Goal: Task Accomplishment & Management: Manage account settings

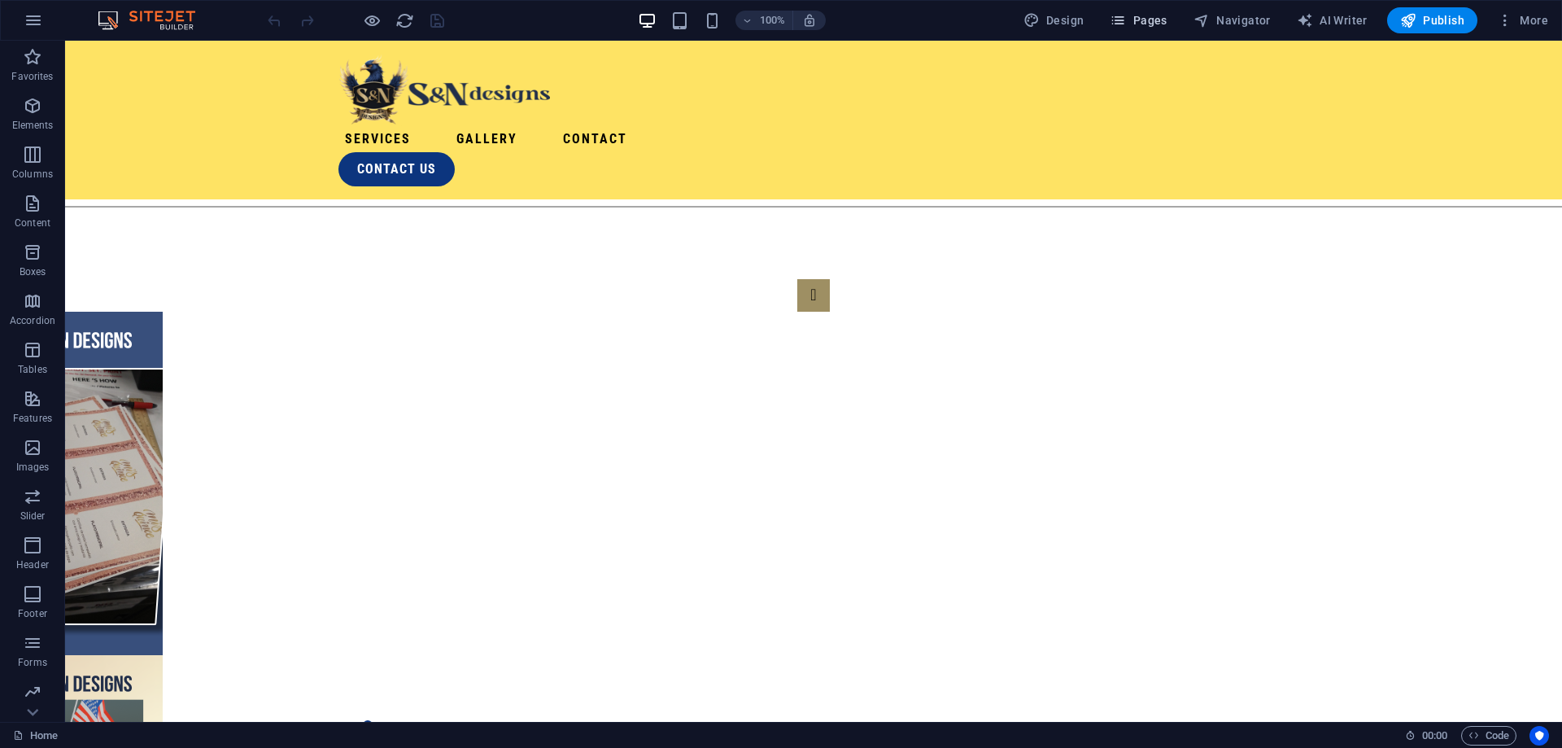
click at [0, 0] on button "Pages" at bounding box center [0, 0] width 0 height 0
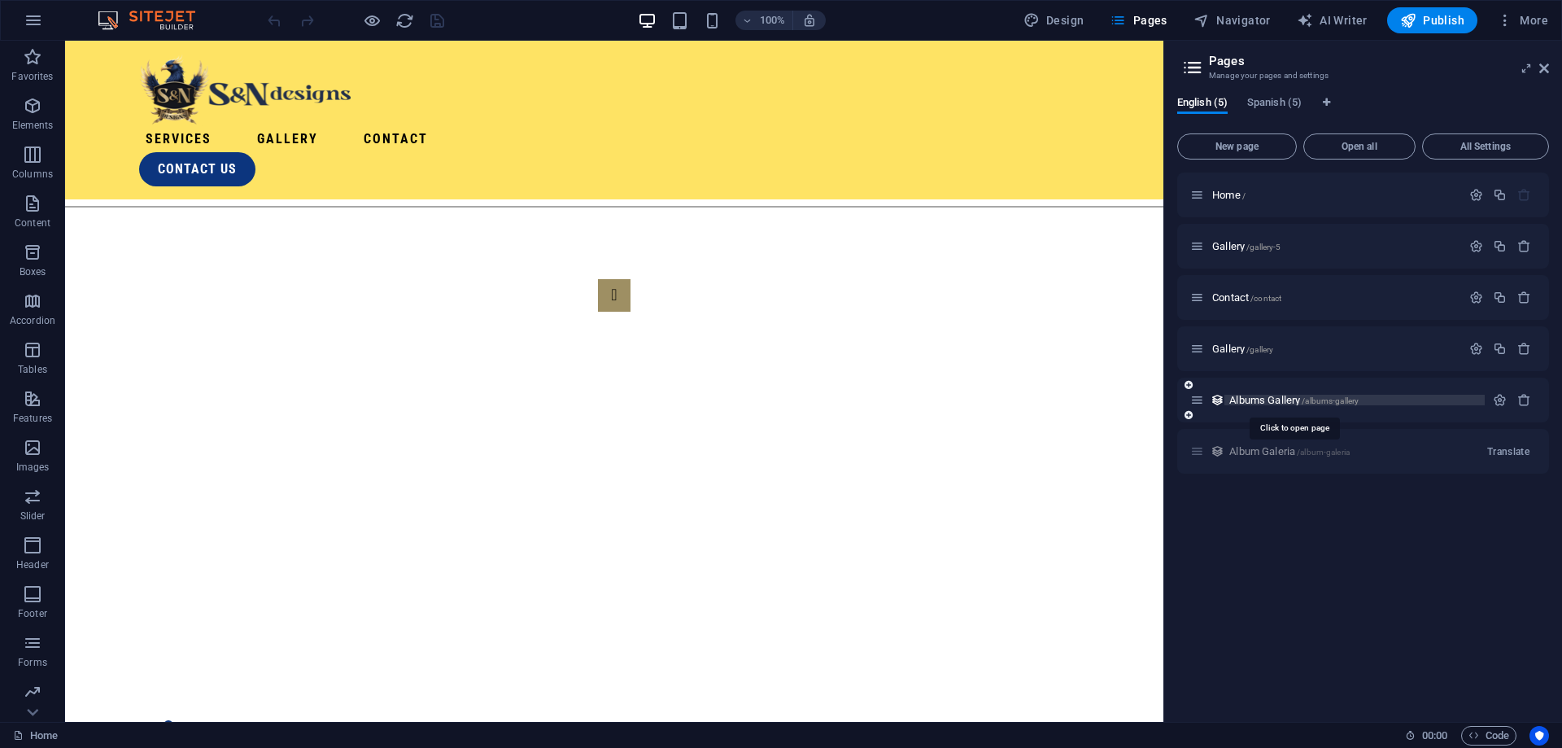
click at [1254, 399] on span "Albums Gallery /albums-gallery" at bounding box center [1293, 400] width 129 height 12
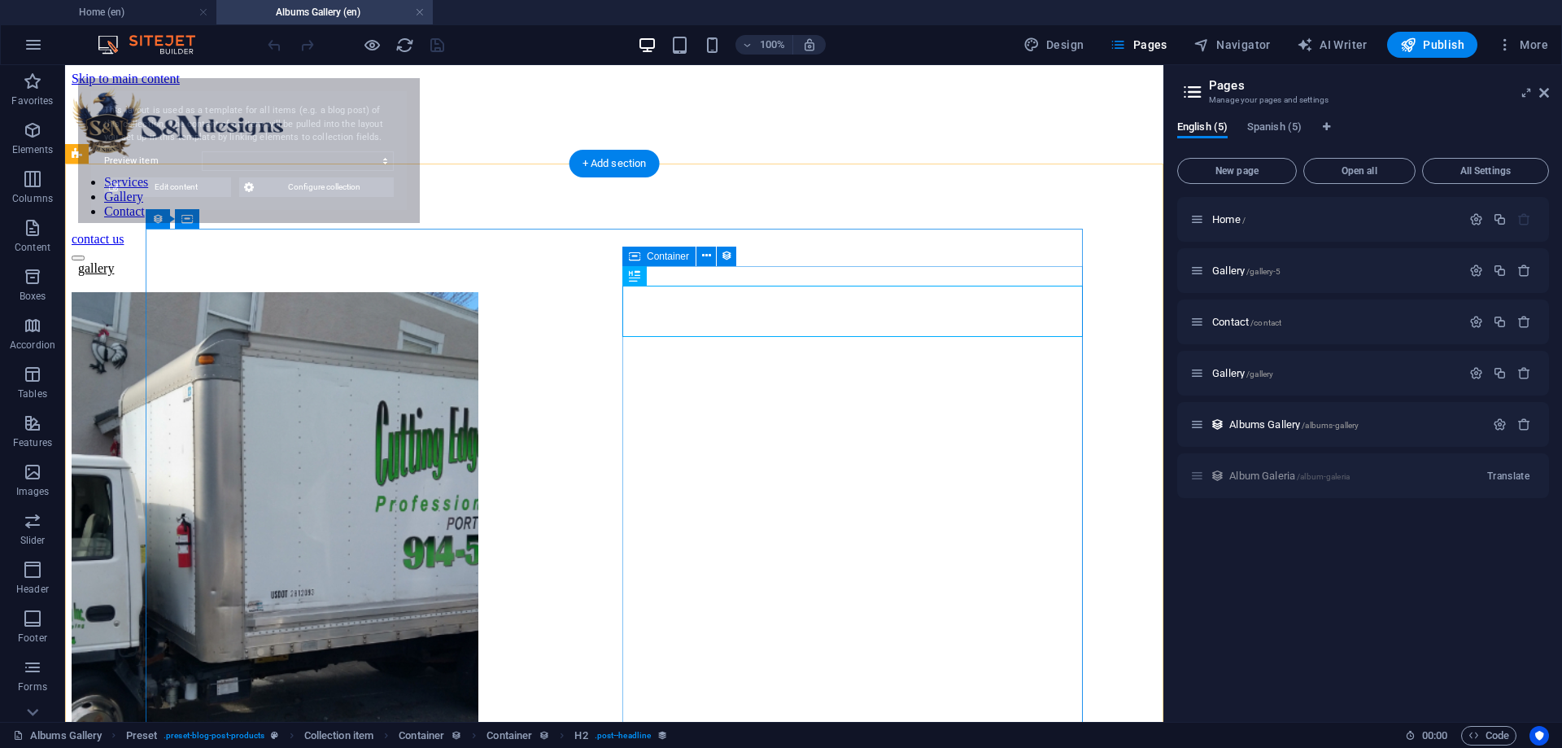
select select "68b74dae291690602504facc"
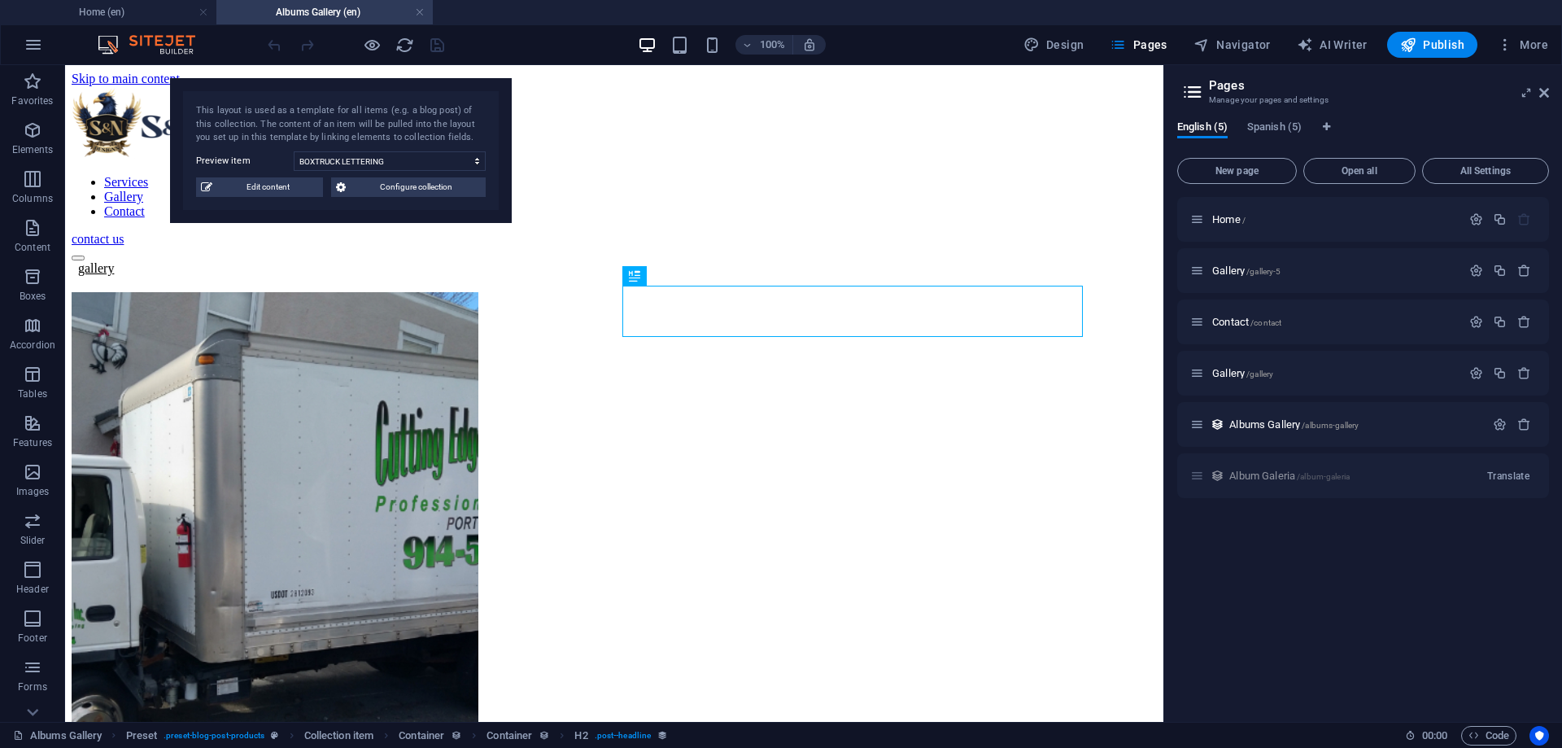
drag, startPoint x: 247, startPoint y: 100, endPoint x: 798, endPoint y: 111, distance: 550.8
click at [512, 111] on div "This layout is used as a template for all items (e.g. a blog post) of this coll…" at bounding box center [341, 150] width 342 height 145
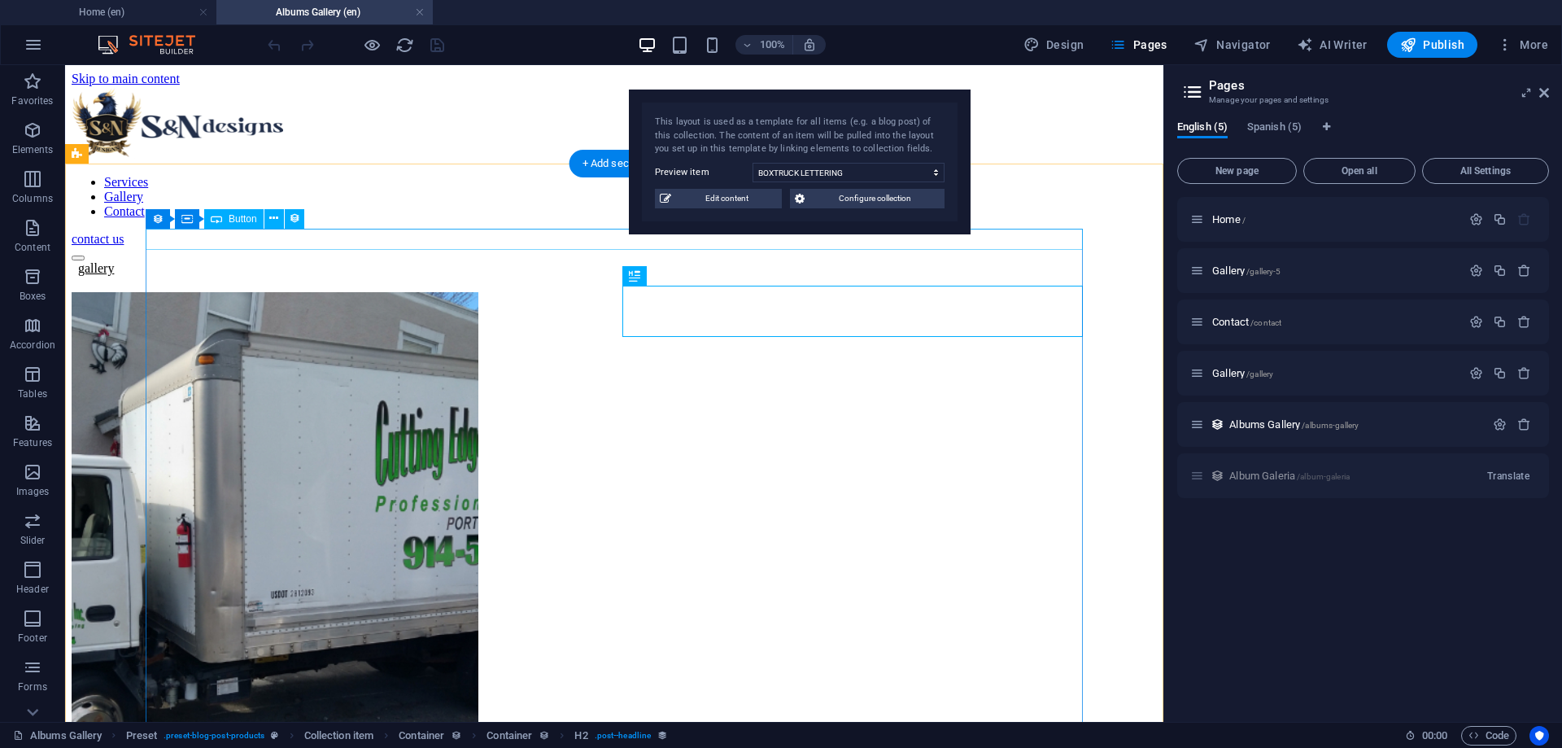
click at [179, 261] on div "gallery" at bounding box center [614, 268] width 1085 height 15
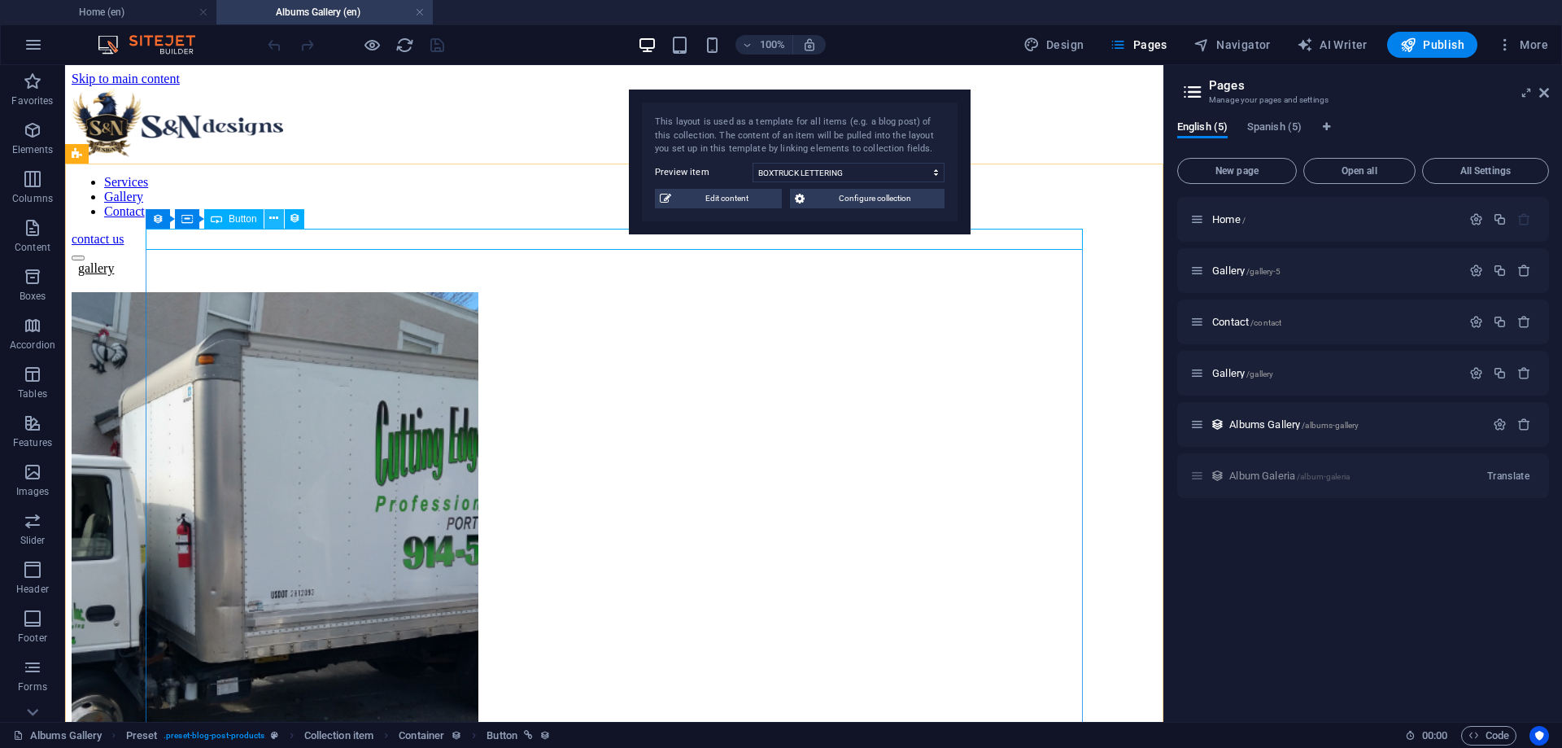
click at [277, 216] on icon at bounding box center [273, 218] width 9 height 17
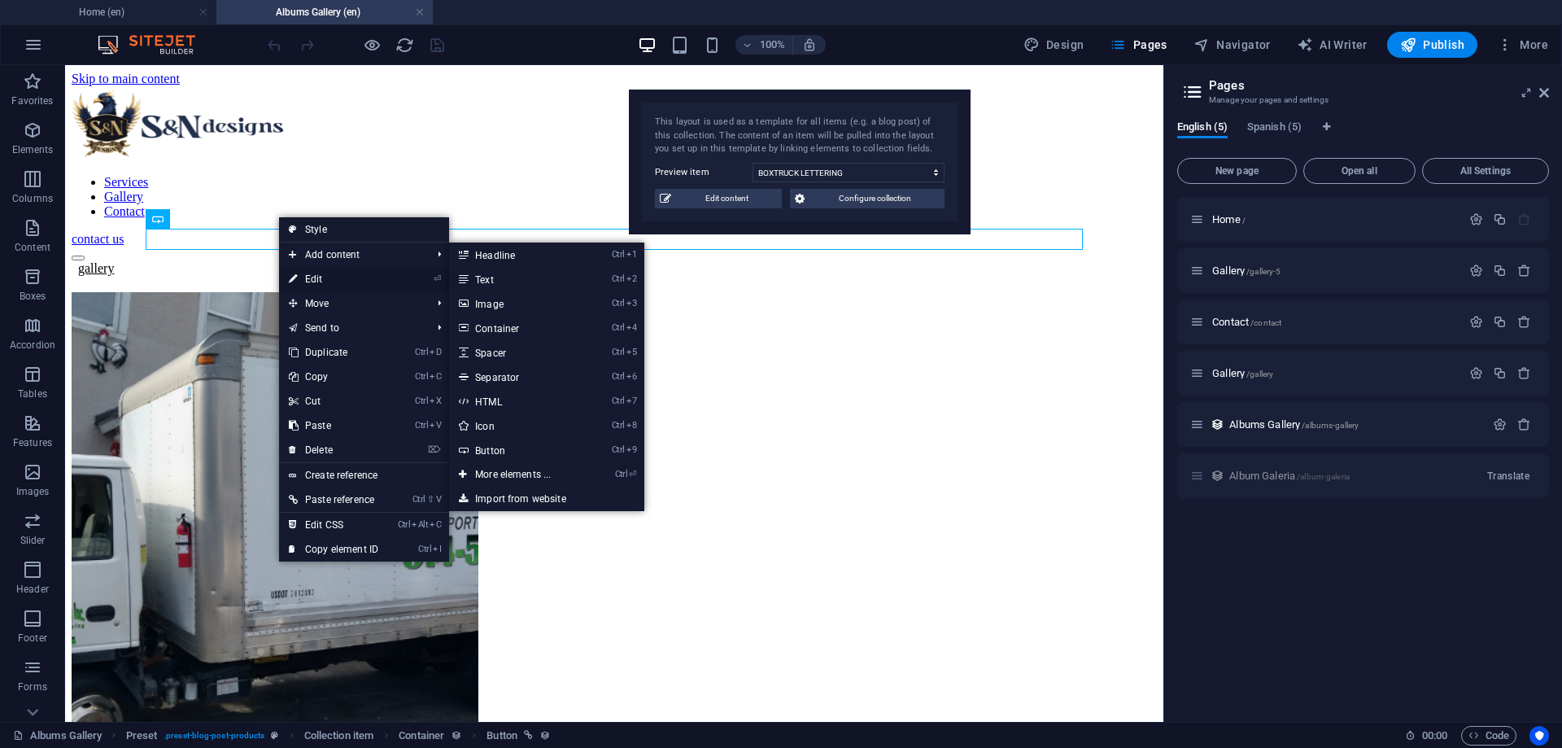
click at [331, 275] on link "⏎ Edit" at bounding box center [333, 279] width 109 height 24
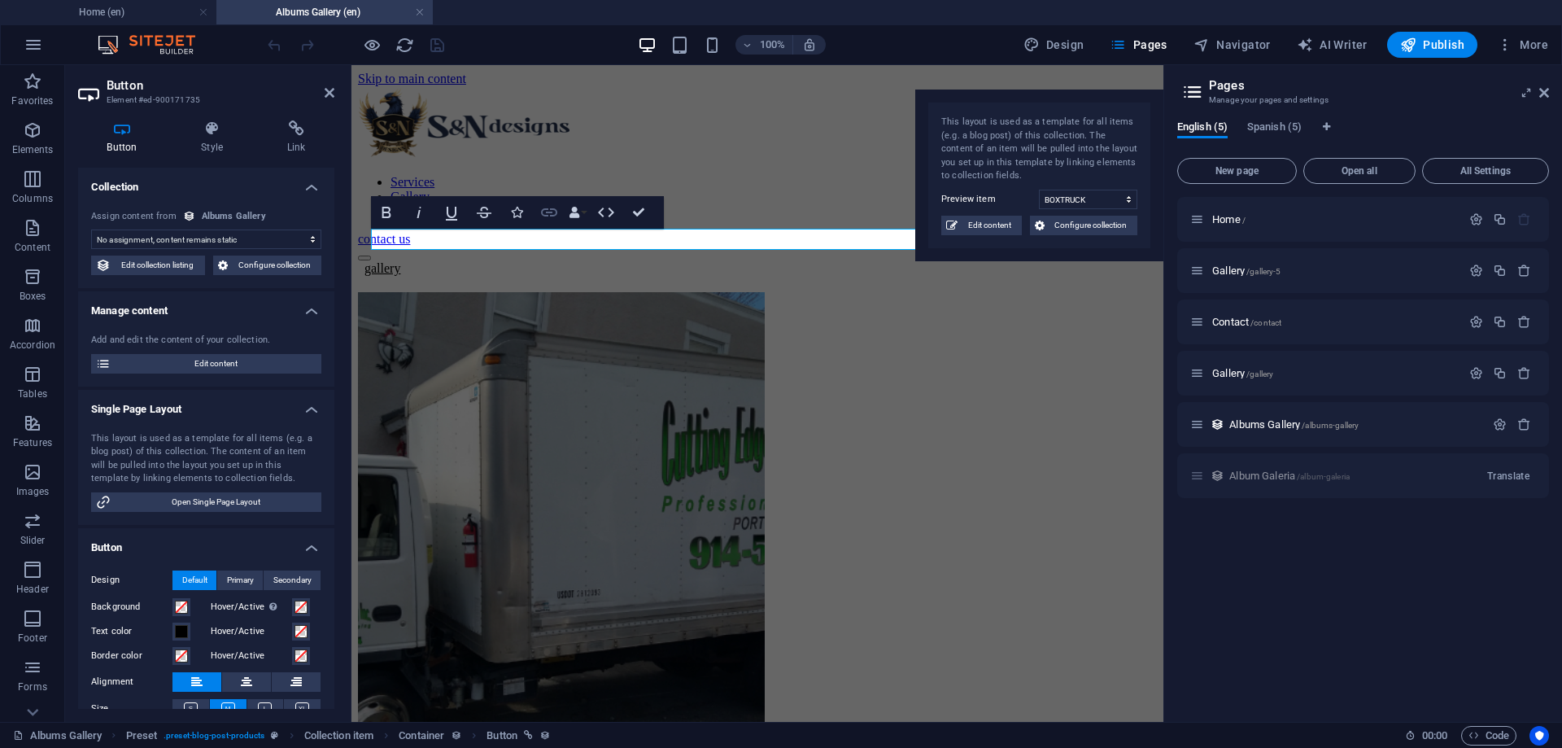
click at [545, 211] on icon "button" at bounding box center [549, 213] width 20 height 20
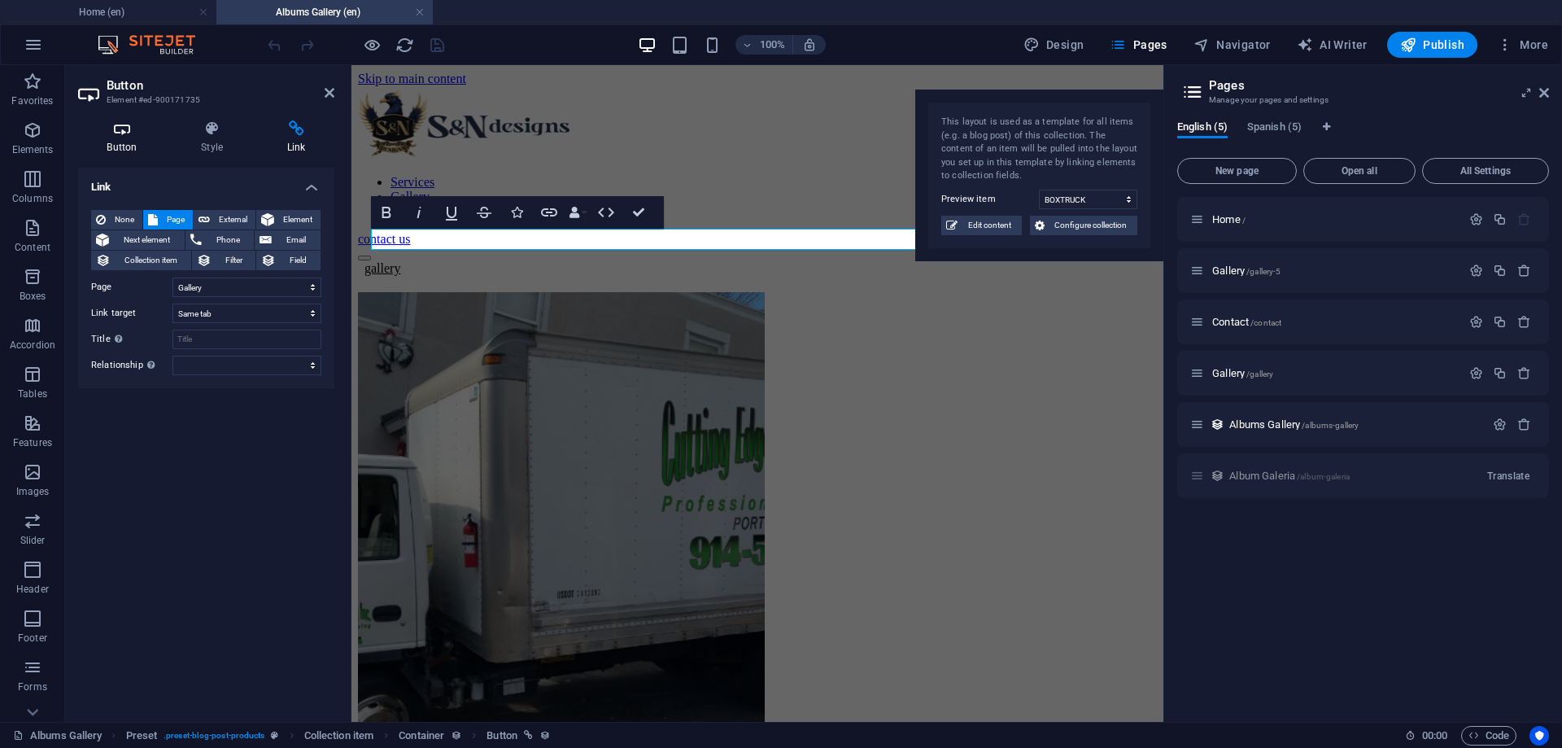
click at [124, 150] on h4 "Button" at bounding box center [125, 137] width 94 height 34
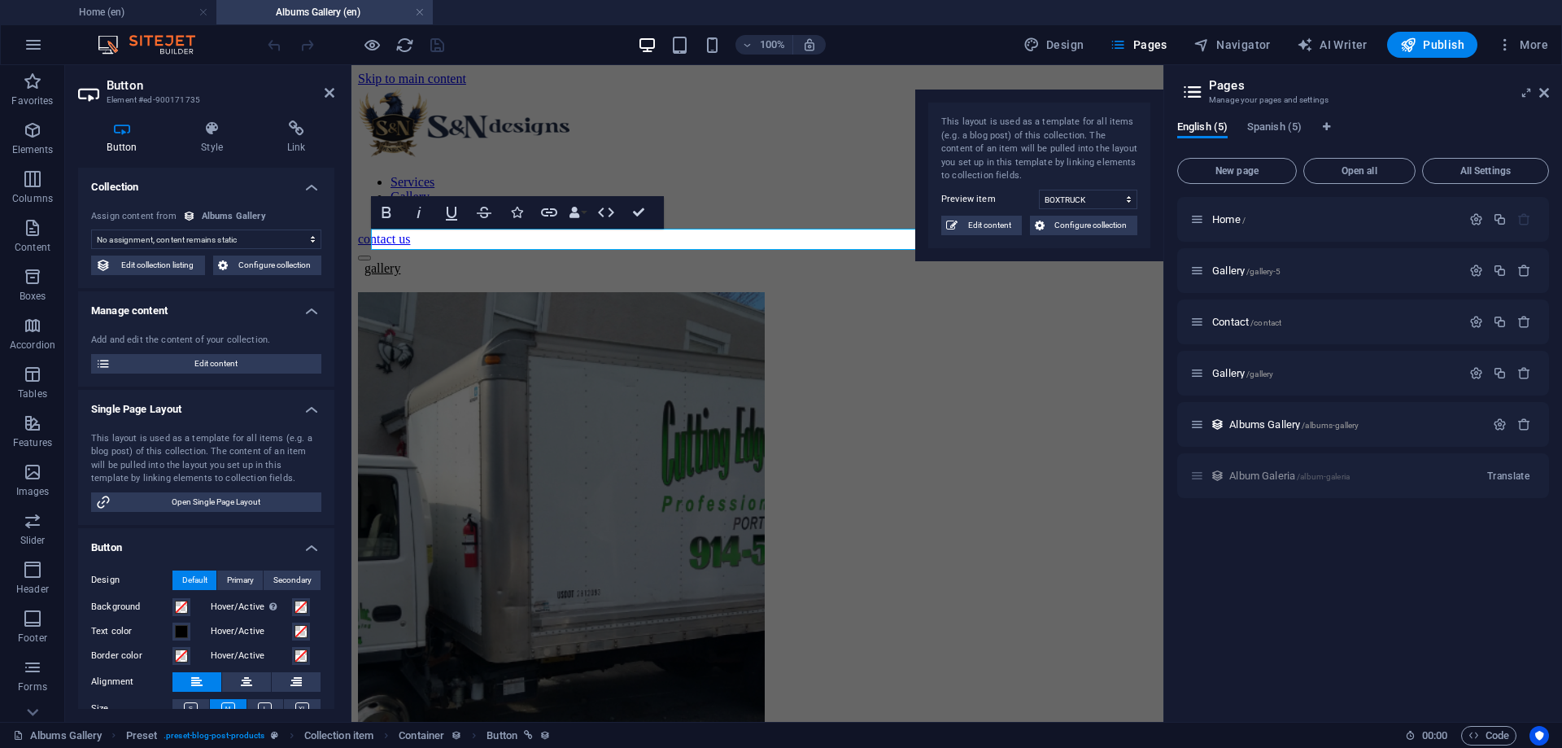
click at [91, 229] on select "No assignment, content remains static Created at (Date) Updated at (Date) Name …" at bounding box center [206, 239] width 230 height 20
click at [138, 183] on h4 "Collection" at bounding box center [206, 182] width 256 height 29
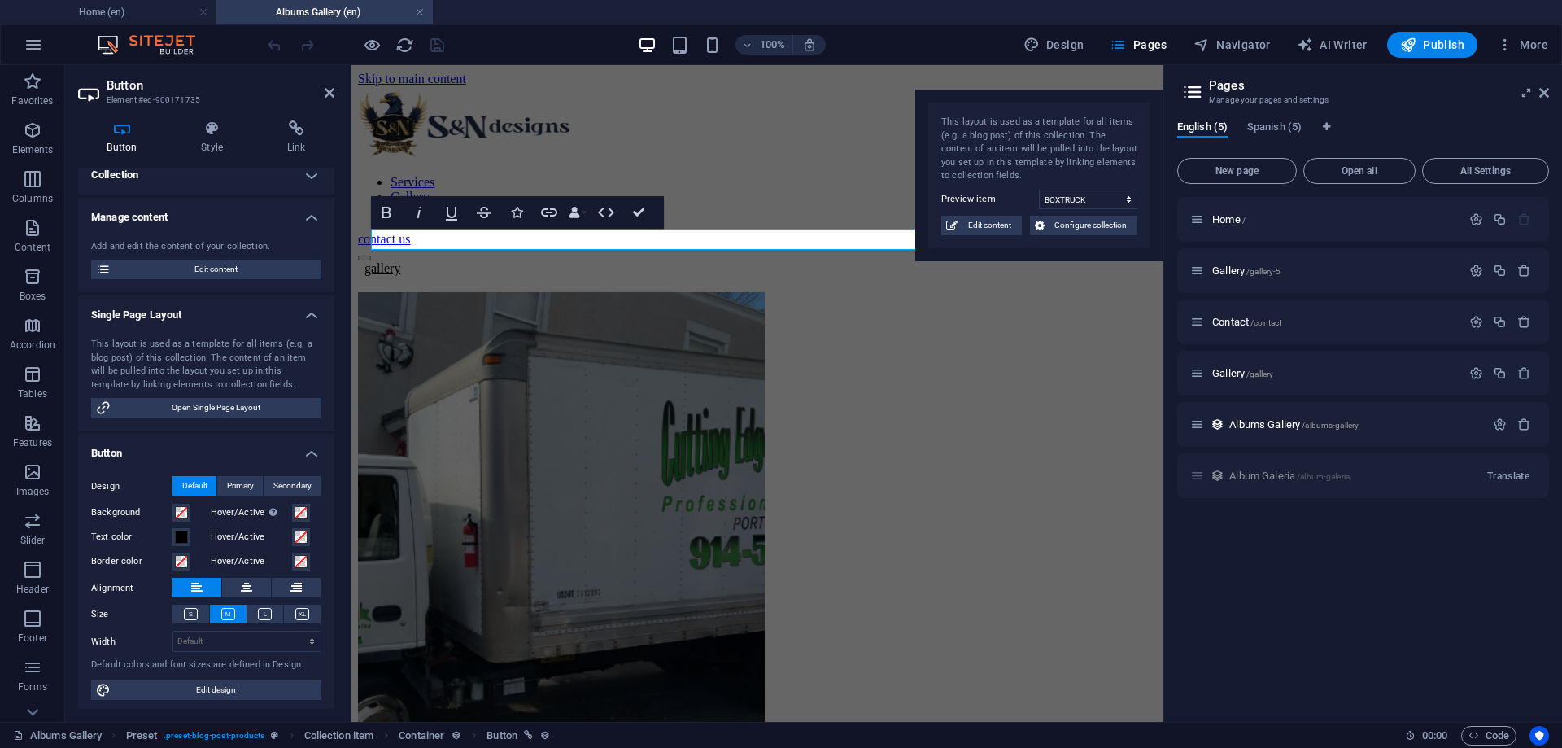
scroll to position [16, 0]
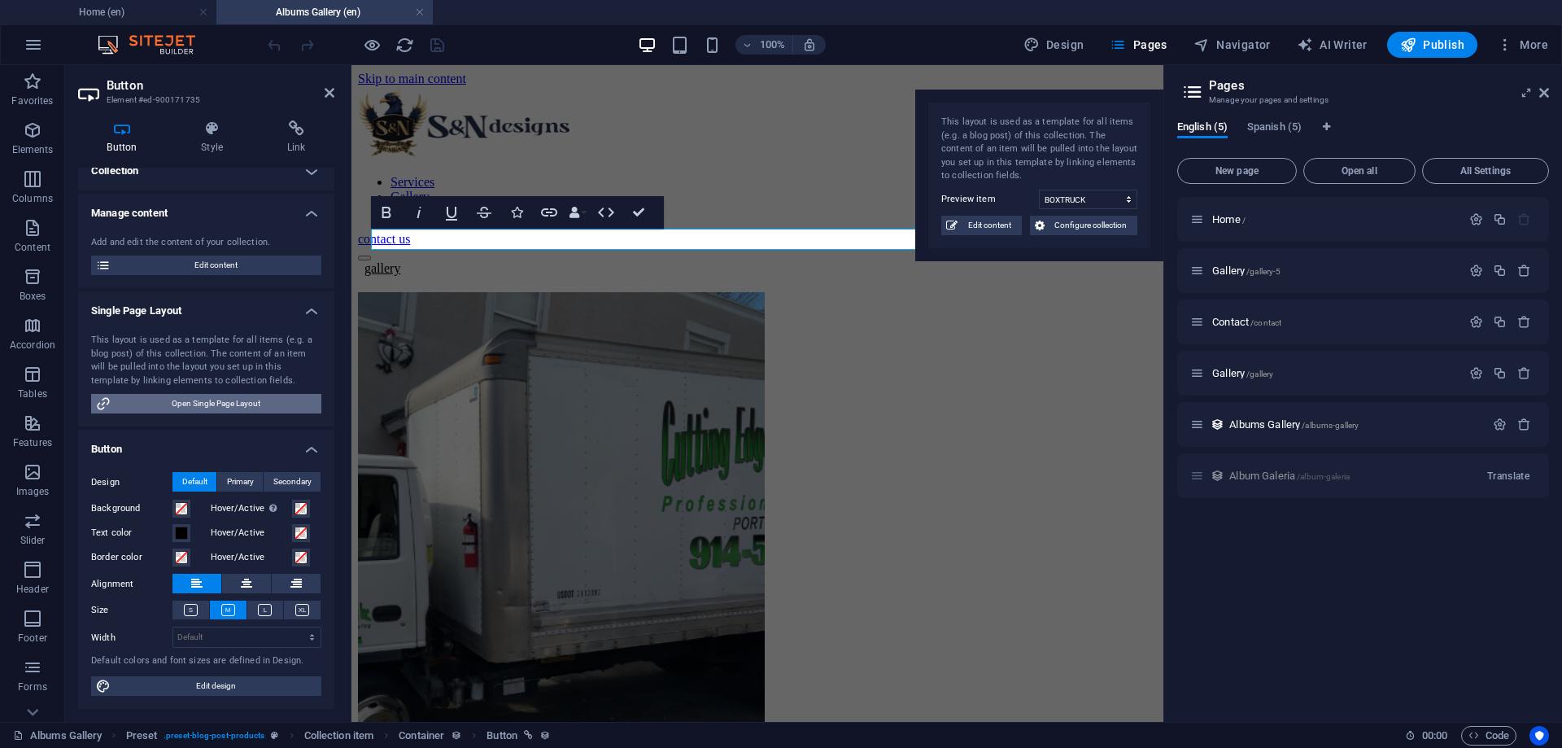
click at [221, 401] on span "Open Single Page Layout" at bounding box center [216, 404] width 201 height 20
click at [193, 407] on span "Open Single Page Layout" at bounding box center [216, 404] width 201 height 20
click at [164, 340] on div "This layout is used as a template for all items (e.g. a blog post) of this coll…" at bounding box center [206, 360] width 230 height 54
click at [286, 355] on div "This layout is used as a template for all items (e.g. a blog post) of this coll…" at bounding box center [206, 360] width 230 height 54
click at [1266, 269] on span "/gallery-5" at bounding box center [1263, 271] width 34 height 9
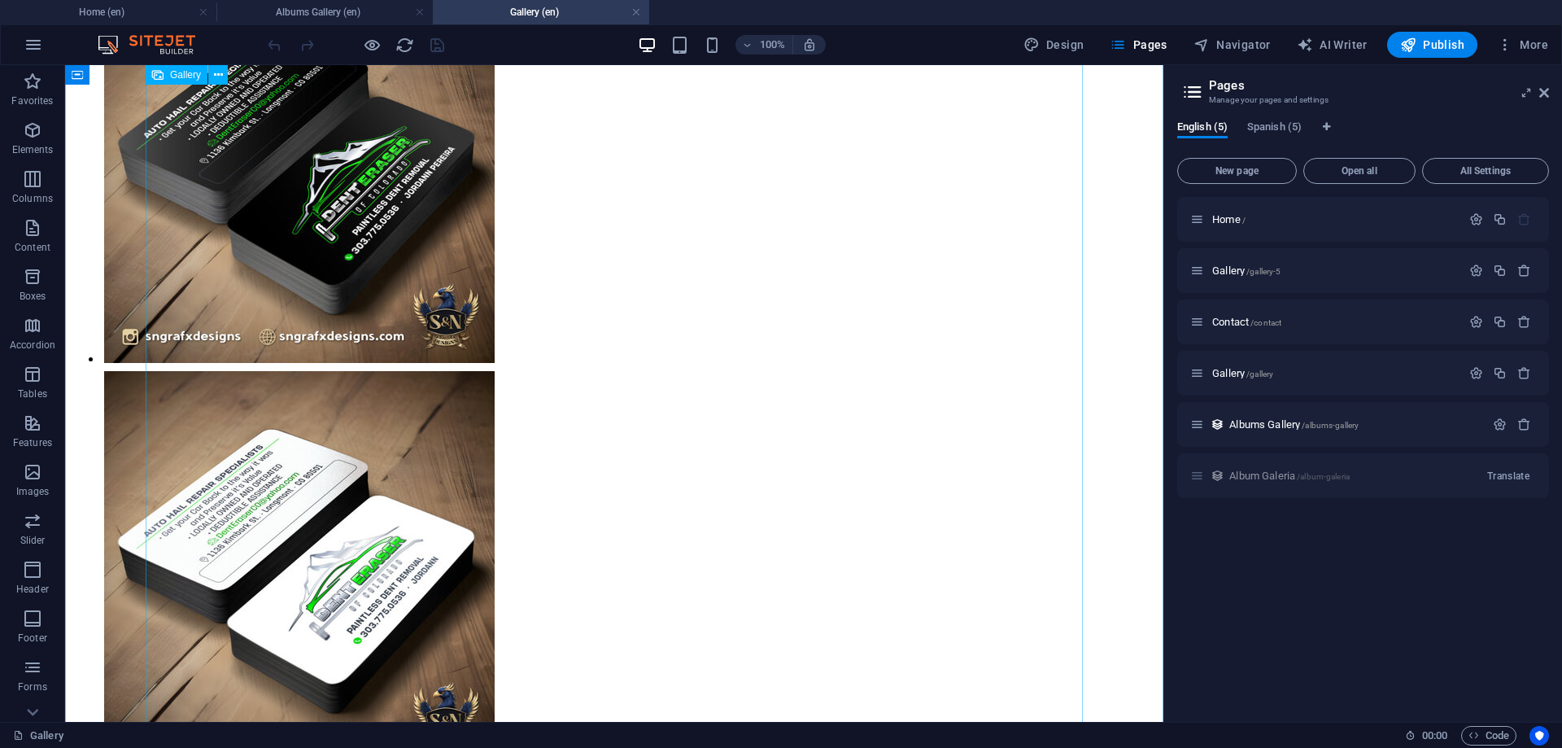
scroll to position [189, 0]
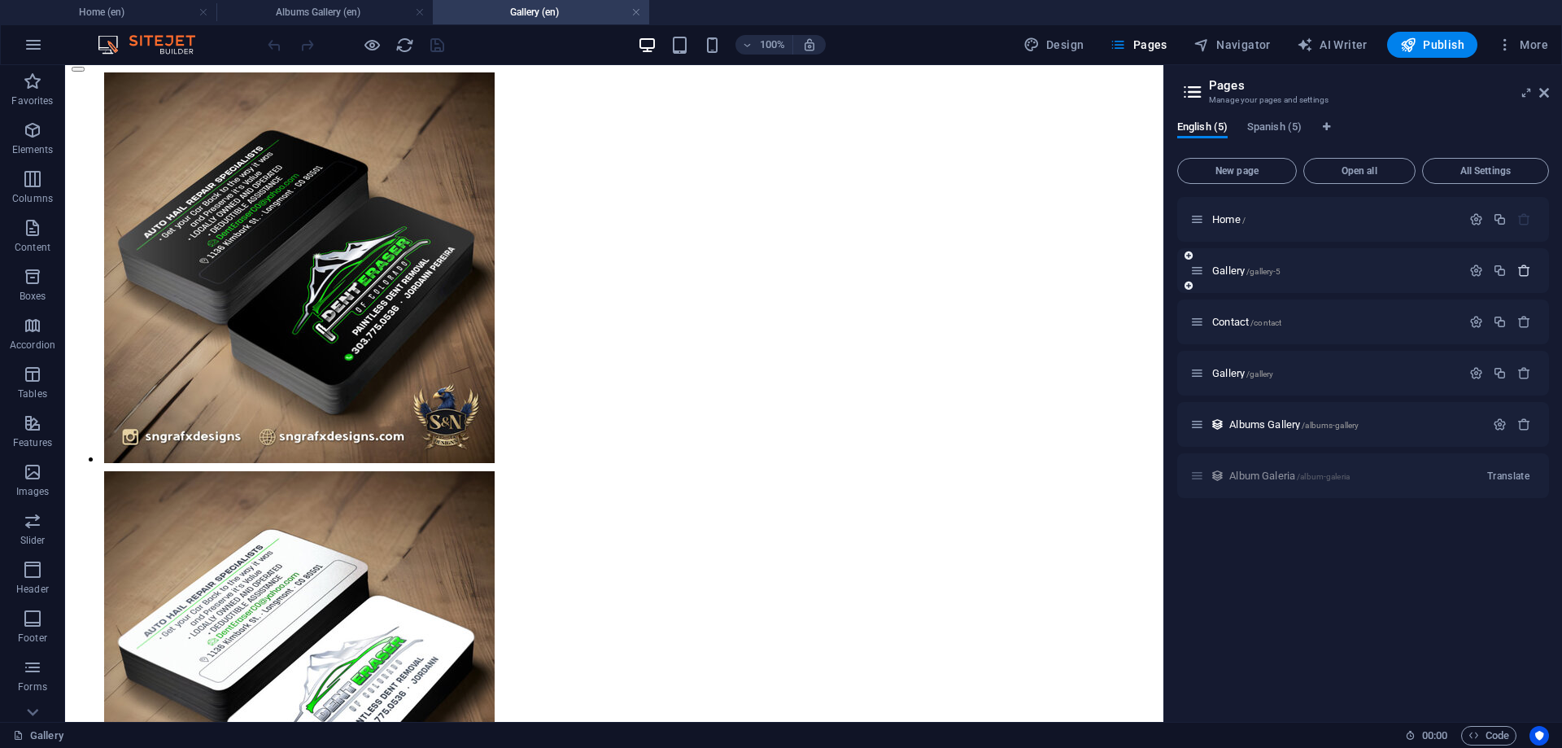
click at [1523, 271] on icon "button" at bounding box center [1524, 271] width 14 height 14
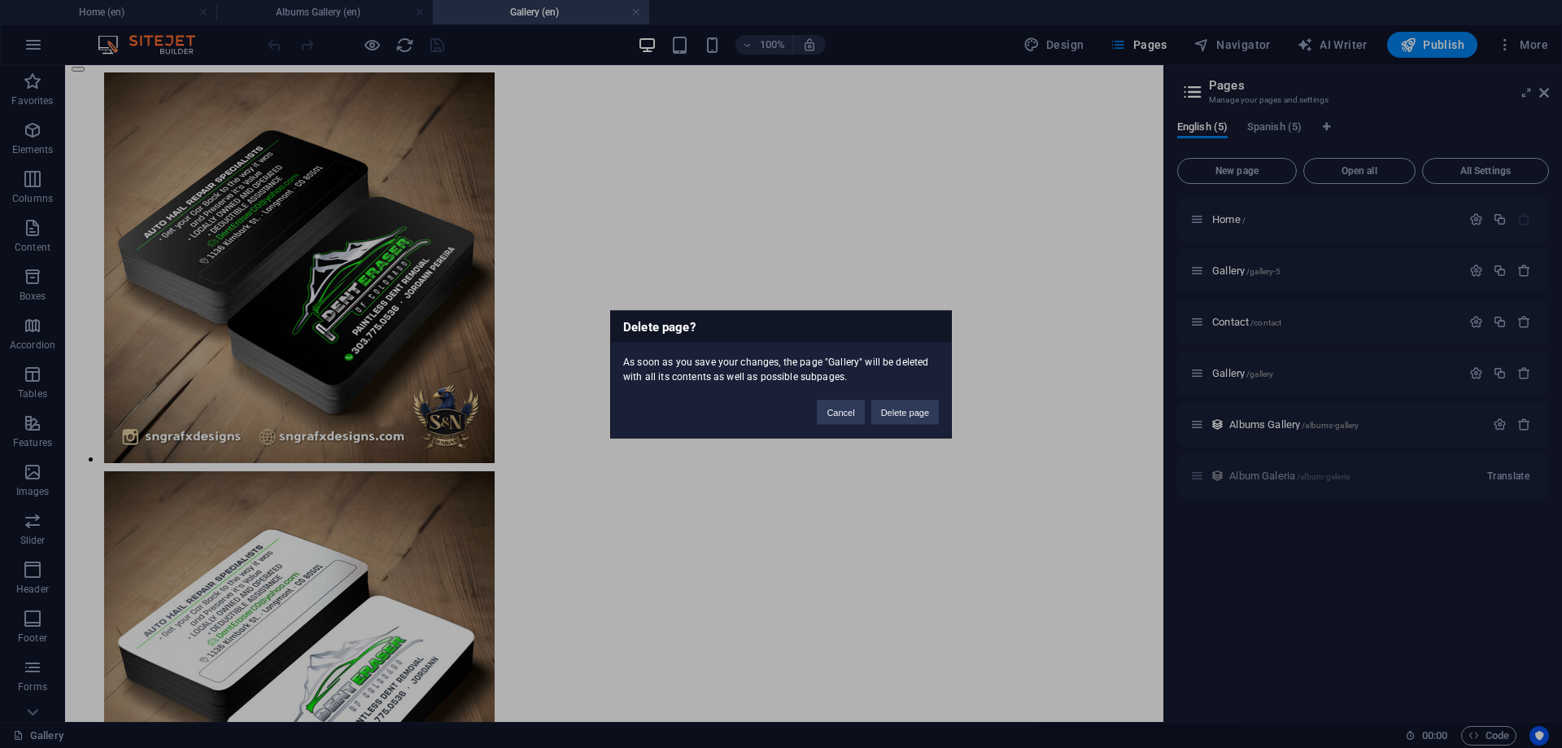
drag, startPoint x: 925, startPoint y: 403, endPoint x: 1071, endPoint y: 366, distance: 150.9
click at [923, 403] on button "Delete page" at bounding box center [905, 411] width 68 height 24
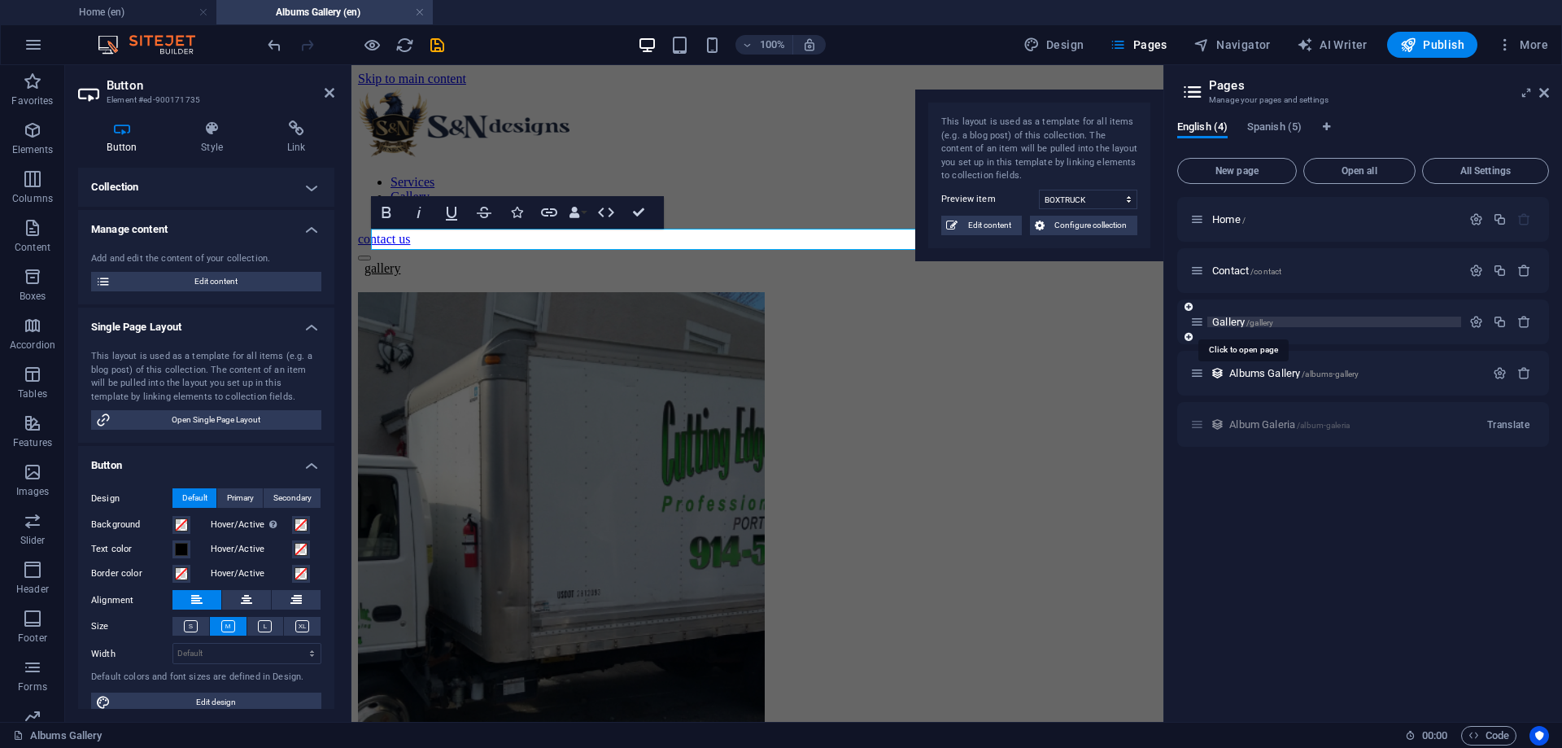
click at [1260, 325] on span "/gallery" at bounding box center [1259, 322] width 27 height 9
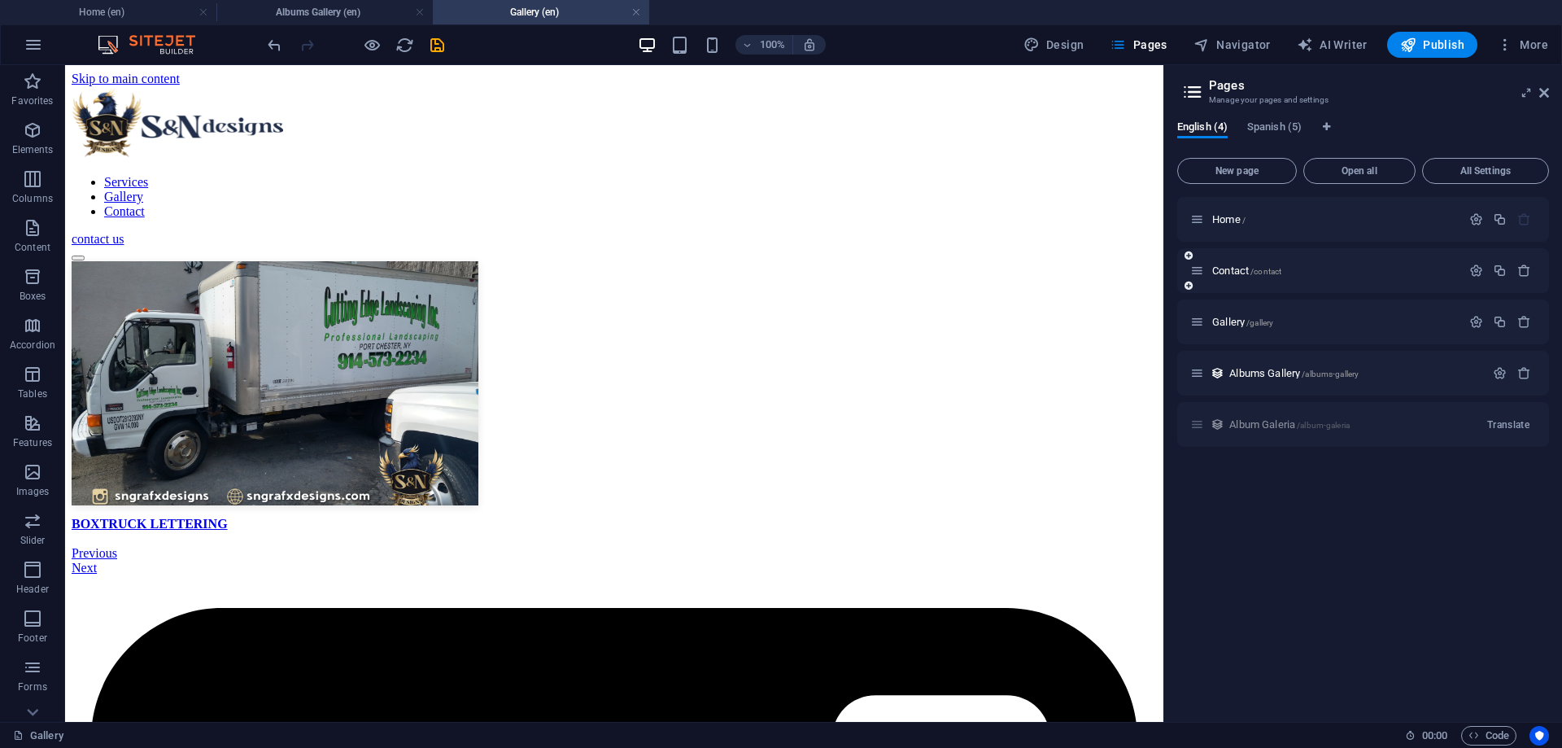
scroll to position [0, 0]
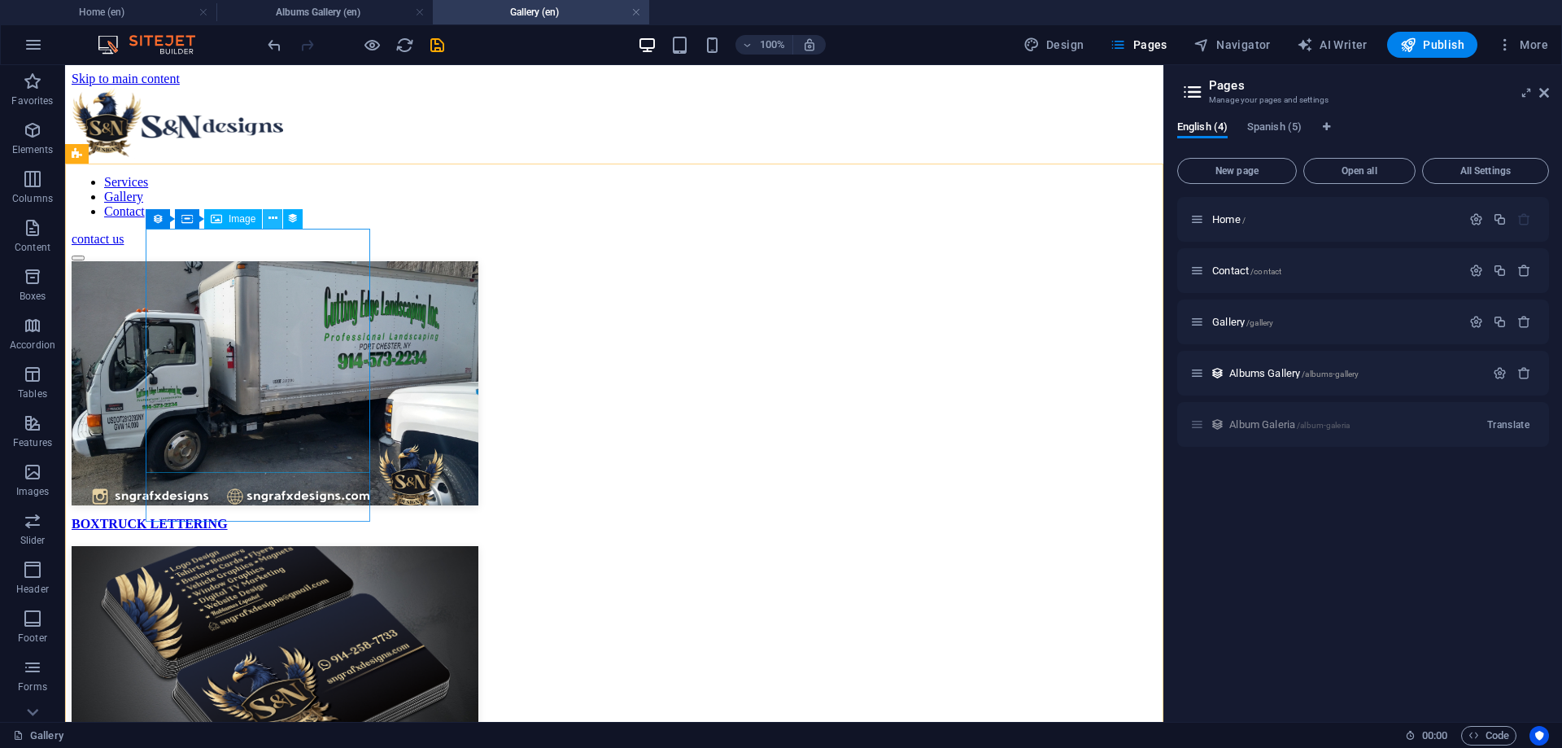
click at [276, 216] on icon at bounding box center [272, 218] width 9 height 17
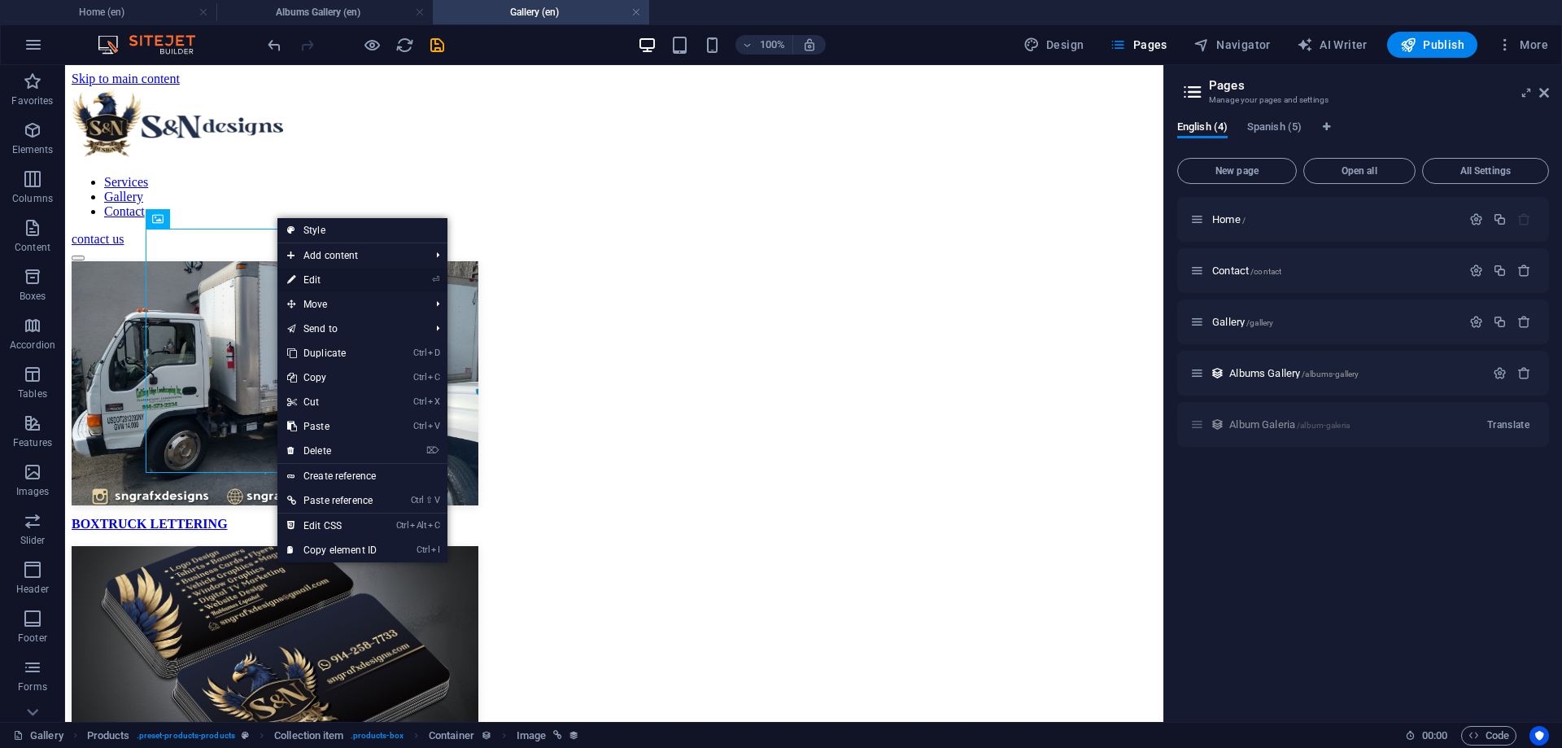
click at [382, 286] on link "⏎ Edit" at bounding box center [331, 280] width 109 height 24
select select "image"
select select "px"
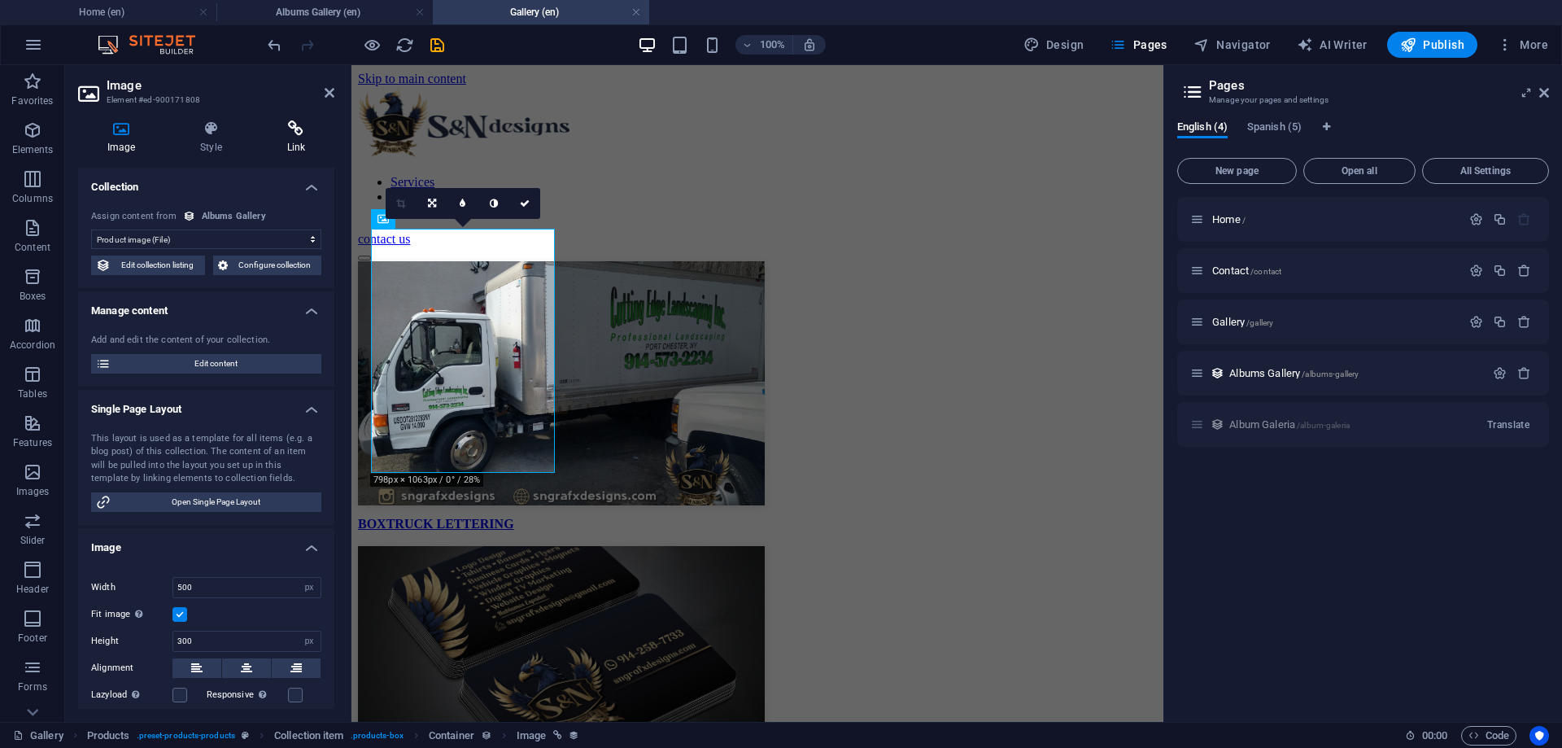
click at [297, 150] on h4 "Link" at bounding box center [296, 137] width 76 height 34
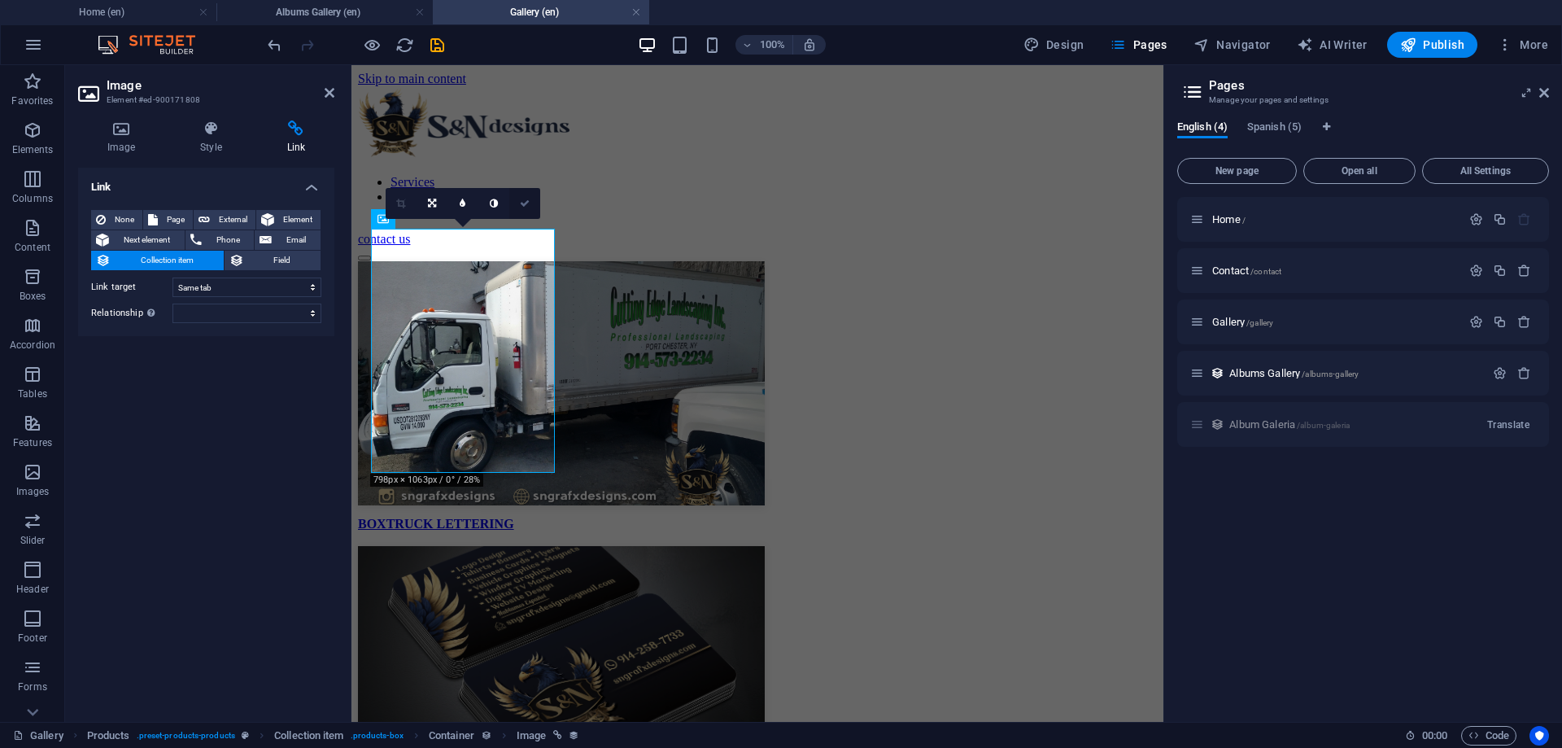
click at [521, 207] on icon at bounding box center [525, 203] width 10 height 10
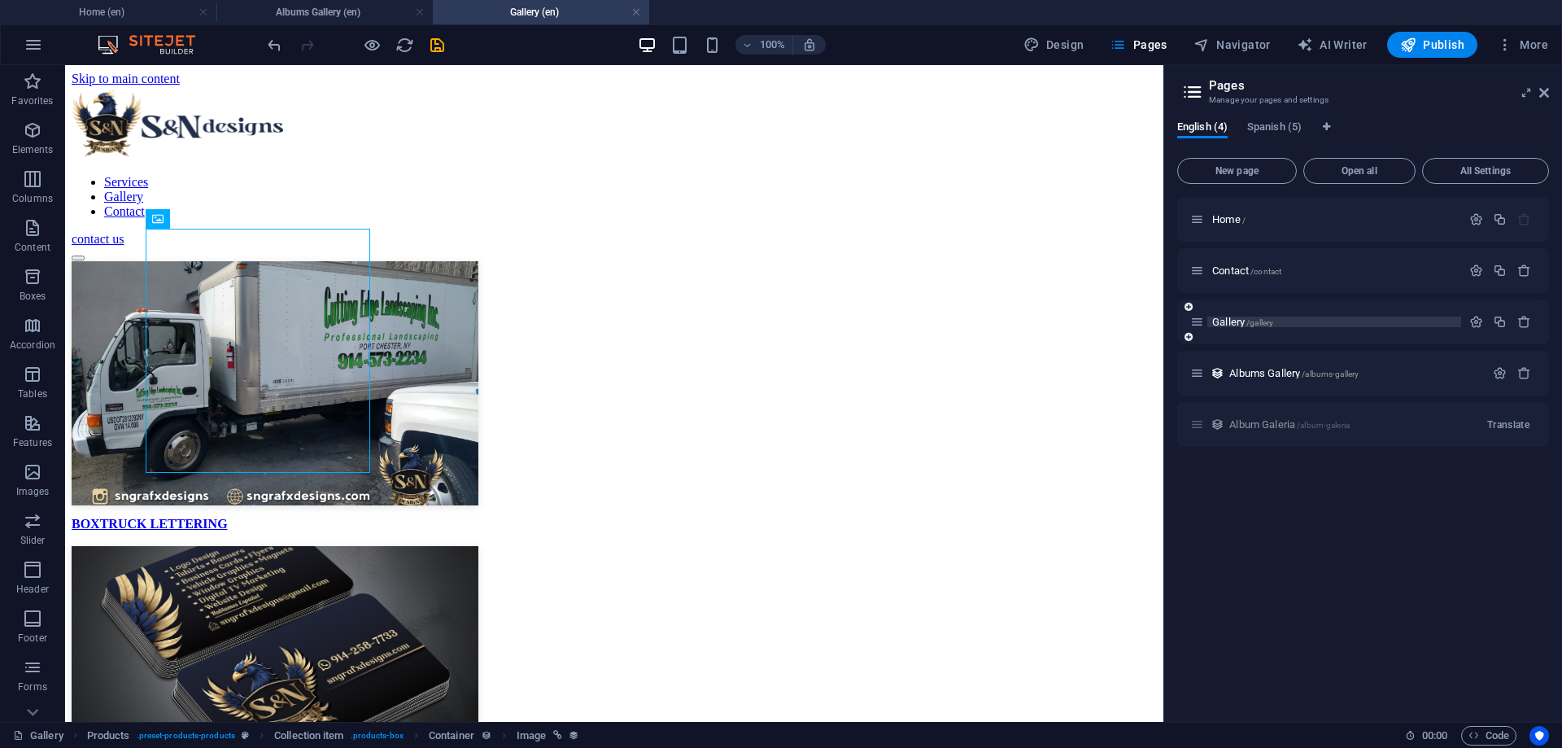
click at [1253, 316] on span "Gallery /gallery" at bounding box center [1242, 322] width 61 height 12
click at [1282, 368] on span "Albums Gallery /albums-gallery" at bounding box center [1293, 373] width 129 height 12
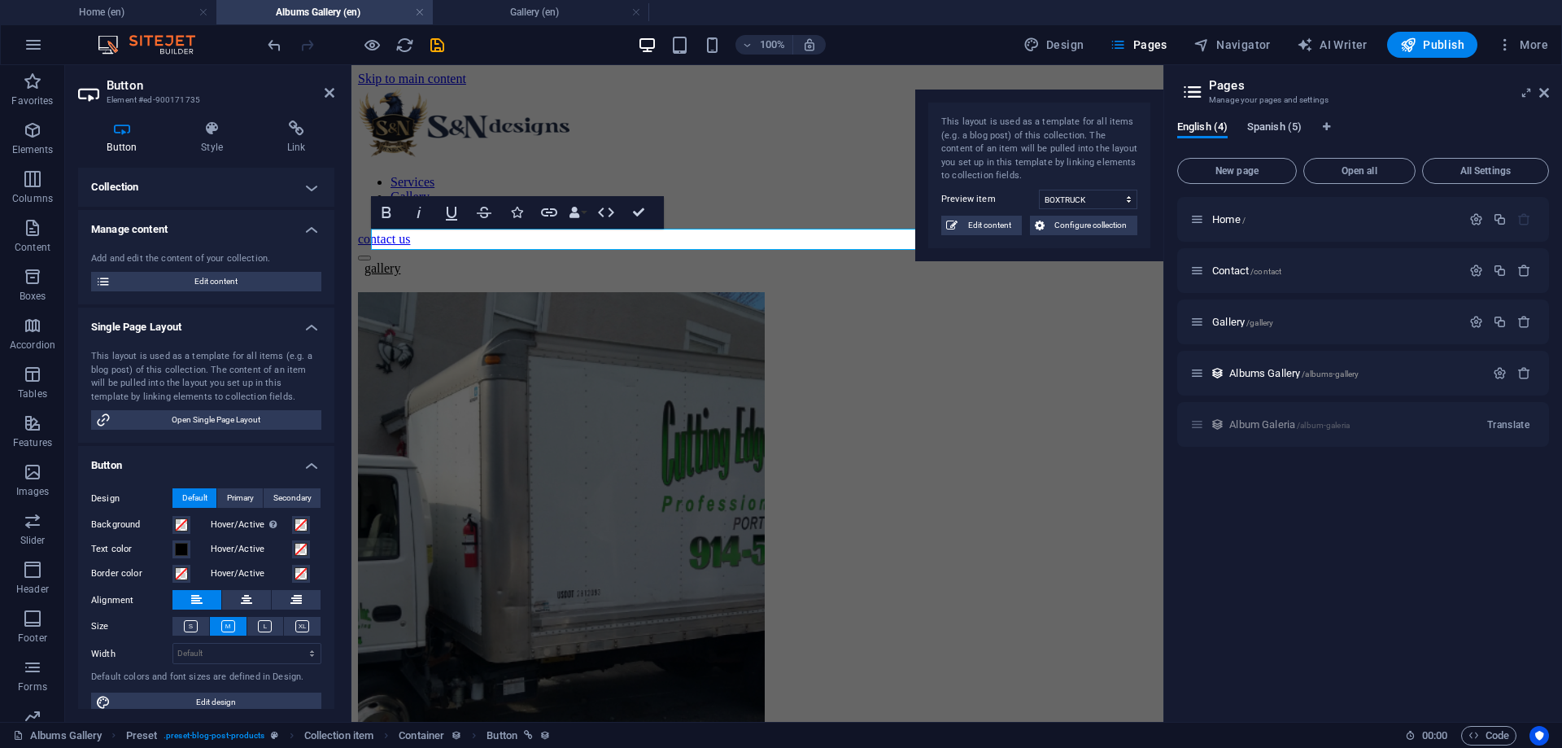
click at [1292, 129] on span "Spanish (5)" at bounding box center [1274, 128] width 54 height 23
click at [1302, 425] on span "/album-galeria" at bounding box center [1323, 425] width 53 height 9
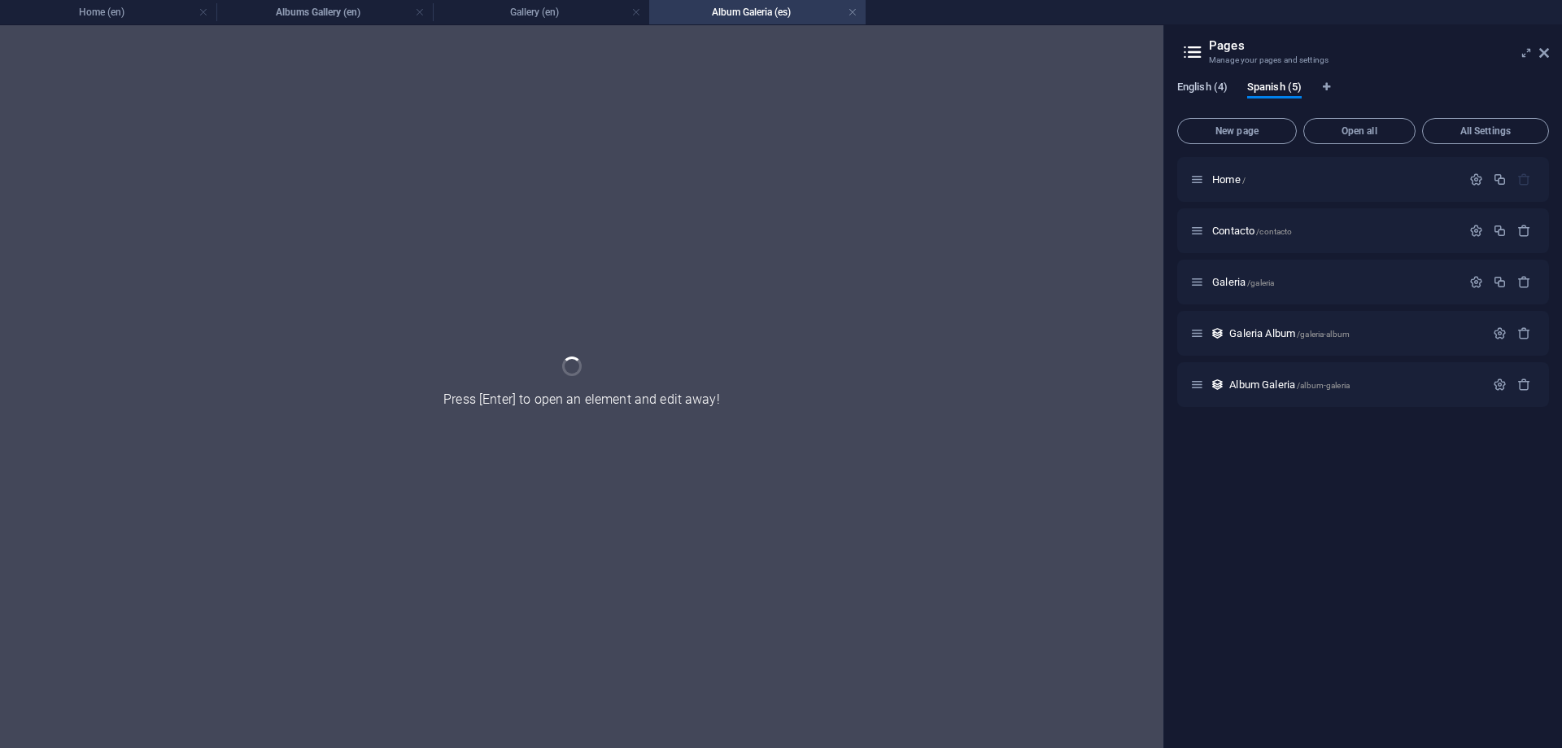
click at [1202, 93] on span "English (4)" at bounding box center [1202, 88] width 50 height 23
click at [1280, 92] on span "Spanish (5)" at bounding box center [1274, 88] width 54 height 23
click at [1301, 332] on span "/galeria-album" at bounding box center [1323, 333] width 53 height 9
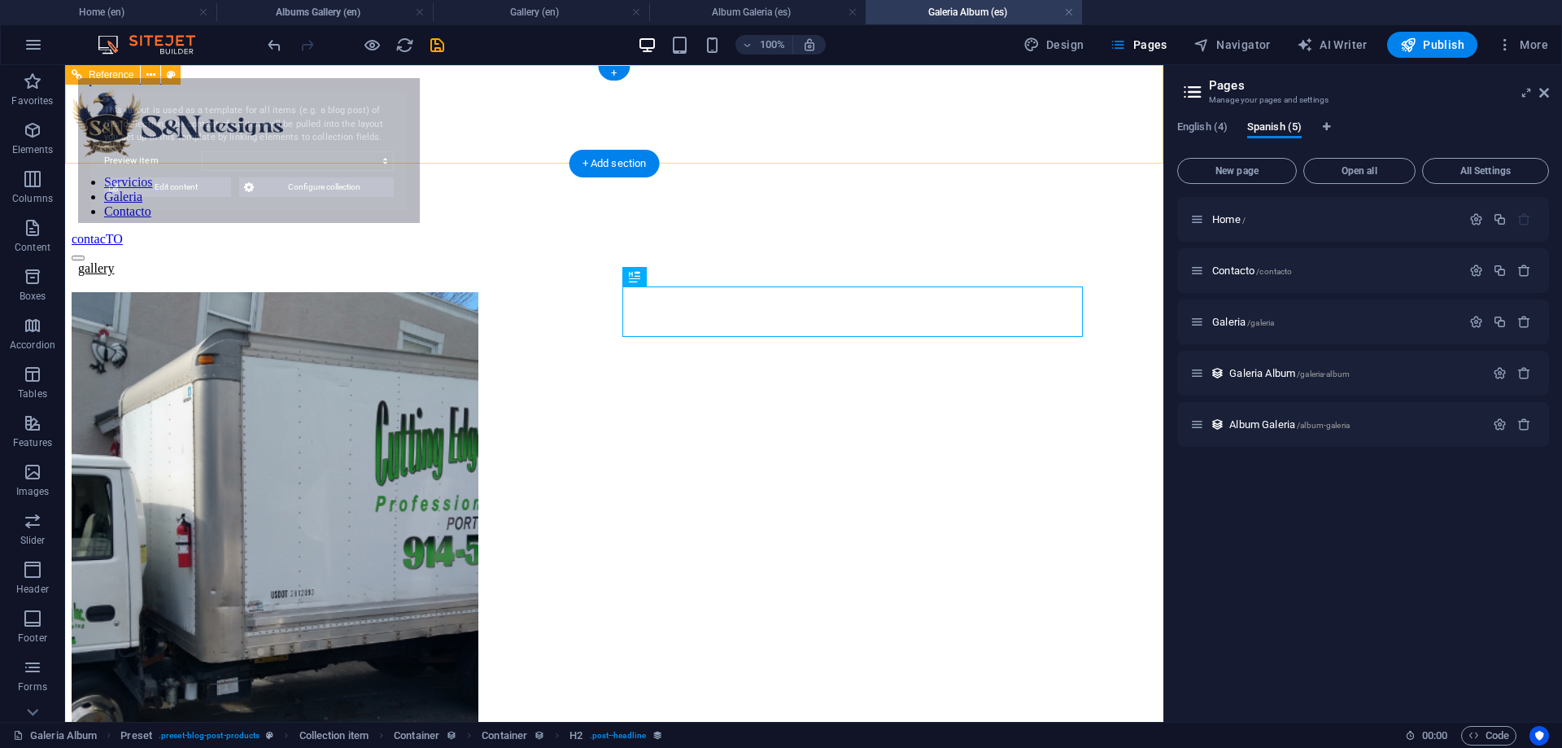
select select "68b74dae291690602504facc"
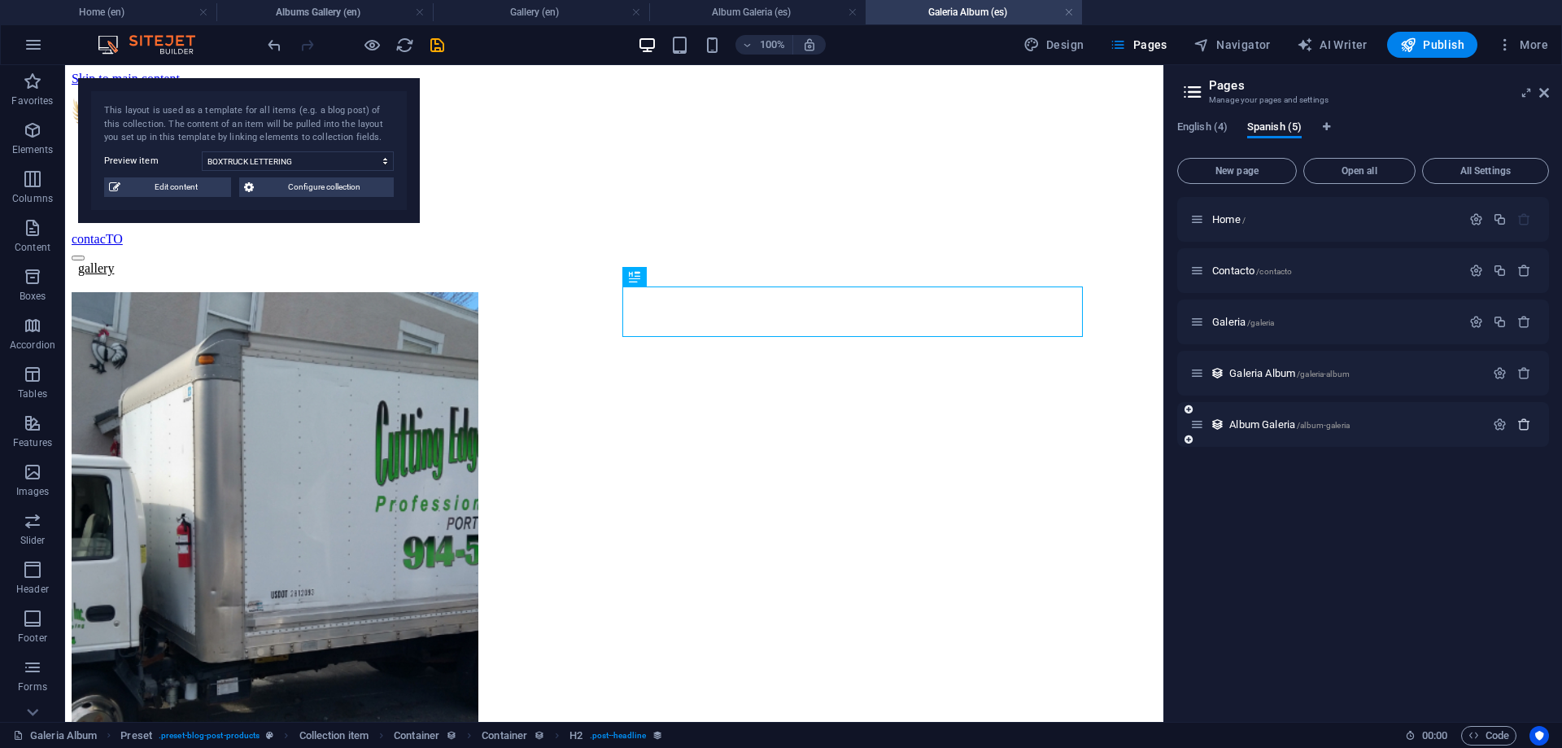
click at [1525, 425] on icon "button" at bounding box center [1524, 424] width 14 height 14
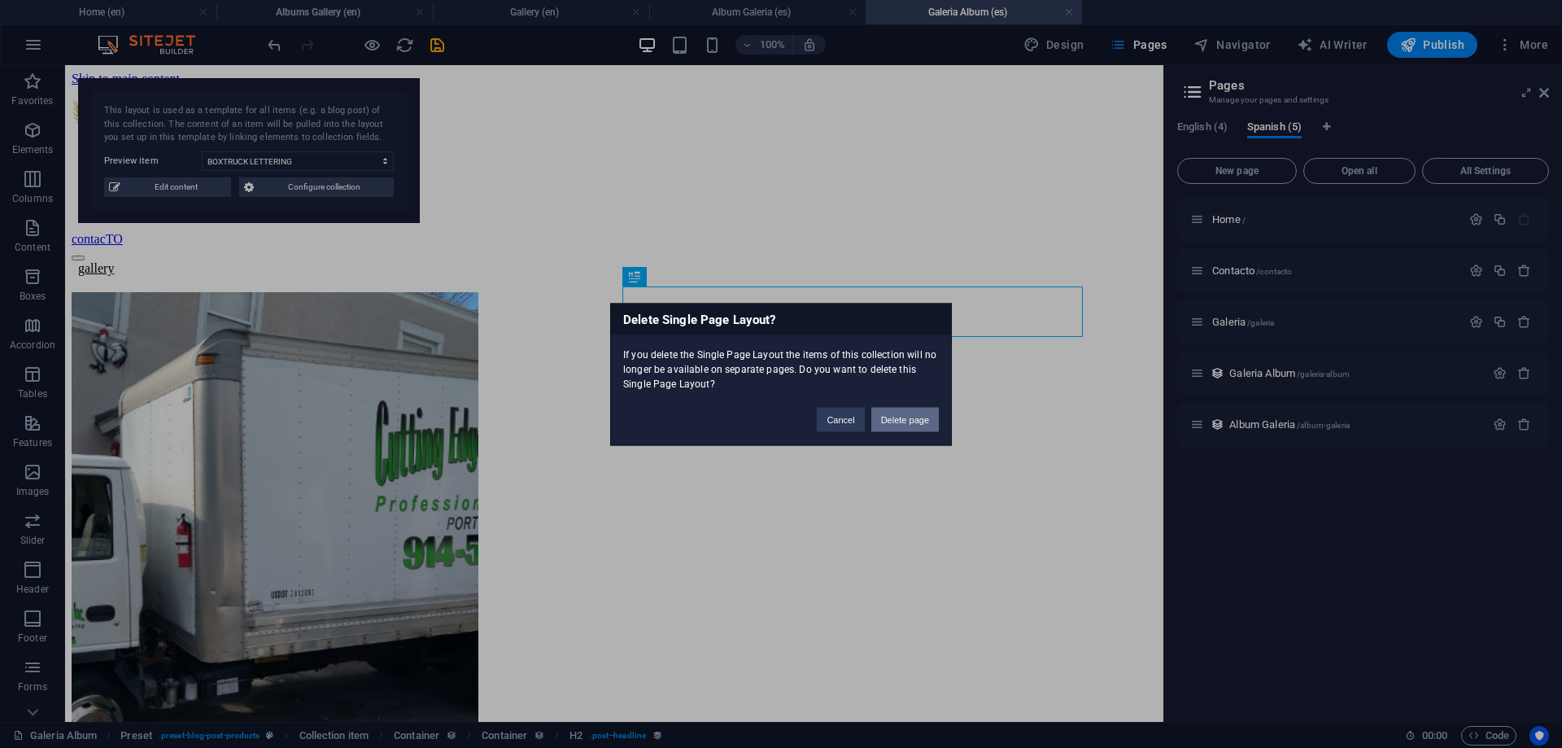
click at [900, 425] on button "Delete page" at bounding box center [905, 419] width 68 height 24
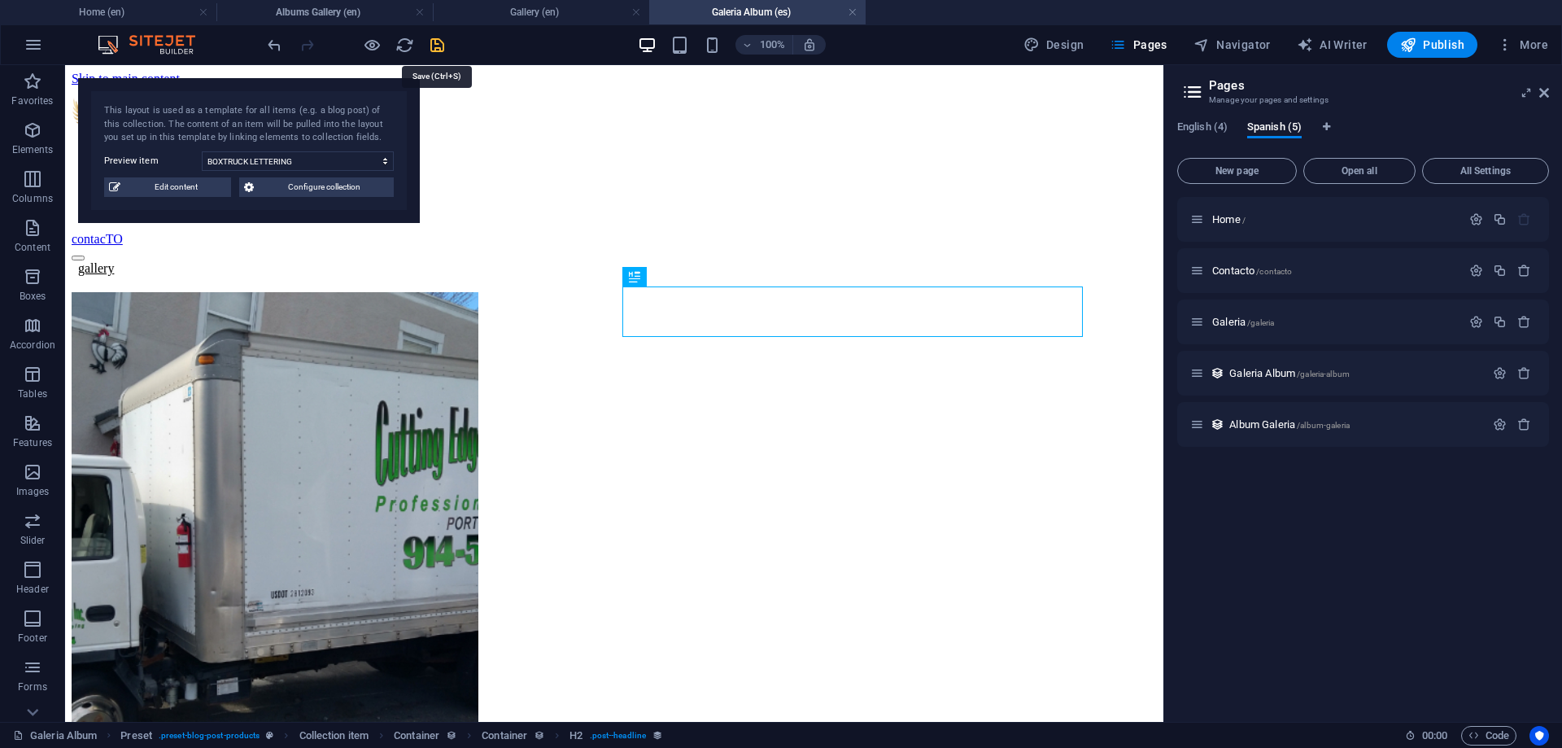
click at [438, 41] on icon "save" at bounding box center [437, 45] width 19 height 19
click at [533, 16] on h4 "Gallery (en)" at bounding box center [541, 12] width 216 height 18
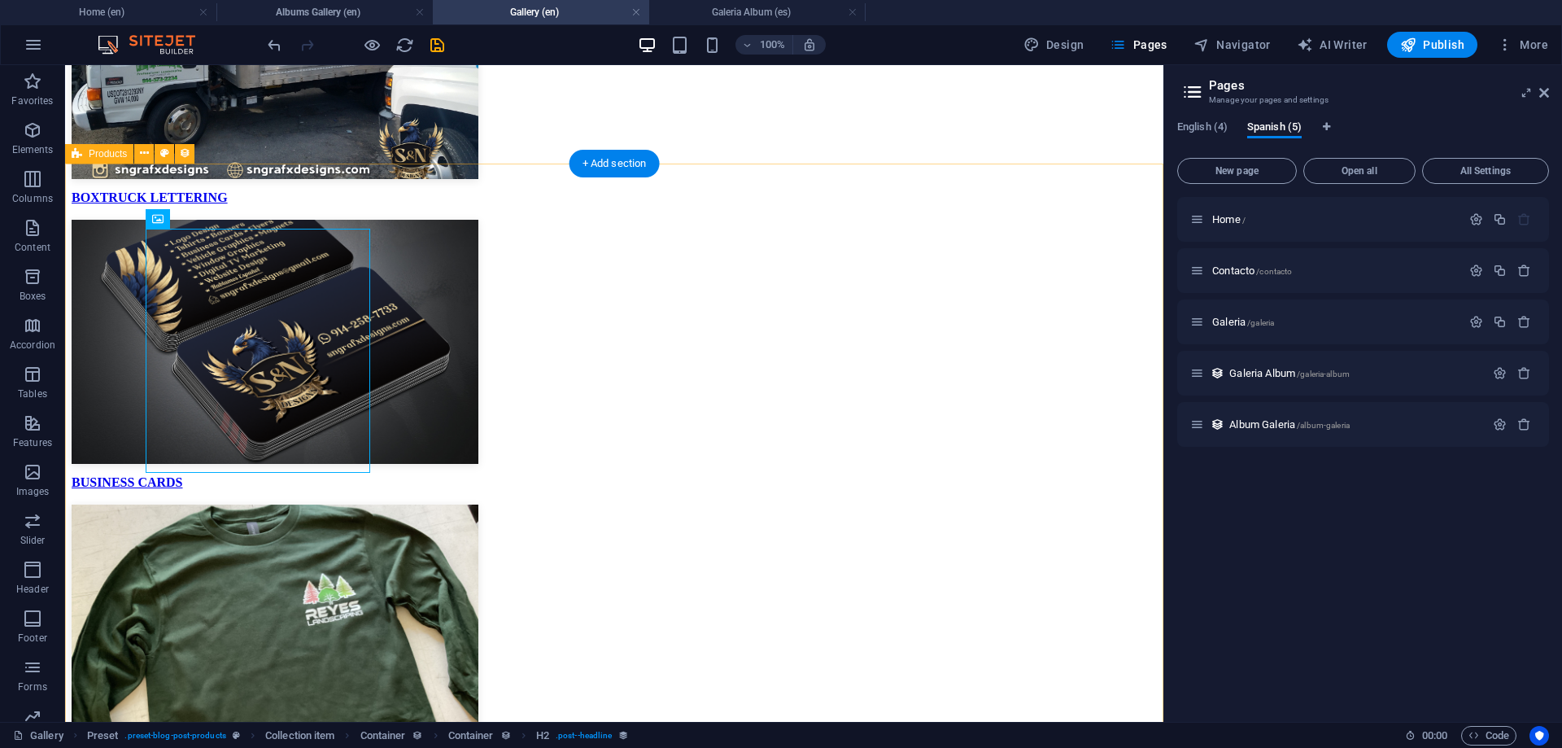
scroll to position [389, 0]
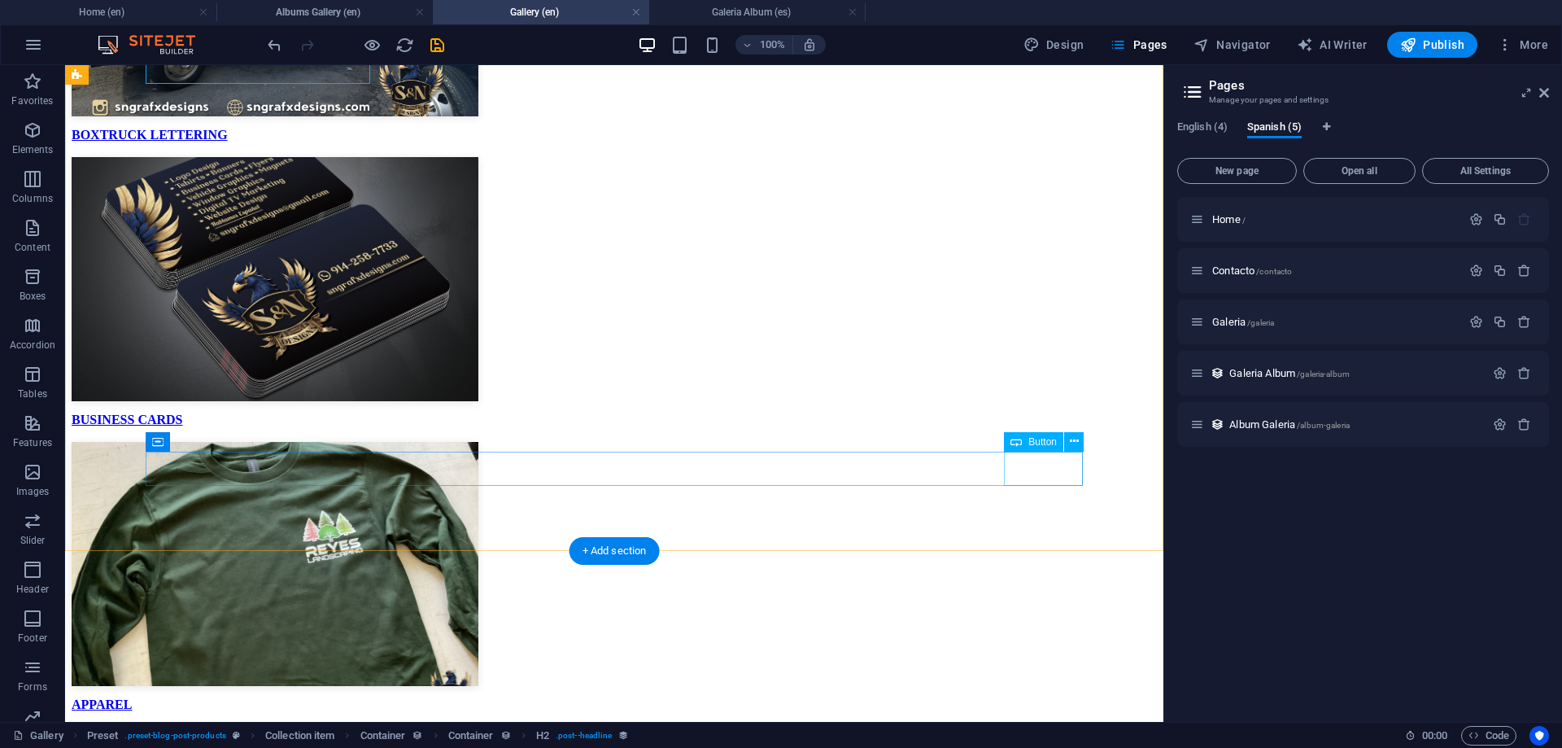
click at [1083, 444] on button at bounding box center [1074, 442] width 20 height 20
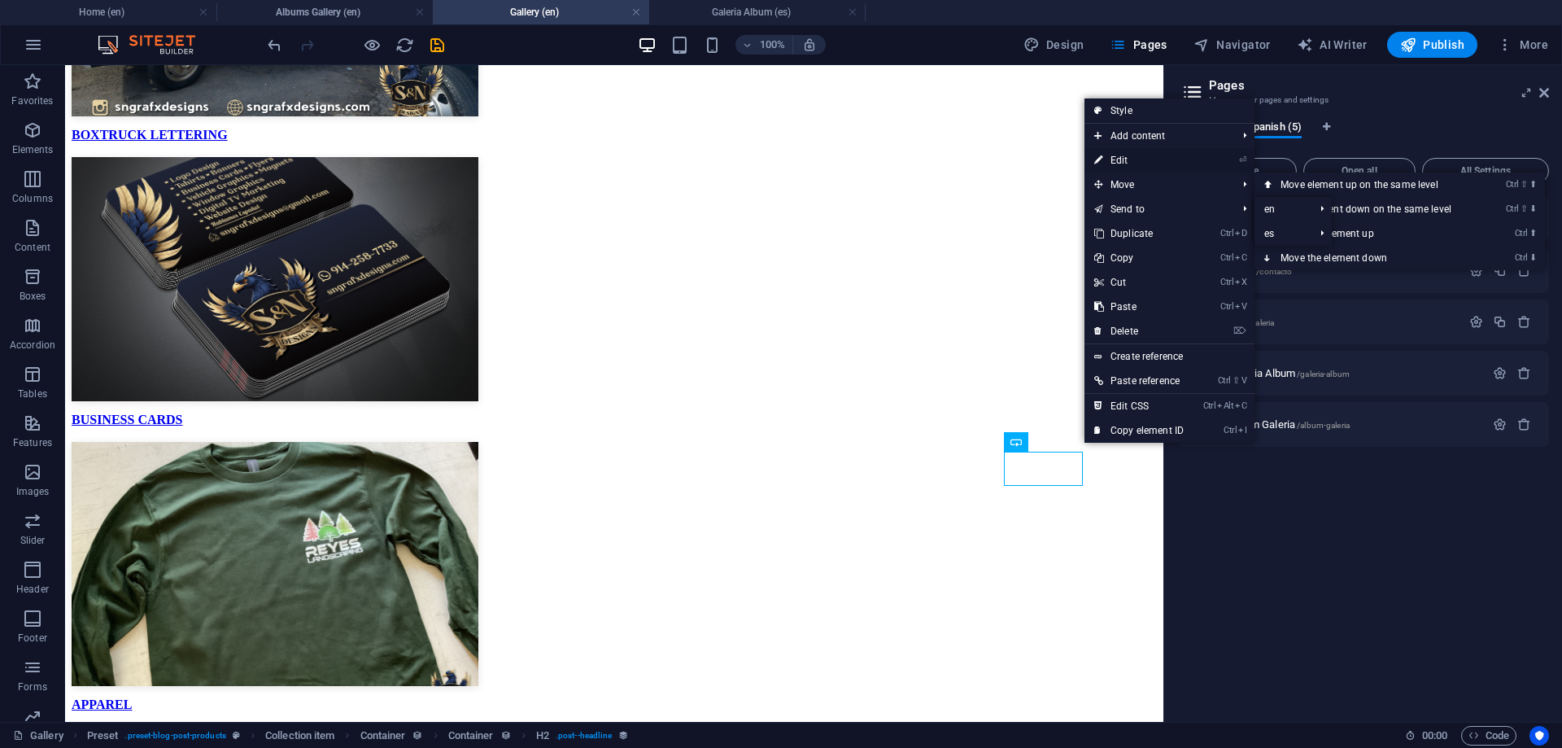
click at [1123, 168] on link "⏎ Edit" at bounding box center [1138, 160] width 109 height 24
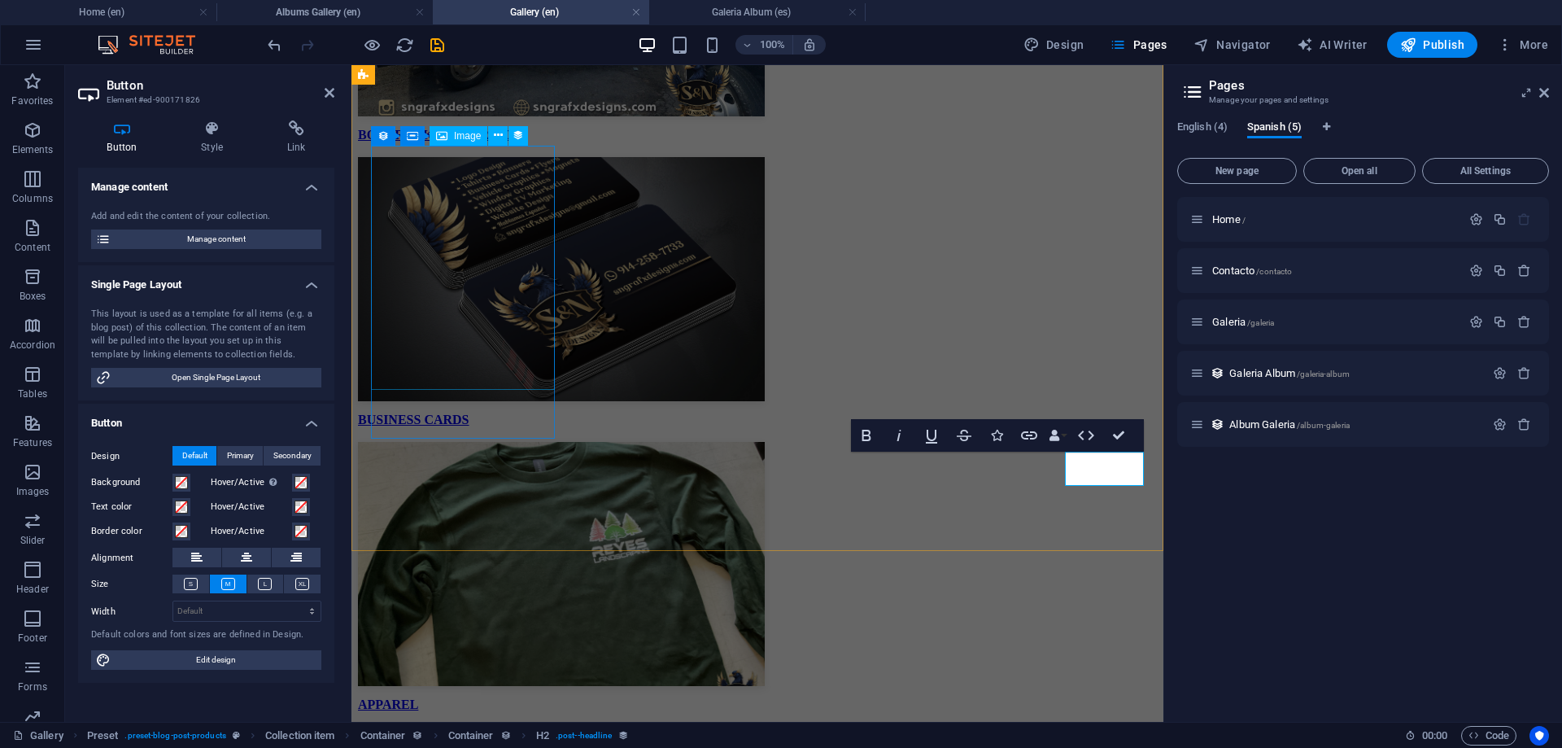
scroll to position [57, 0]
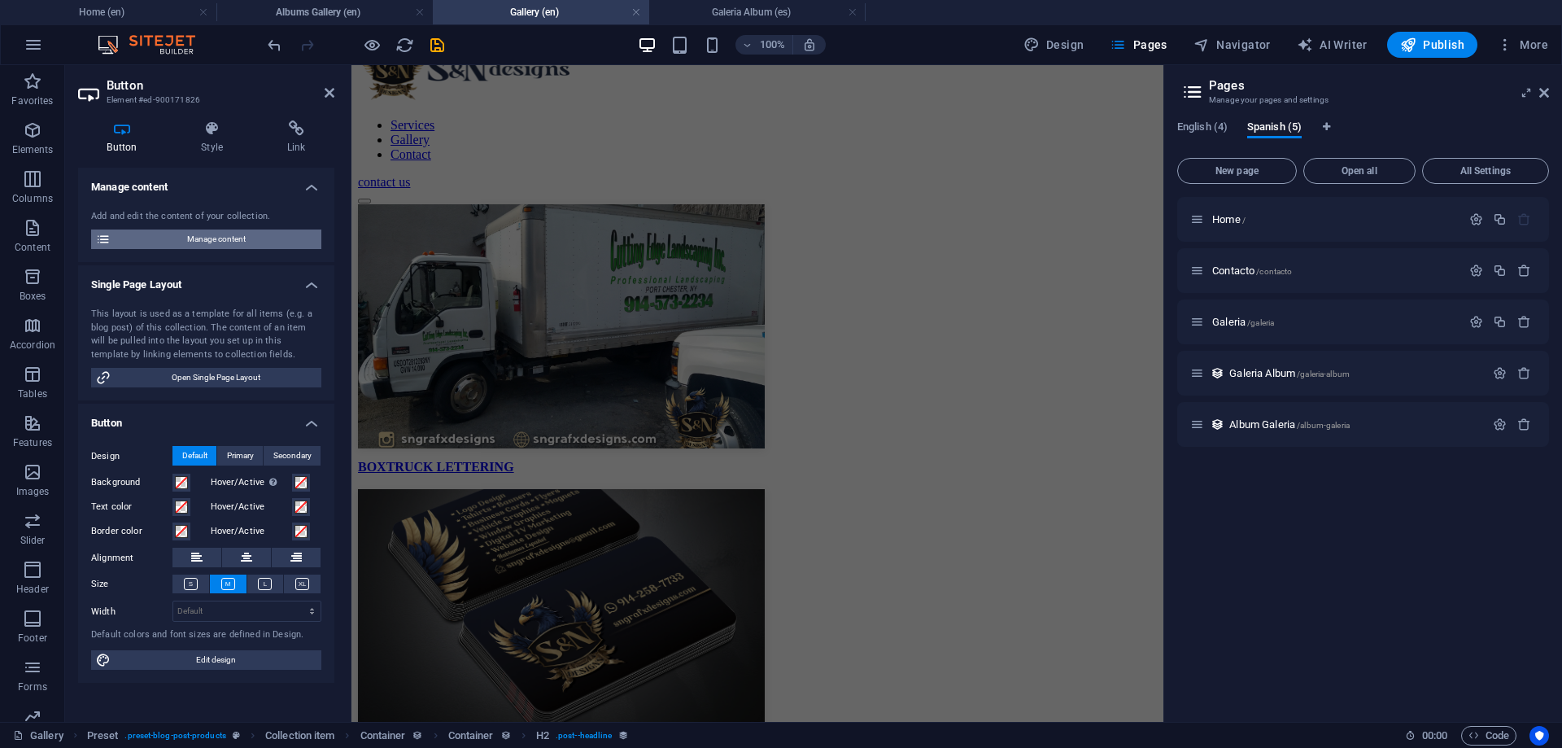
click at [224, 237] on span "Manage content" at bounding box center [216, 239] width 201 height 20
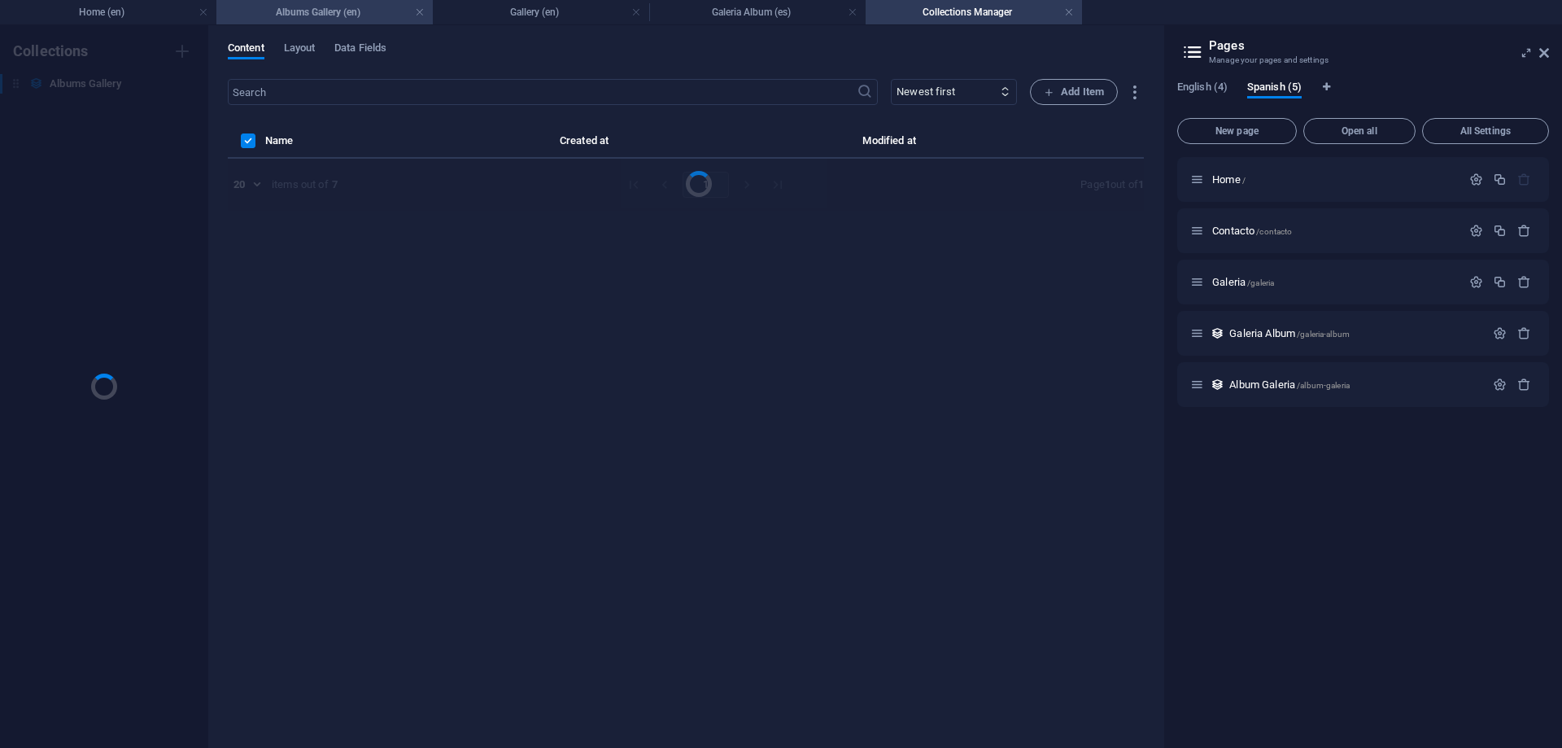
click at [297, 11] on h4 "Albums Gallery (en)" at bounding box center [324, 12] width 216 height 18
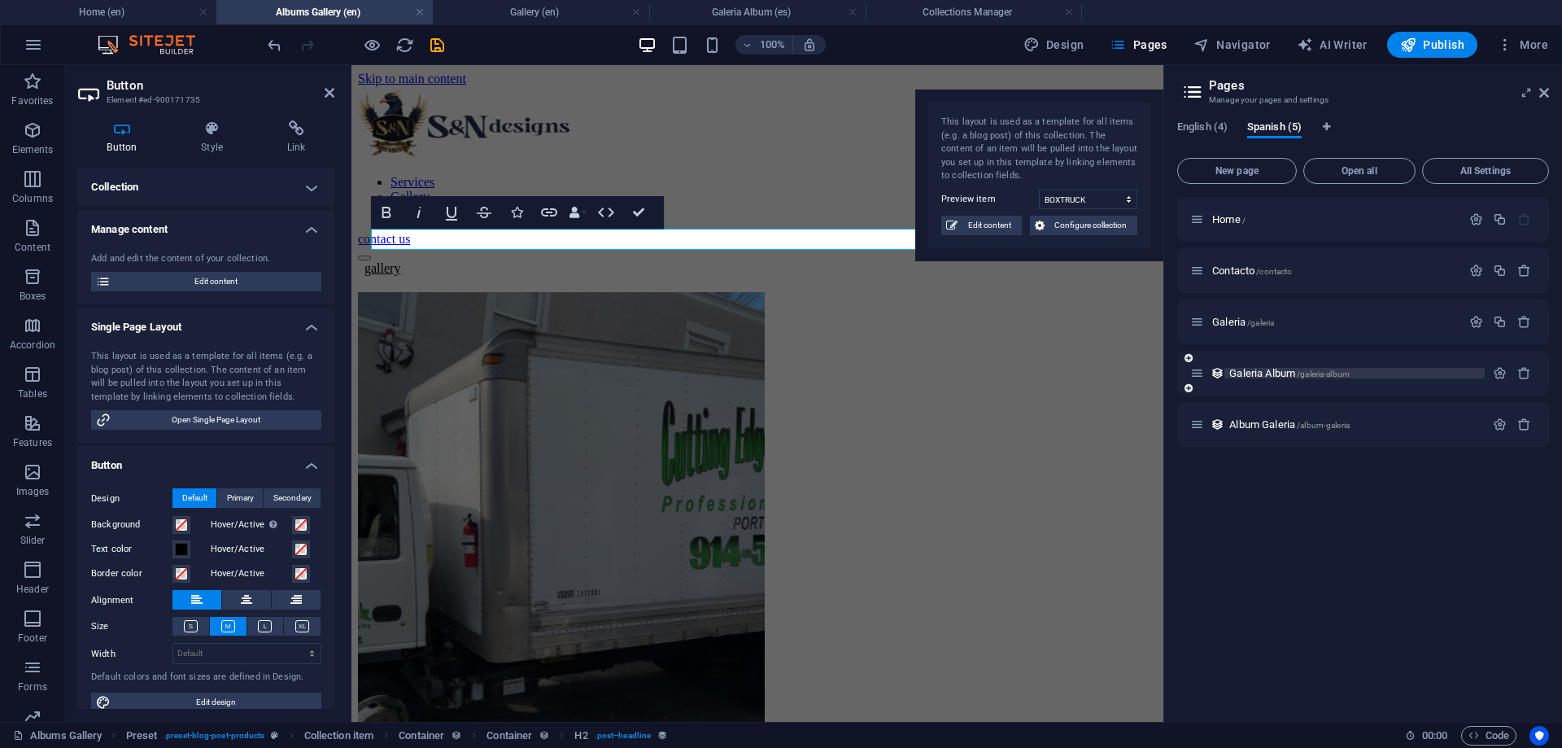
click at [1343, 371] on span "/galeria-album" at bounding box center [1323, 373] width 53 height 9
click at [1209, 131] on span "English (4)" at bounding box center [1202, 128] width 50 height 23
click at [1332, 377] on span "/albums-gallery" at bounding box center [1329, 373] width 57 height 9
click at [1368, 365] on div "Albums Gallery /albums-gallery" at bounding box center [1337, 373] width 294 height 19
click at [1354, 375] on span "/albums-gallery" at bounding box center [1329, 373] width 57 height 9
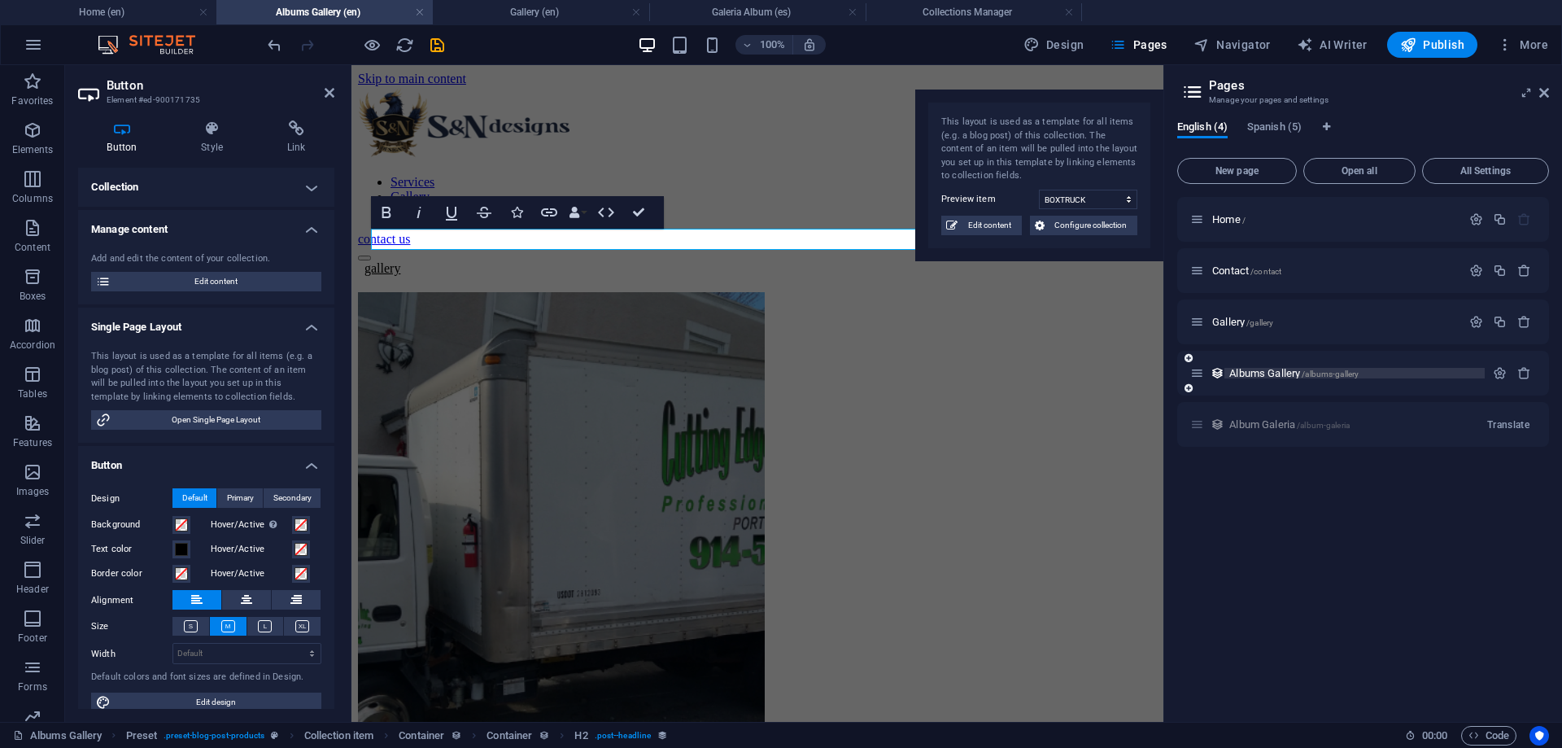
click at [1354, 375] on span "/albums-gallery" at bounding box center [1329, 373] width 57 height 9
click at [1354, 374] on span "/albums-gallery" at bounding box center [1329, 373] width 57 height 9
click at [1526, 94] on icon at bounding box center [1526, 92] width 0 height 13
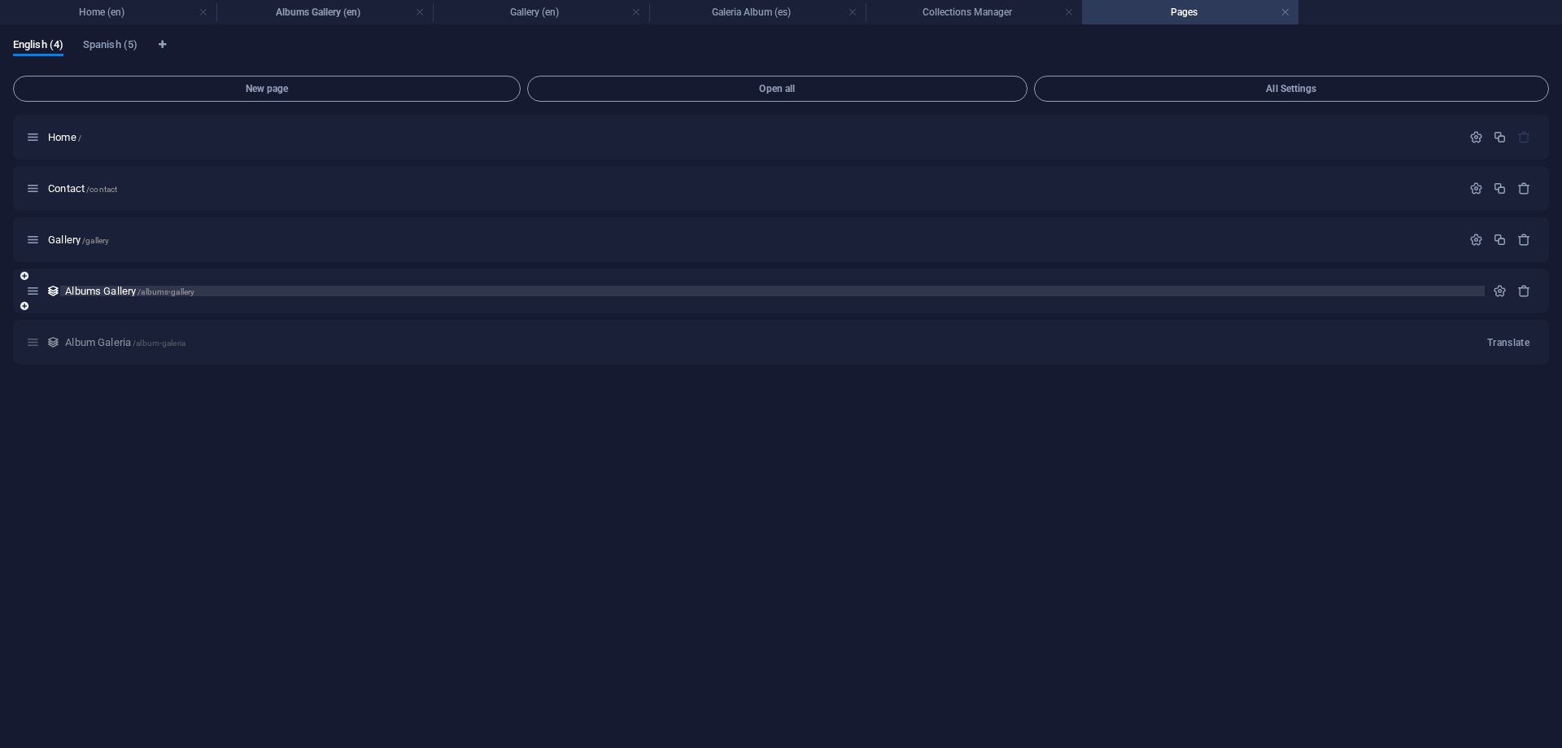
click at [106, 294] on span "Albums Gallery /albums-gallery" at bounding box center [129, 291] width 129 height 12
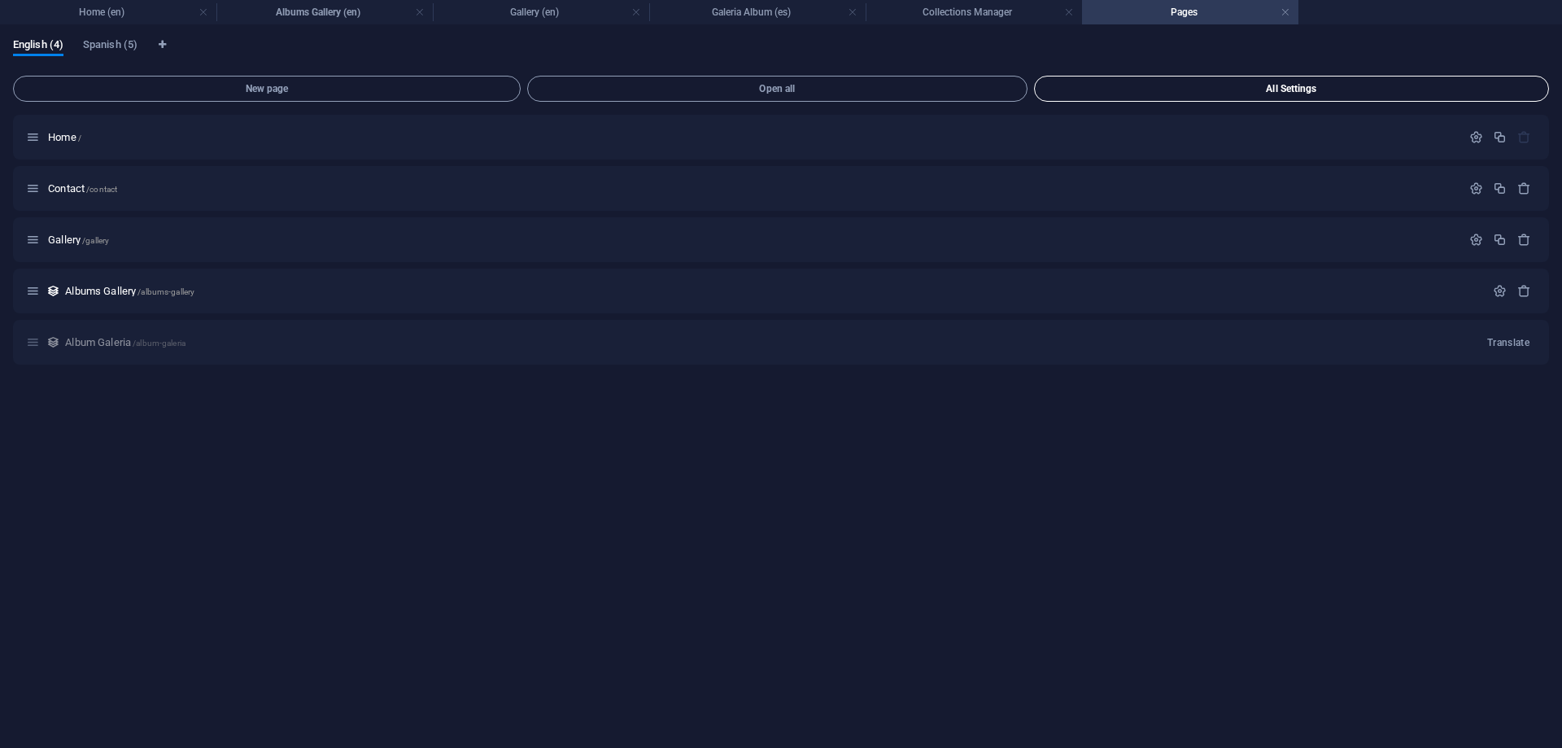
click at [1356, 79] on button "All Settings" at bounding box center [1291, 89] width 515 height 26
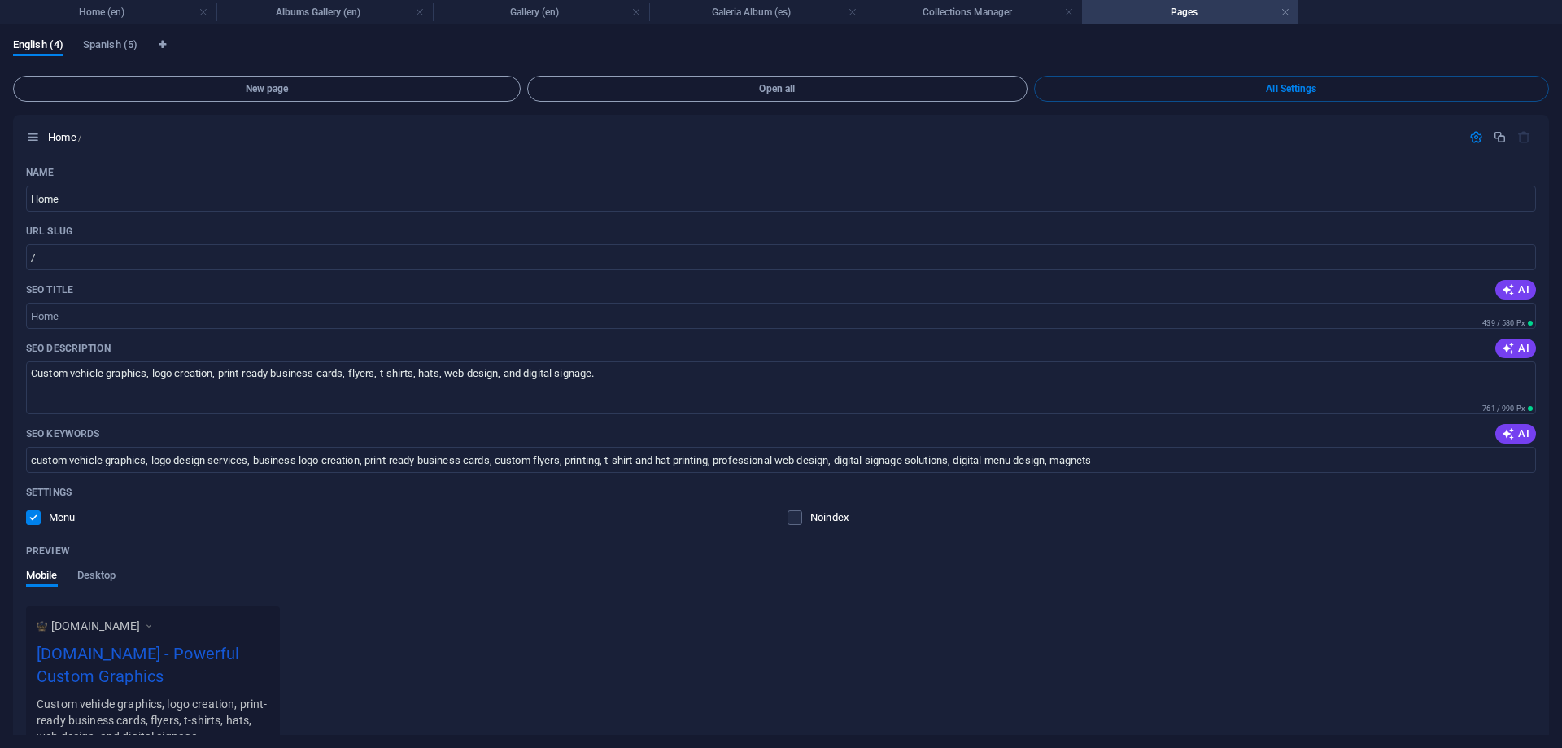
scroll to position [1686, 0]
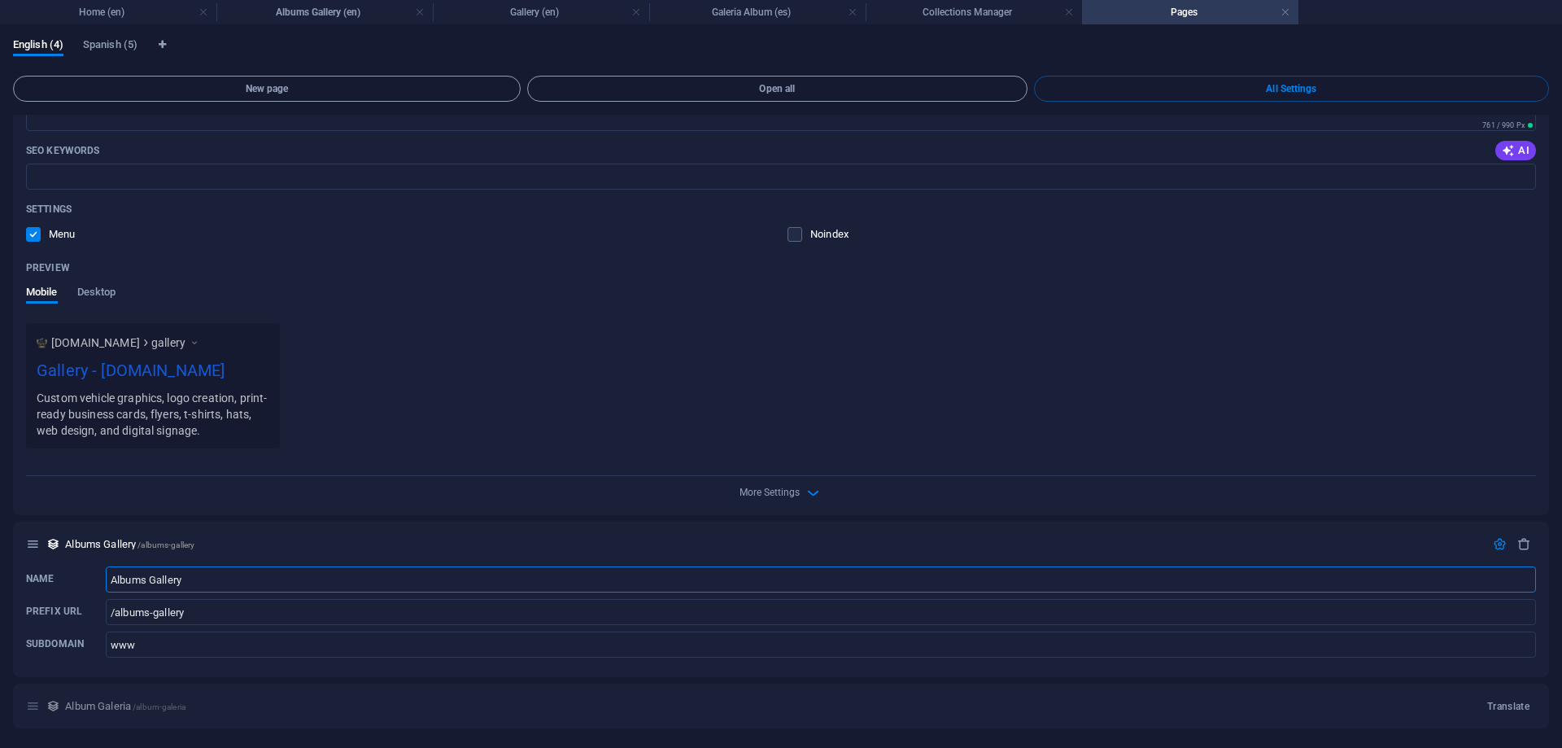
click at [1522, 44] on div "English (4) Spanish (5)" at bounding box center [781, 53] width 1536 height 31
click at [1284, 14] on link at bounding box center [1285, 12] width 10 height 15
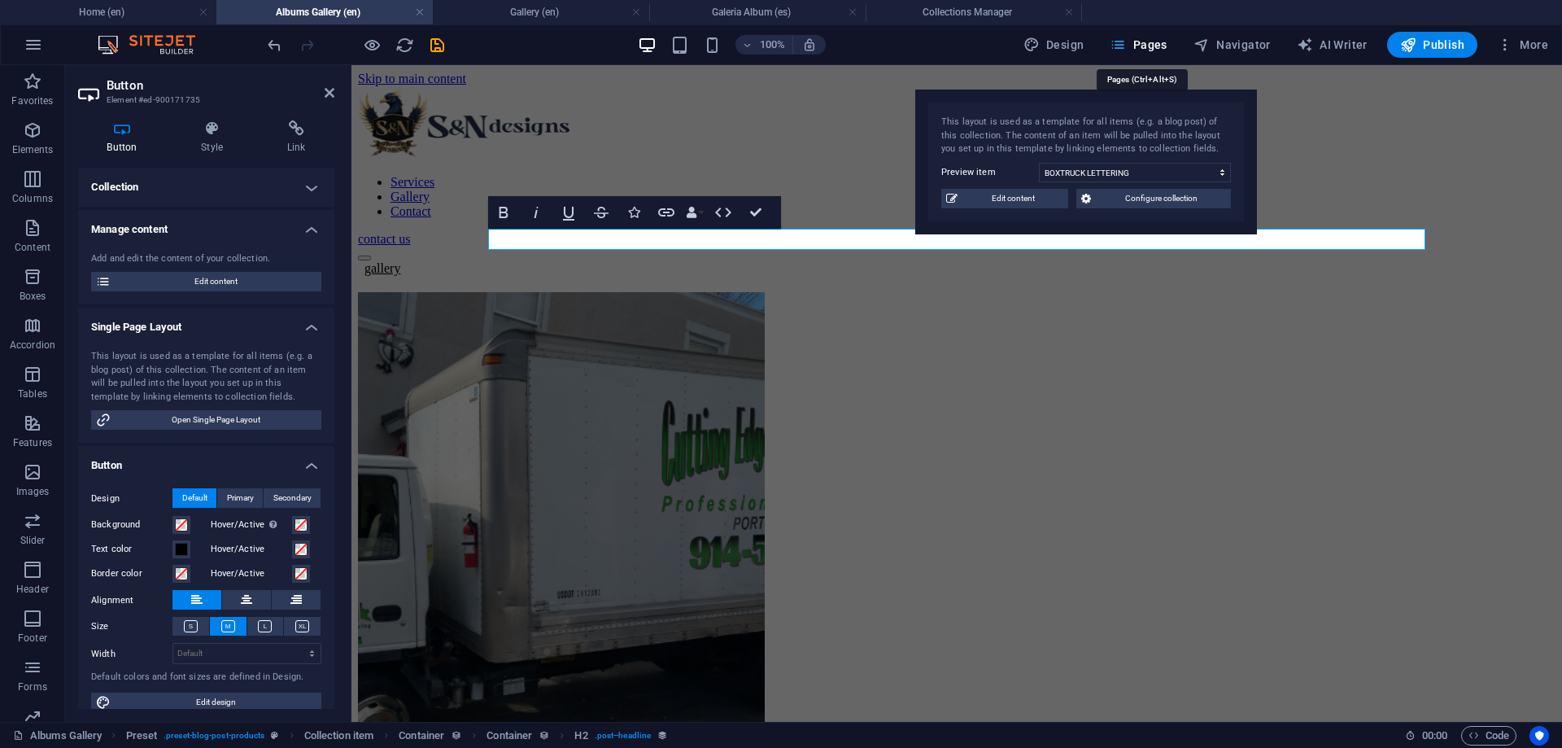
click at [1162, 43] on span "Pages" at bounding box center [1137, 45] width 57 height 16
click at [1144, 43] on span "Pages" at bounding box center [1137, 45] width 57 height 16
click at [1237, 52] on span "Navigator" at bounding box center [1231, 45] width 77 height 16
click at [1140, 50] on span "Pages" at bounding box center [1137, 45] width 57 height 16
click at [804, 23] on li "Galeria Album (es)" at bounding box center [757, 12] width 216 height 24
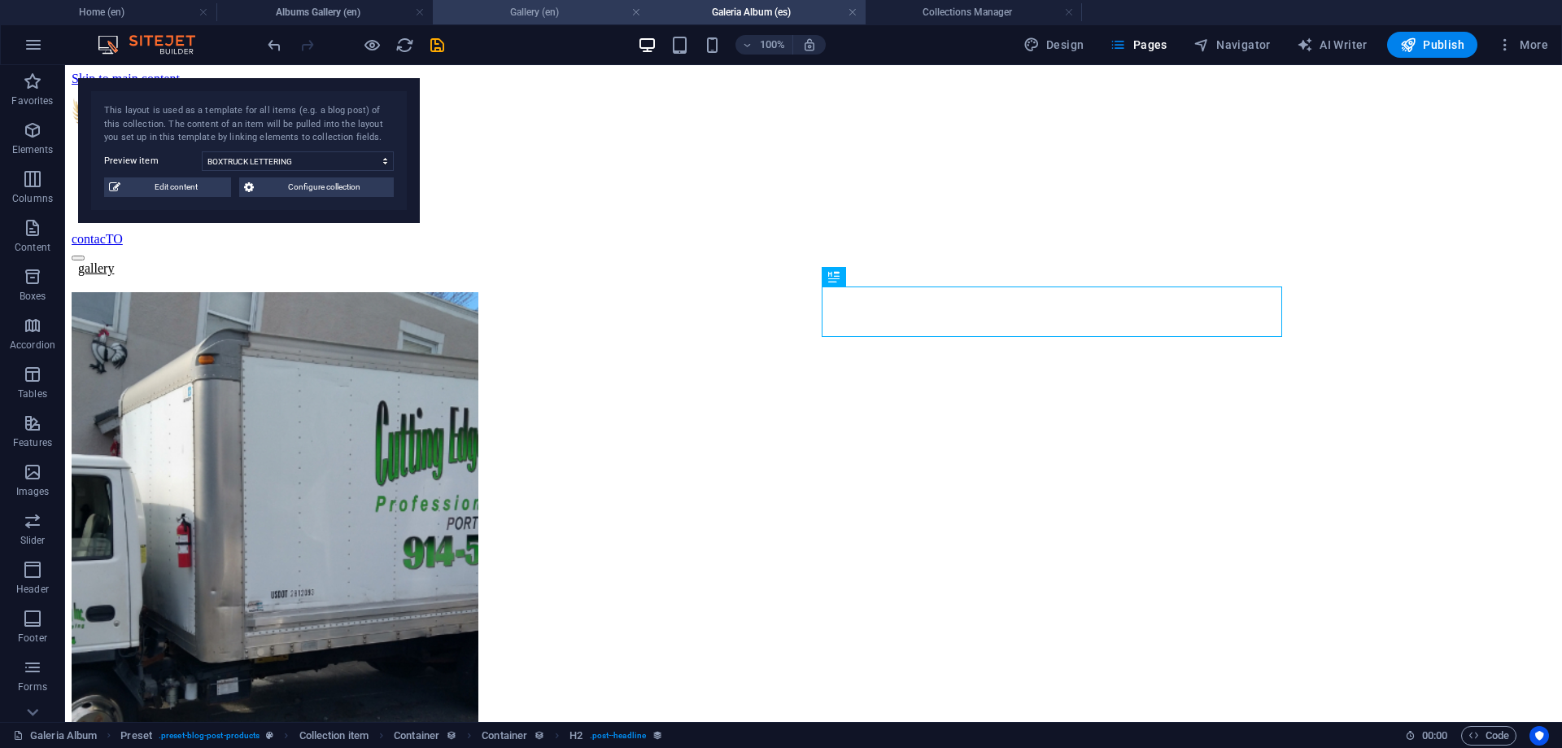
click at [497, 18] on h4 "Gallery (en)" at bounding box center [541, 12] width 216 height 18
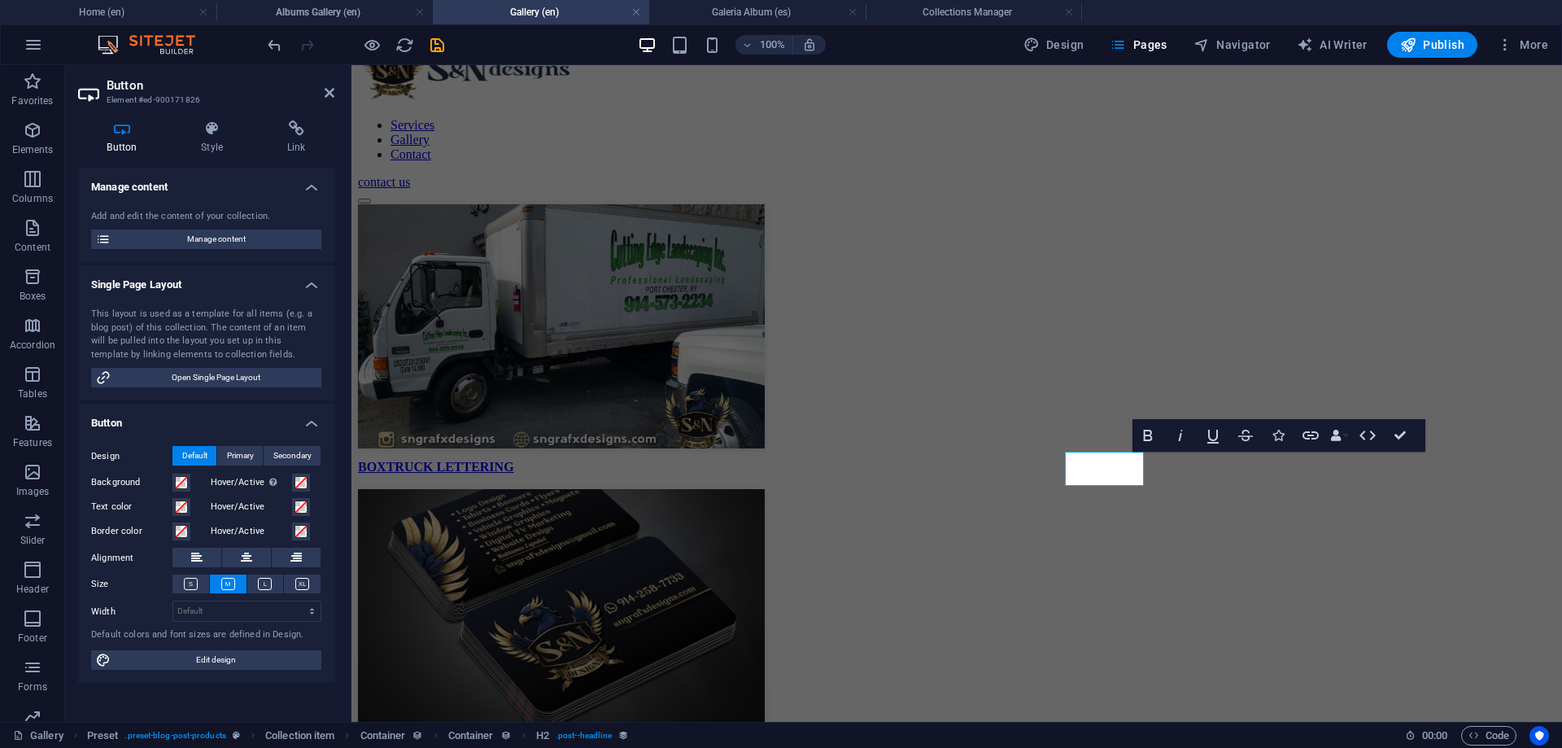
scroll to position [389, 0]
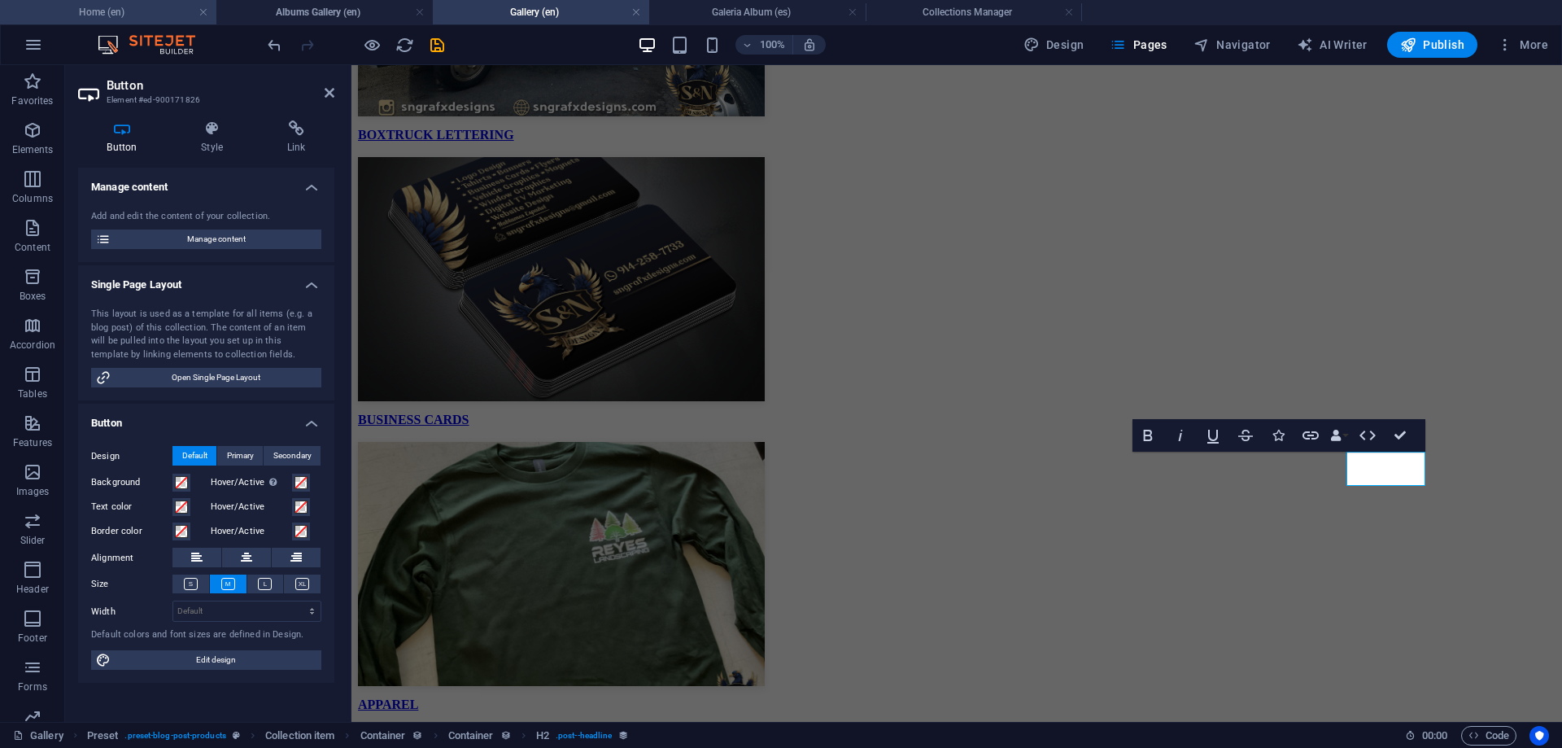
click at [167, 11] on h4 "Home (en)" at bounding box center [108, 12] width 216 height 18
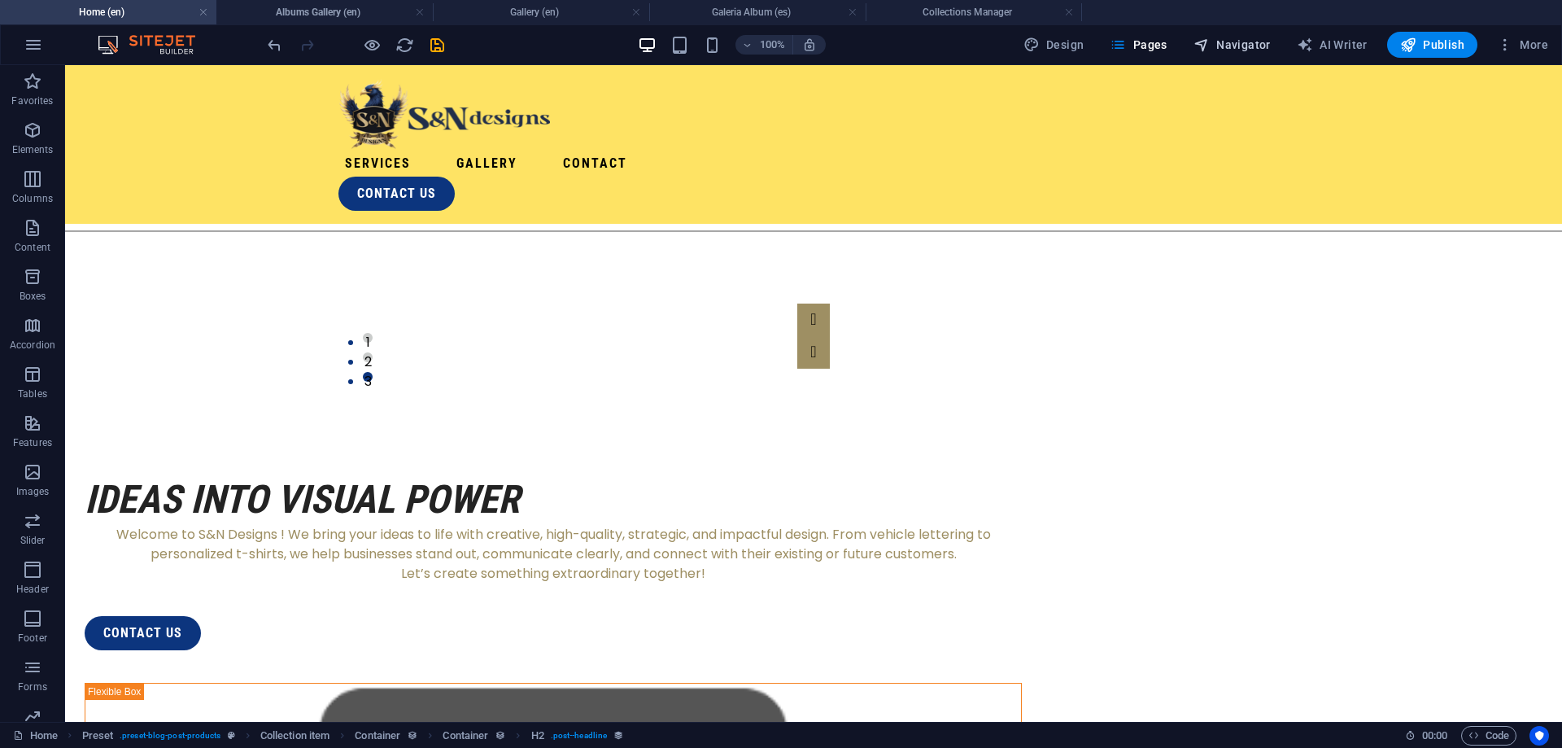
click at [1240, 38] on span "Navigator" at bounding box center [1231, 45] width 77 height 16
click at [1059, 46] on span "Design" at bounding box center [1053, 45] width 61 height 16
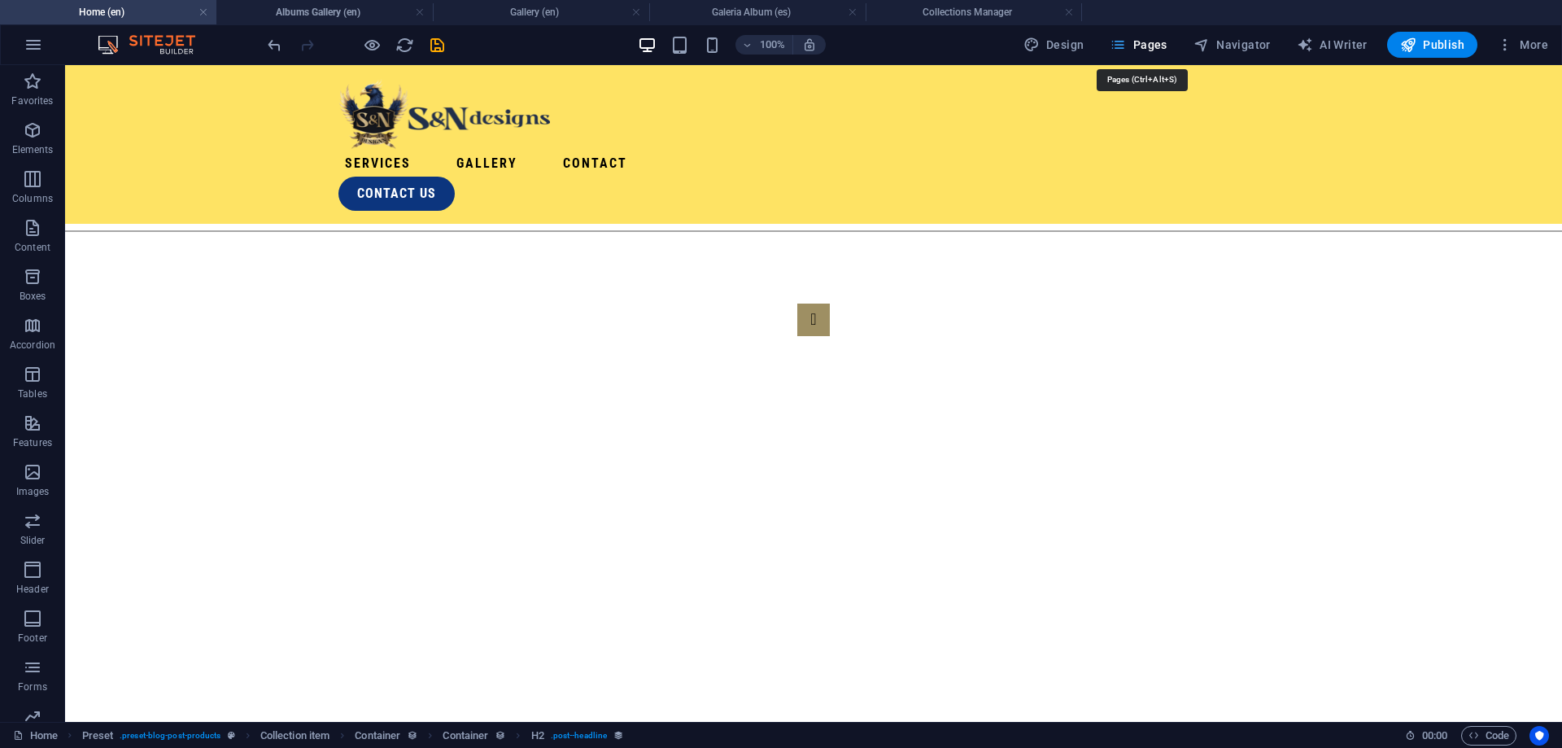
click at [1134, 50] on span "Pages" at bounding box center [1137, 45] width 57 height 16
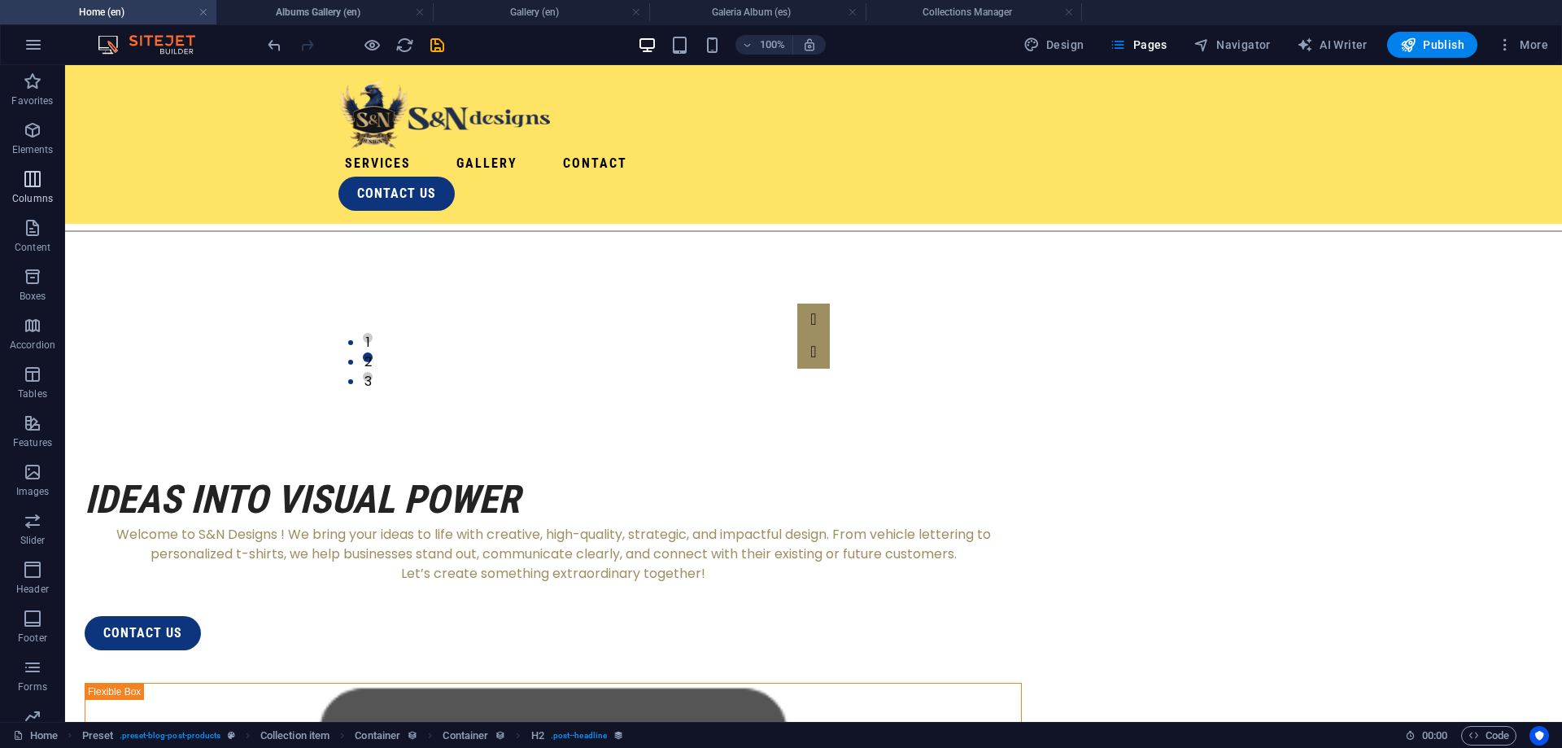
click at [21, 165] on button "Columns" at bounding box center [32, 187] width 65 height 49
click at [636, 14] on link at bounding box center [636, 12] width 10 height 15
click at [351, 4] on h4 "Albums Gallery (en)" at bounding box center [324, 12] width 216 height 18
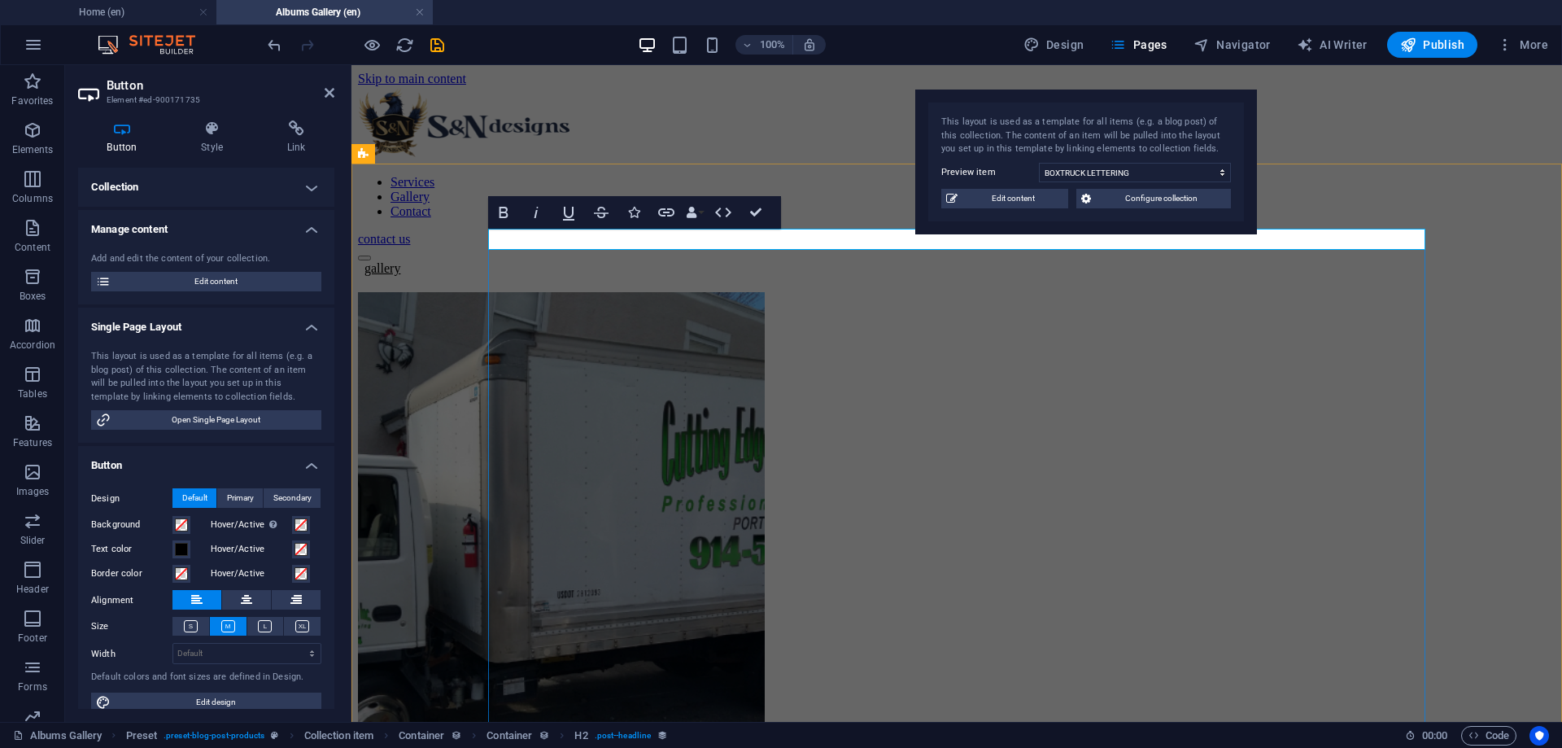
click at [400, 261] on link "gallery" at bounding box center [379, 268] width 42 height 14
click at [721, 214] on icon "button" at bounding box center [723, 213] width 20 height 20
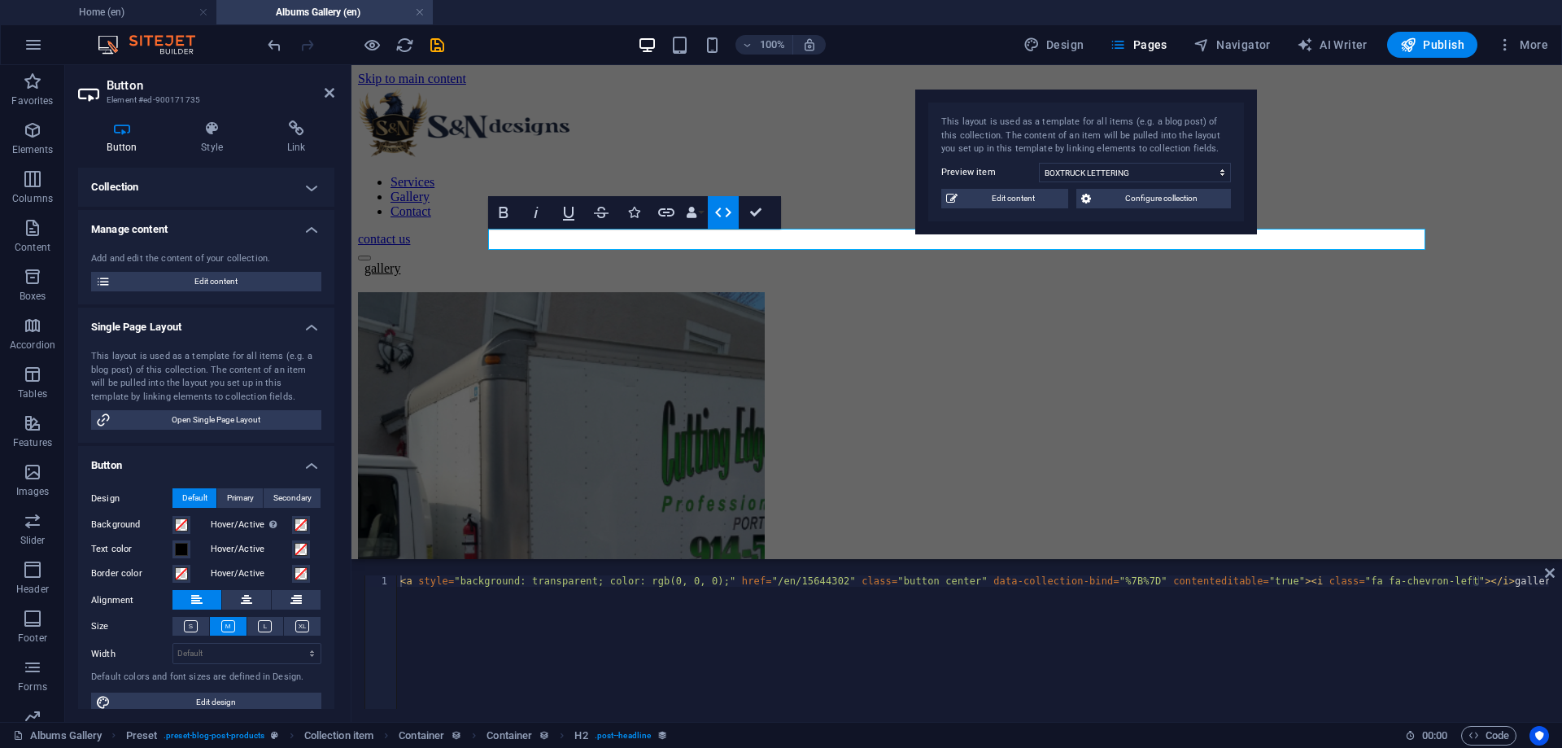
type textarea "<a style="background: transparent; color: rgb(0, 0, 0);" href="/en/15644302" cl…"
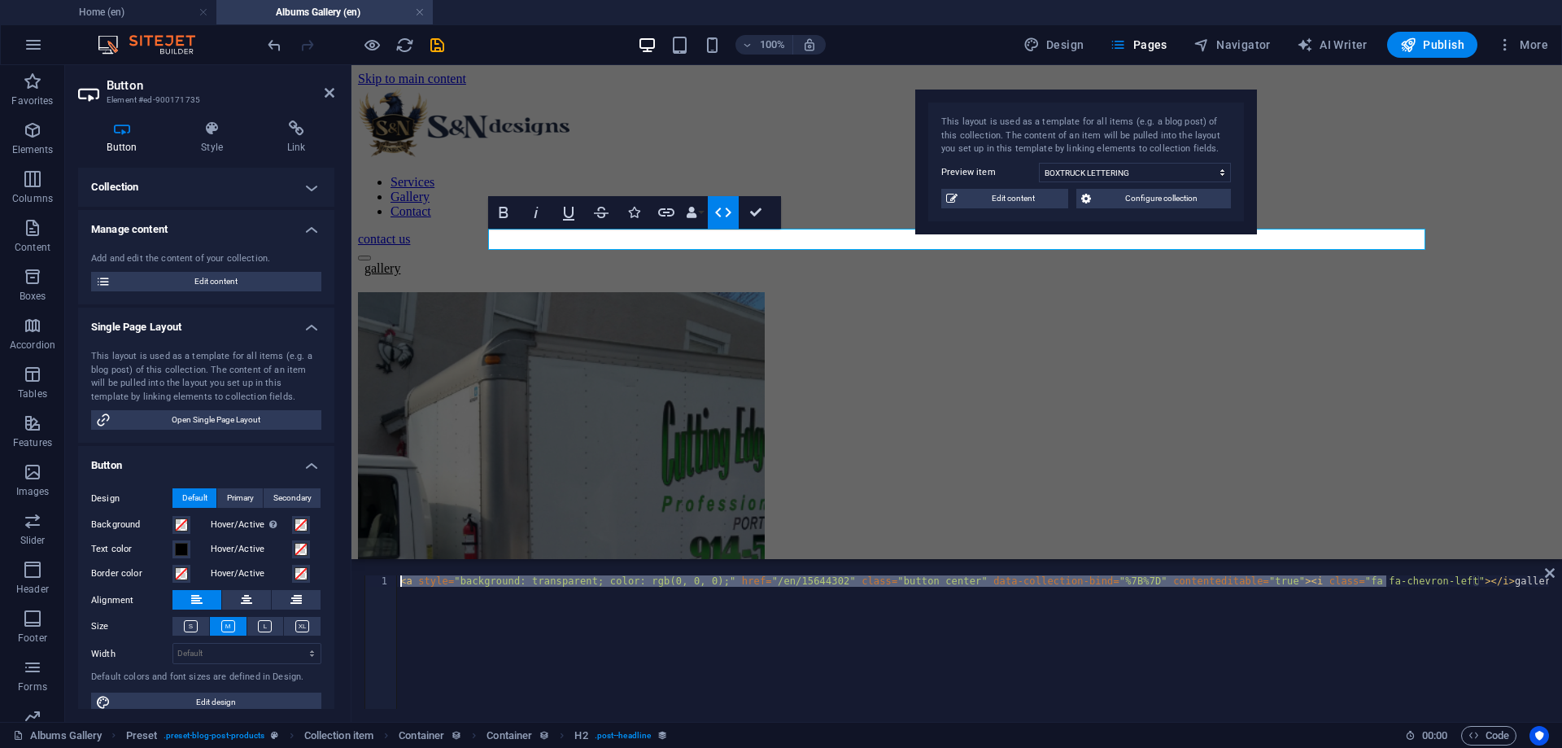
drag, startPoint x: 1384, startPoint y: 583, endPoint x: 401, endPoint y: 559, distance: 982.9
click at [401, 575] on div "< a style = "background: transparent; color: rgb(0, 0, 0);" href = "/en/1564430…" at bounding box center [973, 641] width 1152 height 133
click at [669, 216] on icon "button" at bounding box center [666, 212] width 16 height 8
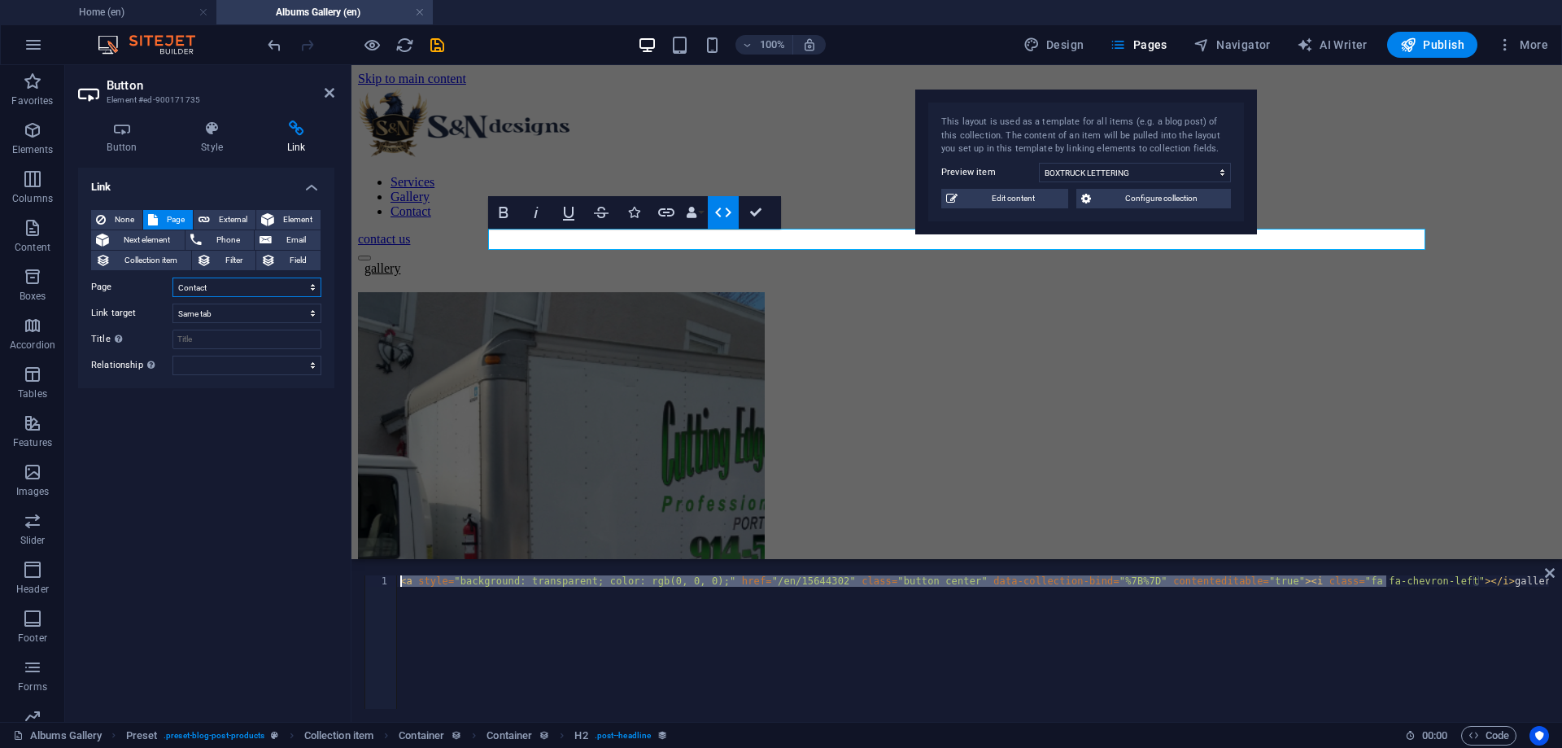
click at [172, 277] on select "Home Contact Gallery Home Contacto Galeria" at bounding box center [246, 287] width 149 height 20
select select "2"
click option "Gallery" at bounding box center [0, 0] width 0 height 0
click at [441, 44] on icon "save" at bounding box center [437, 45] width 19 height 19
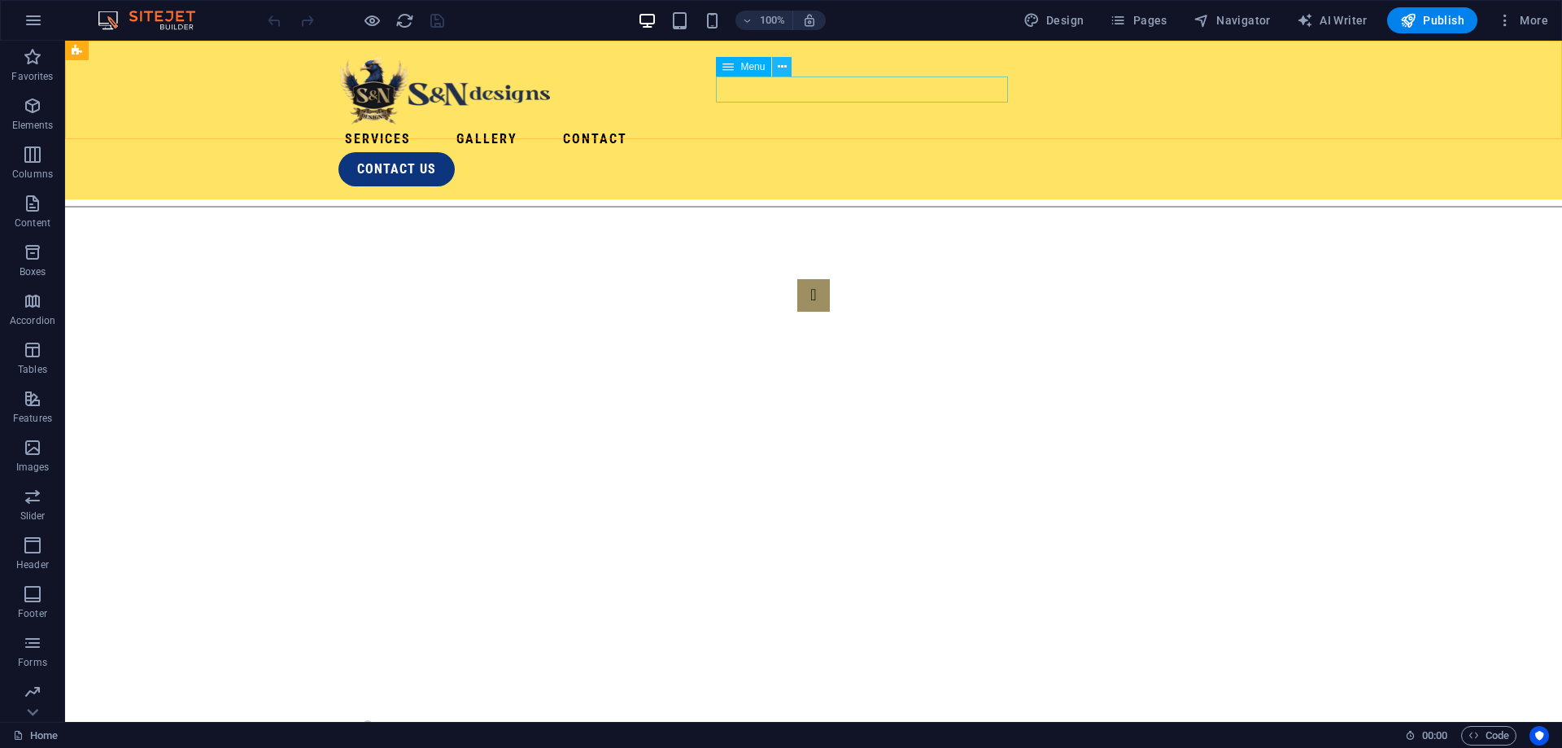
click at [781, 68] on icon at bounding box center [782, 67] width 9 height 17
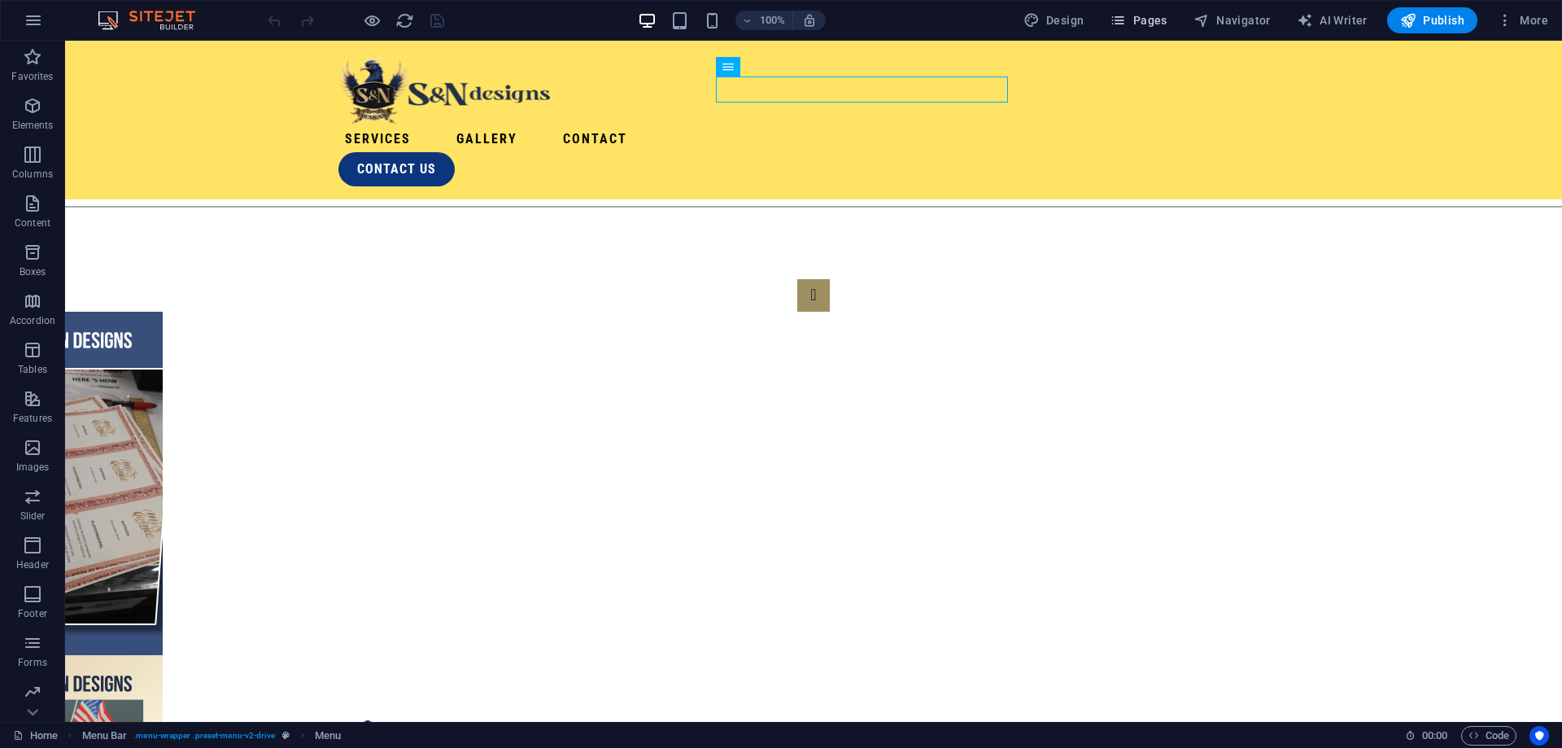
click at [1156, 14] on span "Pages" at bounding box center [1137, 20] width 57 height 16
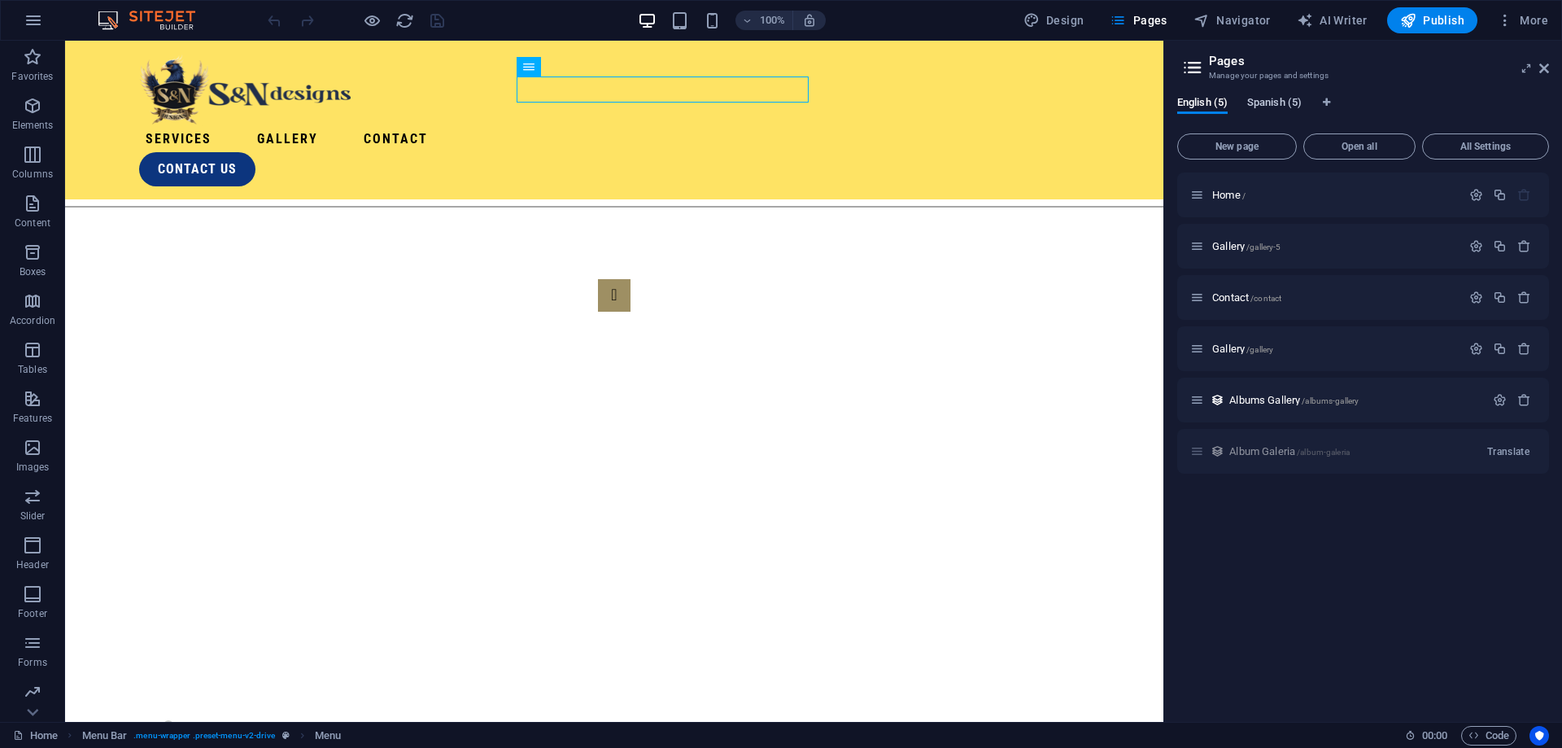
click at [1280, 102] on span "Spanish (5)" at bounding box center [1274, 104] width 54 height 23
click at [1528, 402] on icon "button" at bounding box center [1524, 400] width 14 height 14
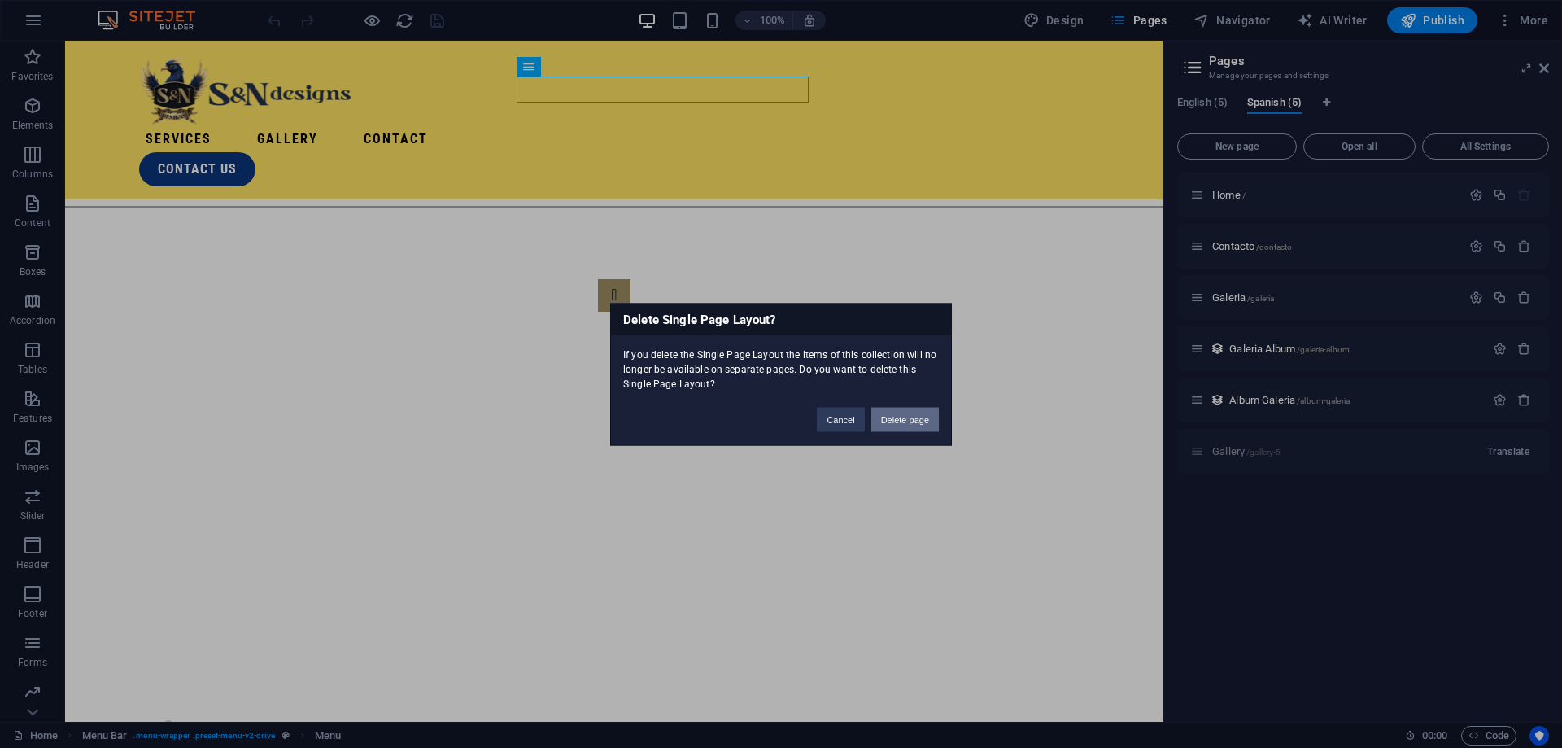
click at [909, 418] on button "Delete page" at bounding box center [905, 419] width 68 height 24
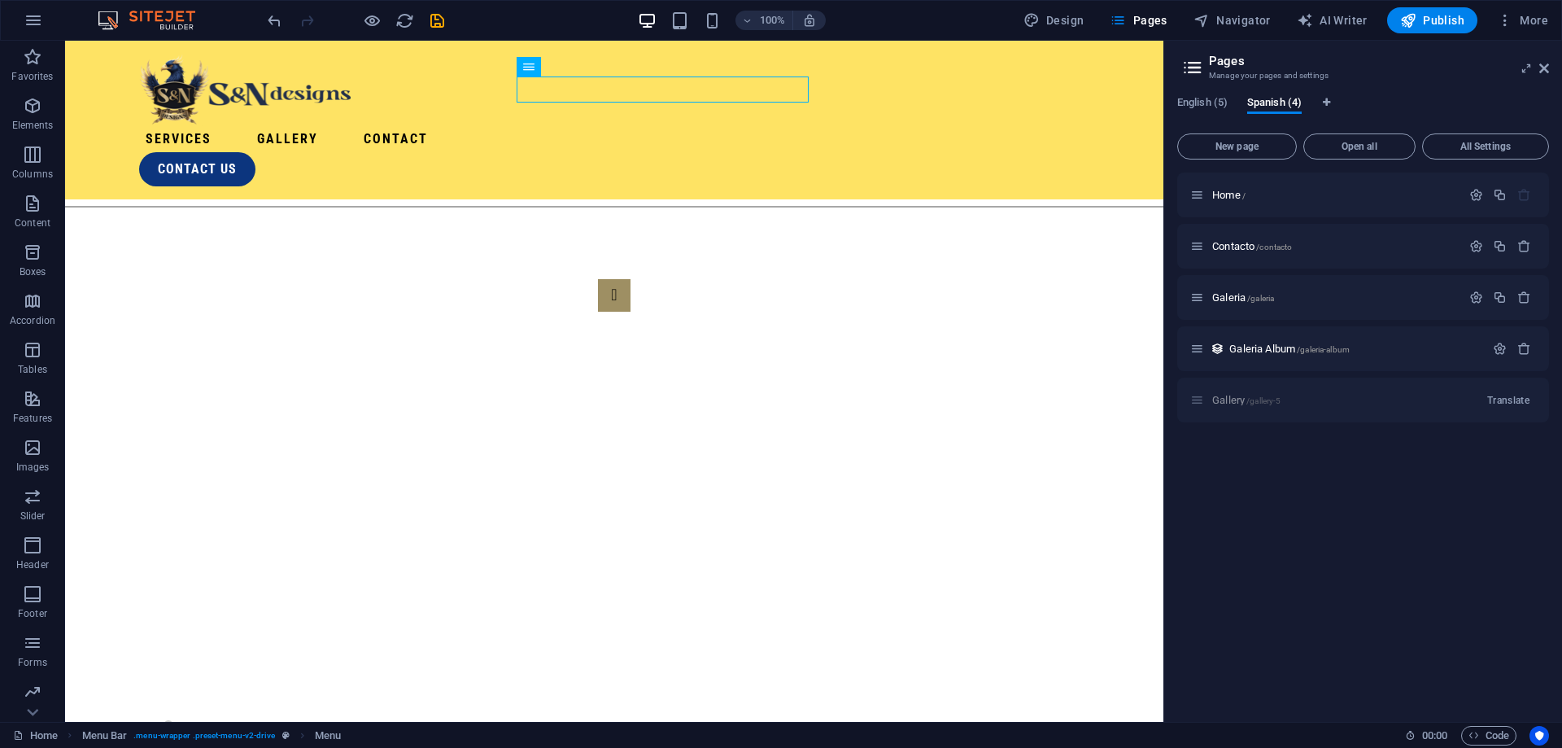
click at [1199, 94] on div "English (5) Spanish (4) New page Open all All Settings Home / Contacto /contact…" at bounding box center [1363, 402] width 398 height 639
click at [1196, 99] on span "English (5)" at bounding box center [1202, 104] width 50 height 23
click at [1528, 244] on icon "button" at bounding box center [1524, 246] width 14 height 14
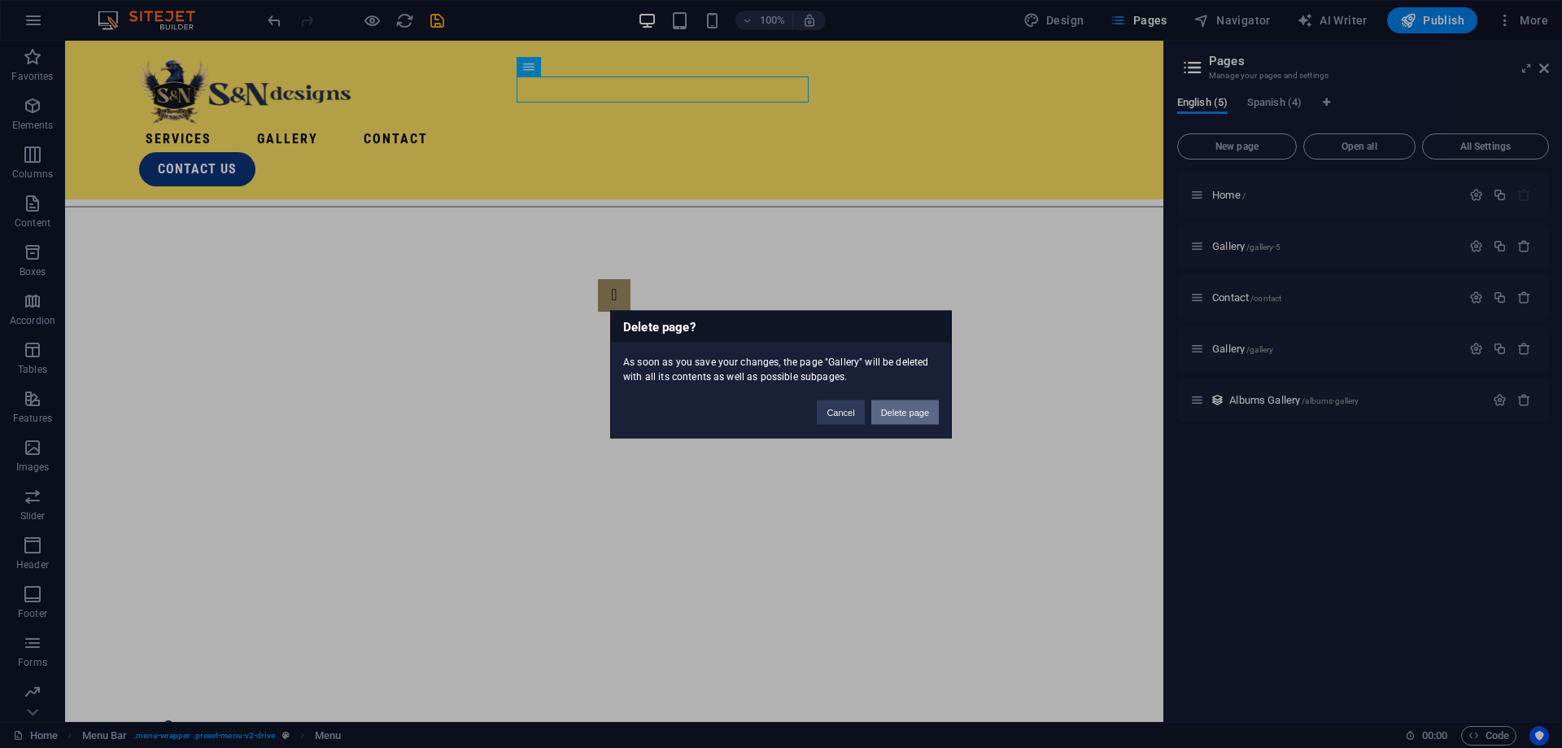
click at [910, 414] on button "Delete page" at bounding box center [905, 411] width 68 height 24
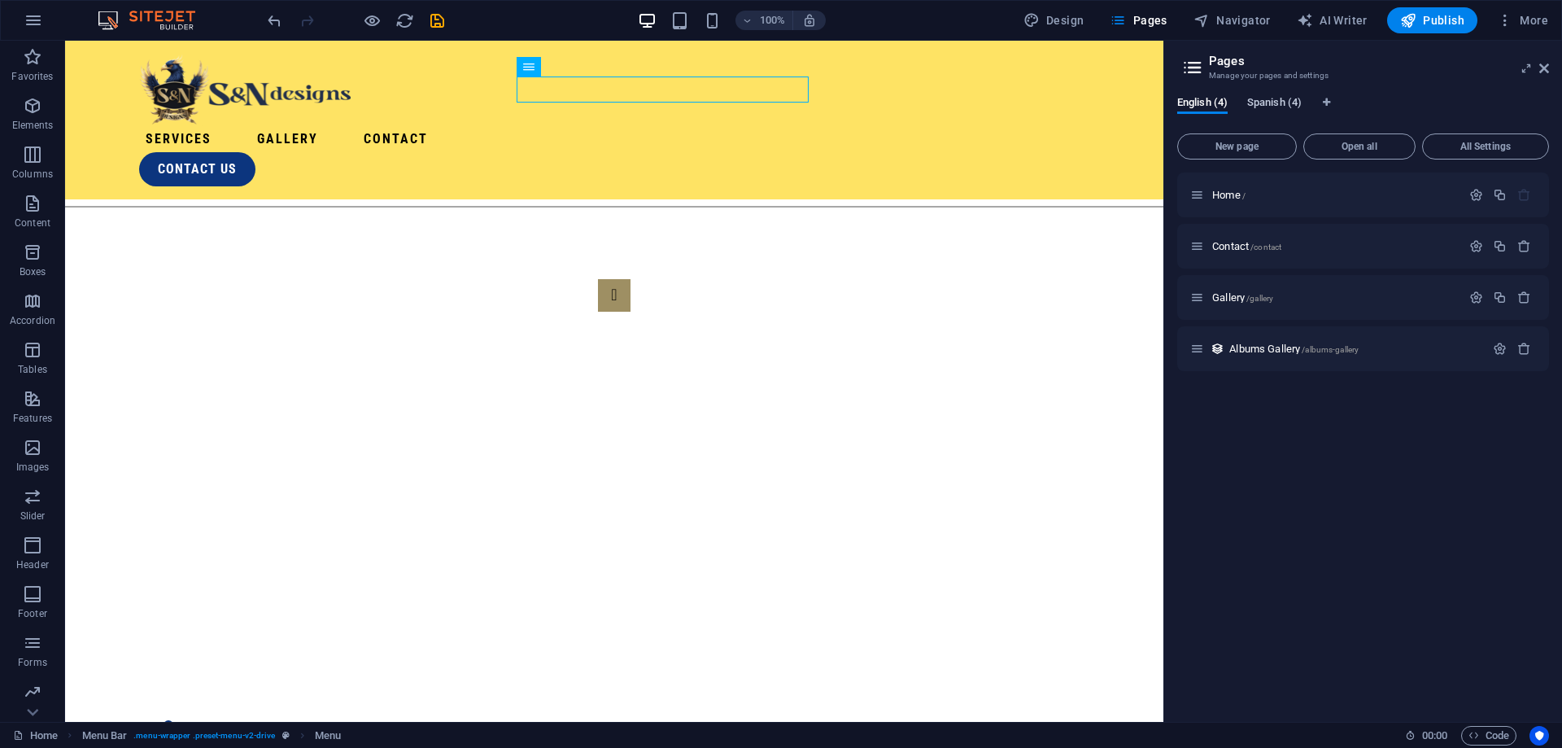
click at [1289, 100] on span "Spanish (4)" at bounding box center [1274, 104] width 54 height 23
click at [1185, 107] on span "English (4)" at bounding box center [1202, 104] width 50 height 23
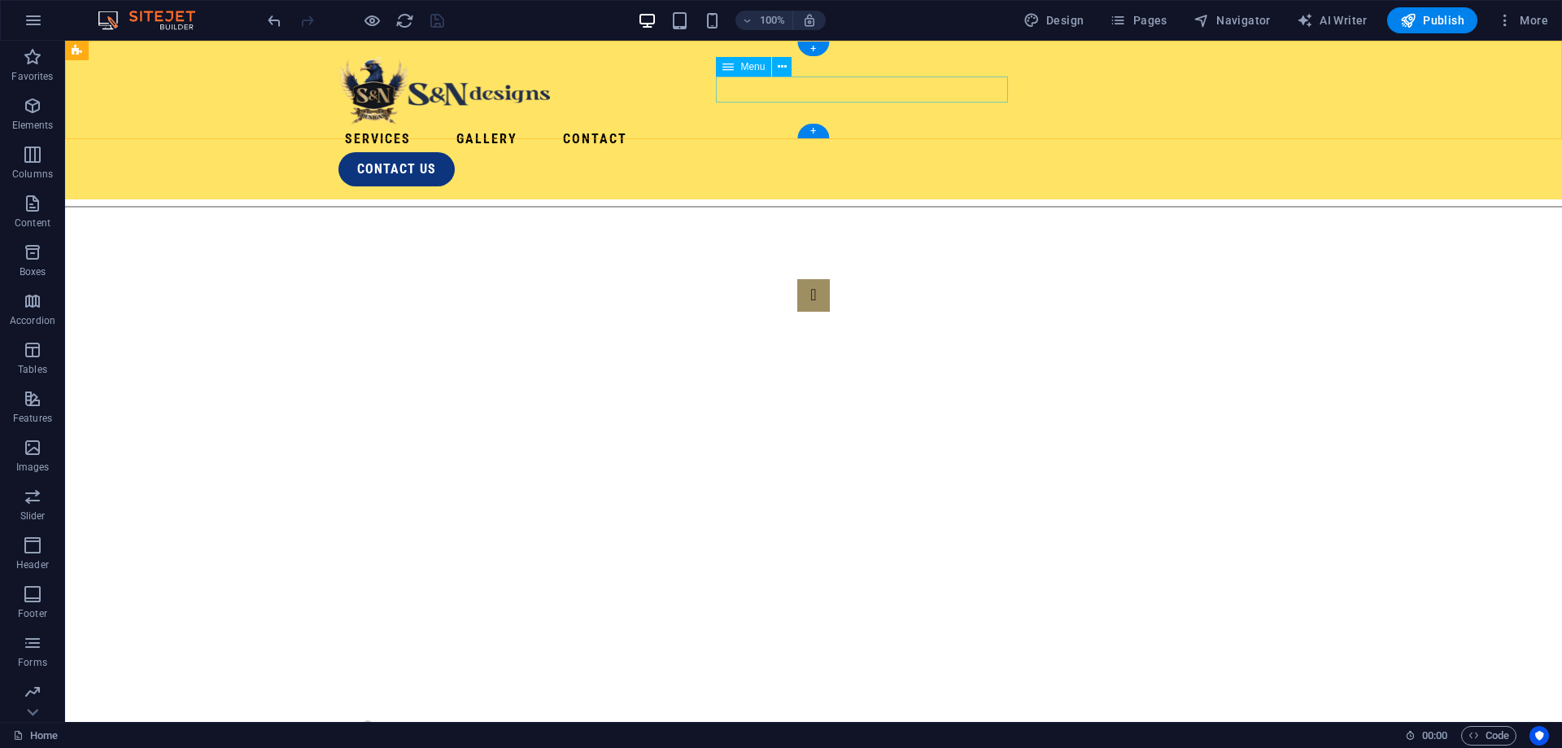
click at [867, 126] on nav "Services Gallery Contact" at bounding box center [813, 139] width 950 height 26
click at [1150, 23] on span "Pages" at bounding box center [1137, 20] width 57 height 16
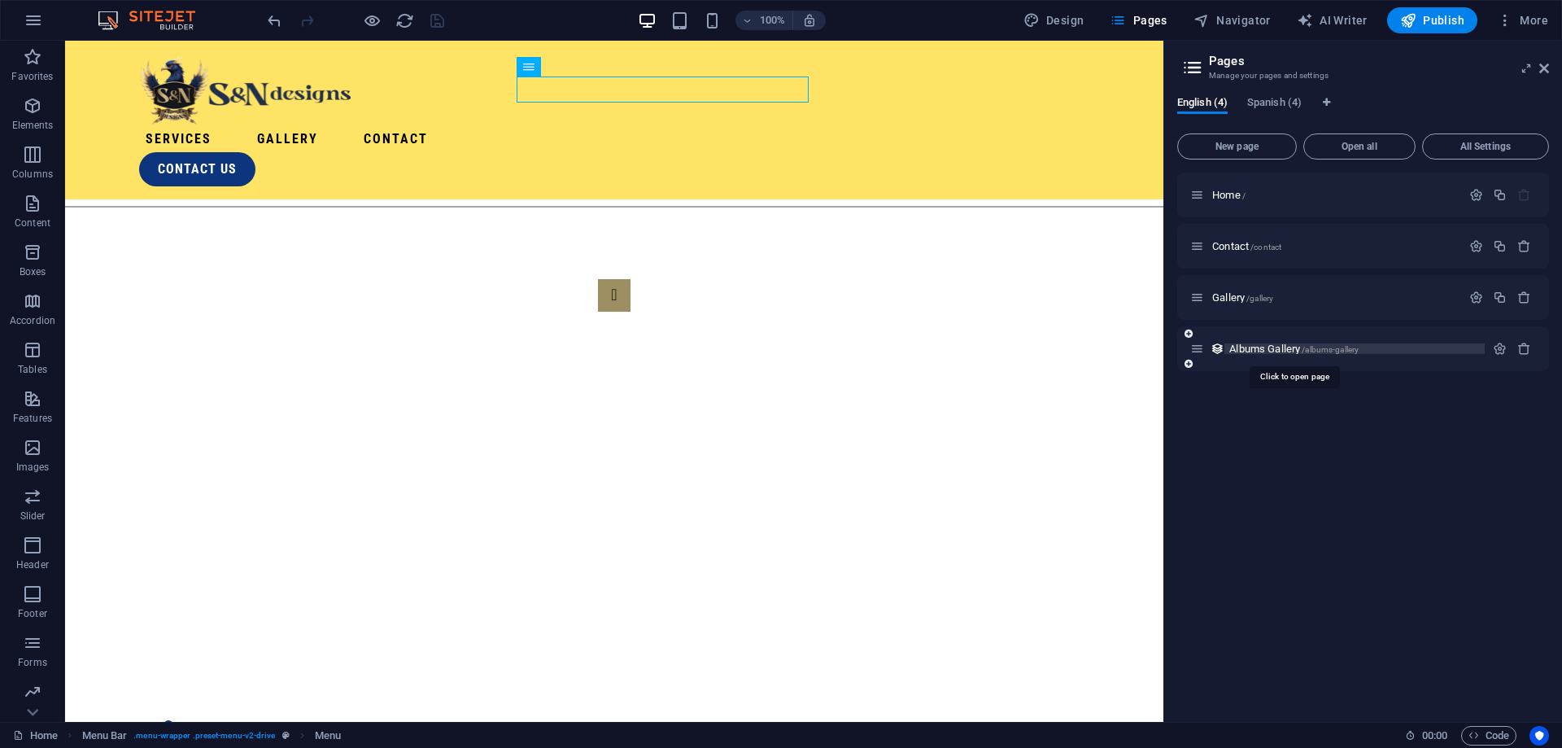
click at [1293, 351] on span "Albums Gallery /albums-gallery" at bounding box center [1293, 348] width 129 height 12
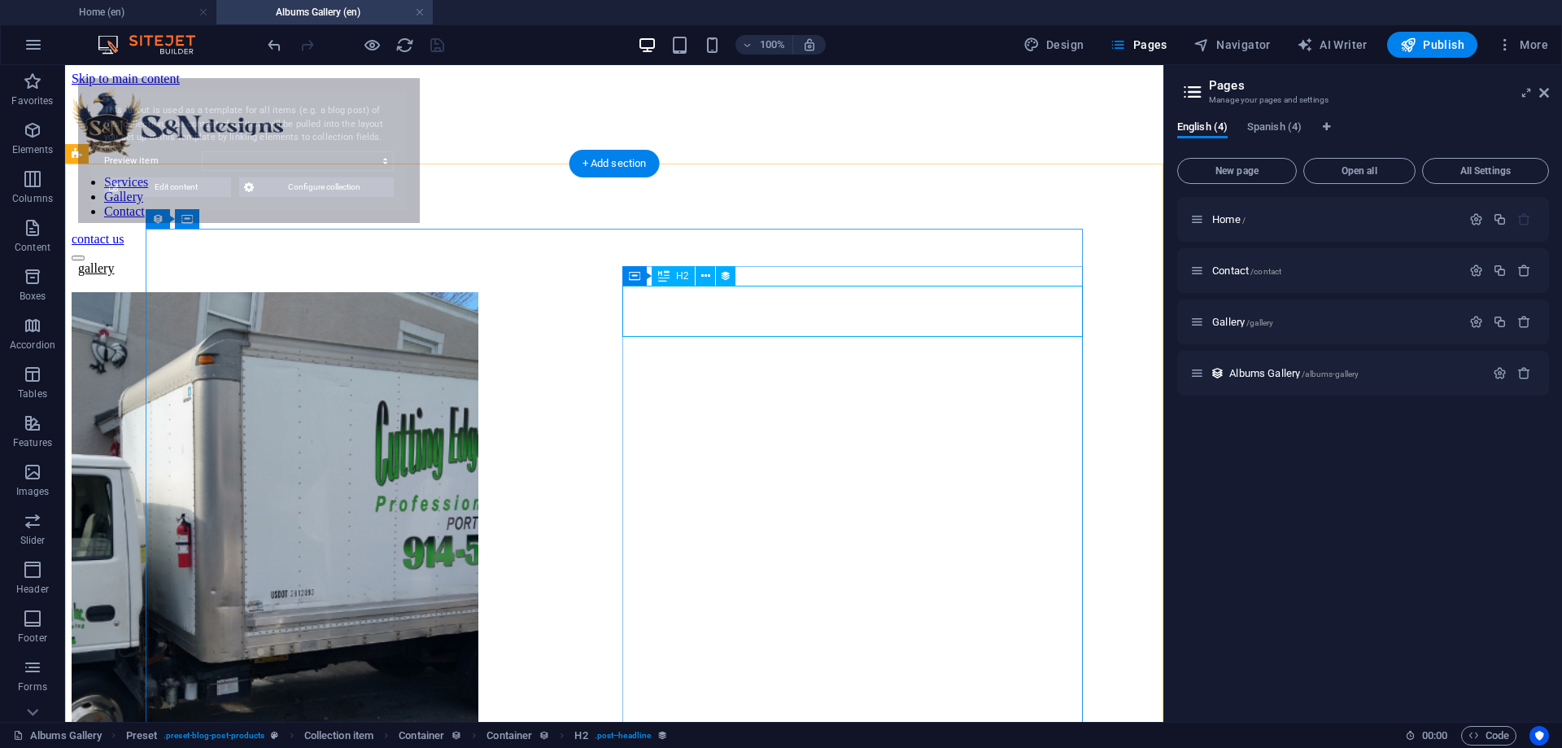
select select "68b74dae291690602504facc"
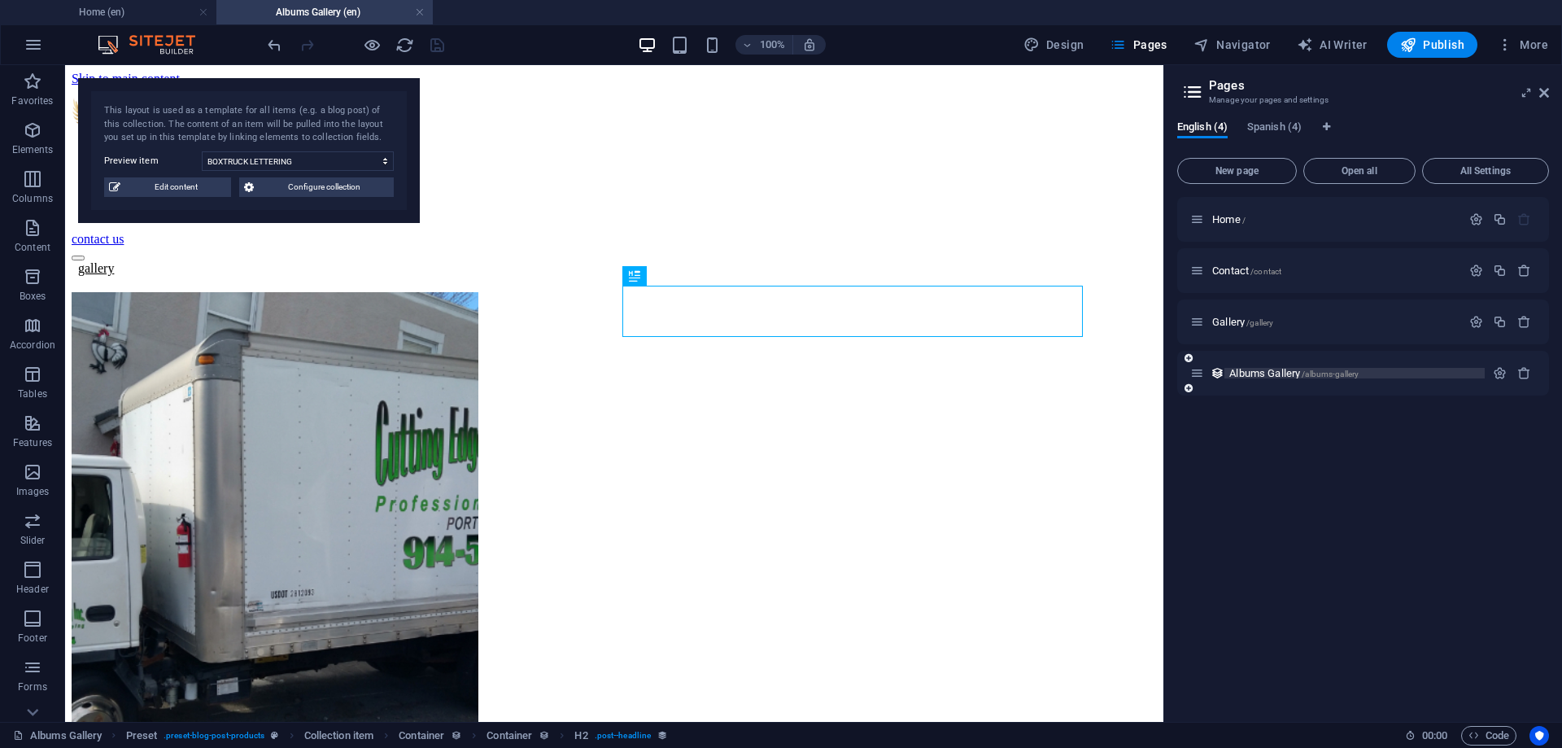
click at [1311, 371] on span "/albums-gallery" at bounding box center [1329, 373] width 57 height 9
click at [1284, 123] on span "Spanish (4)" at bounding box center [1274, 128] width 54 height 23
click at [1212, 124] on span "English (4)" at bounding box center [1202, 128] width 50 height 23
click at [1262, 123] on span "Spanish (4)" at bounding box center [1274, 128] width 54 height 23
drag, startPoint x: 1214, startPoint y: 126, endPoint x: 1003, endPoint y: 81, distance: 216.3
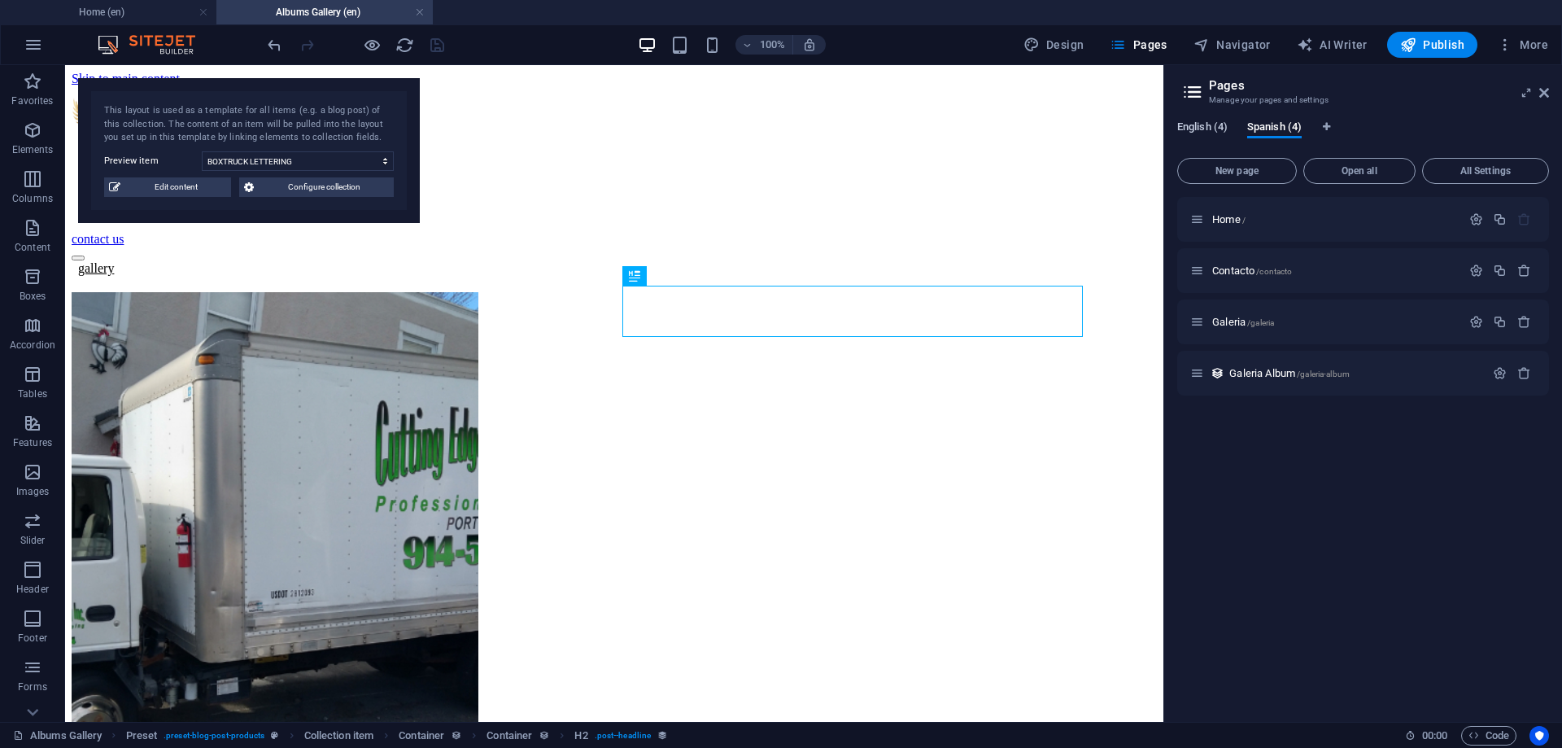
click at [1214, 126] on span "English (4)" at bounding box center [1202, 128] width 50 height 23
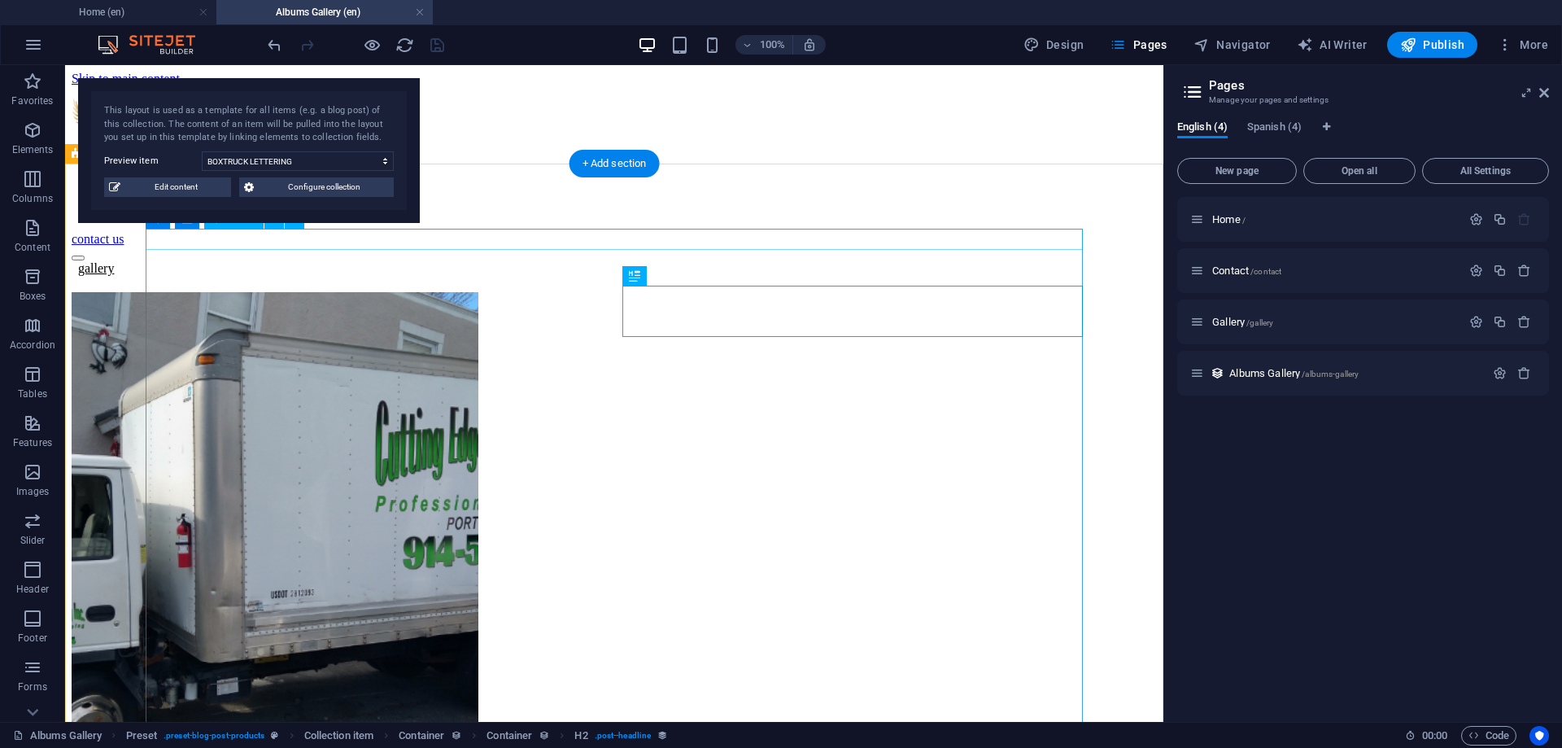
click at [211, 261] on div "gallery" at bounding box center [614, 268] width 1085 height 15
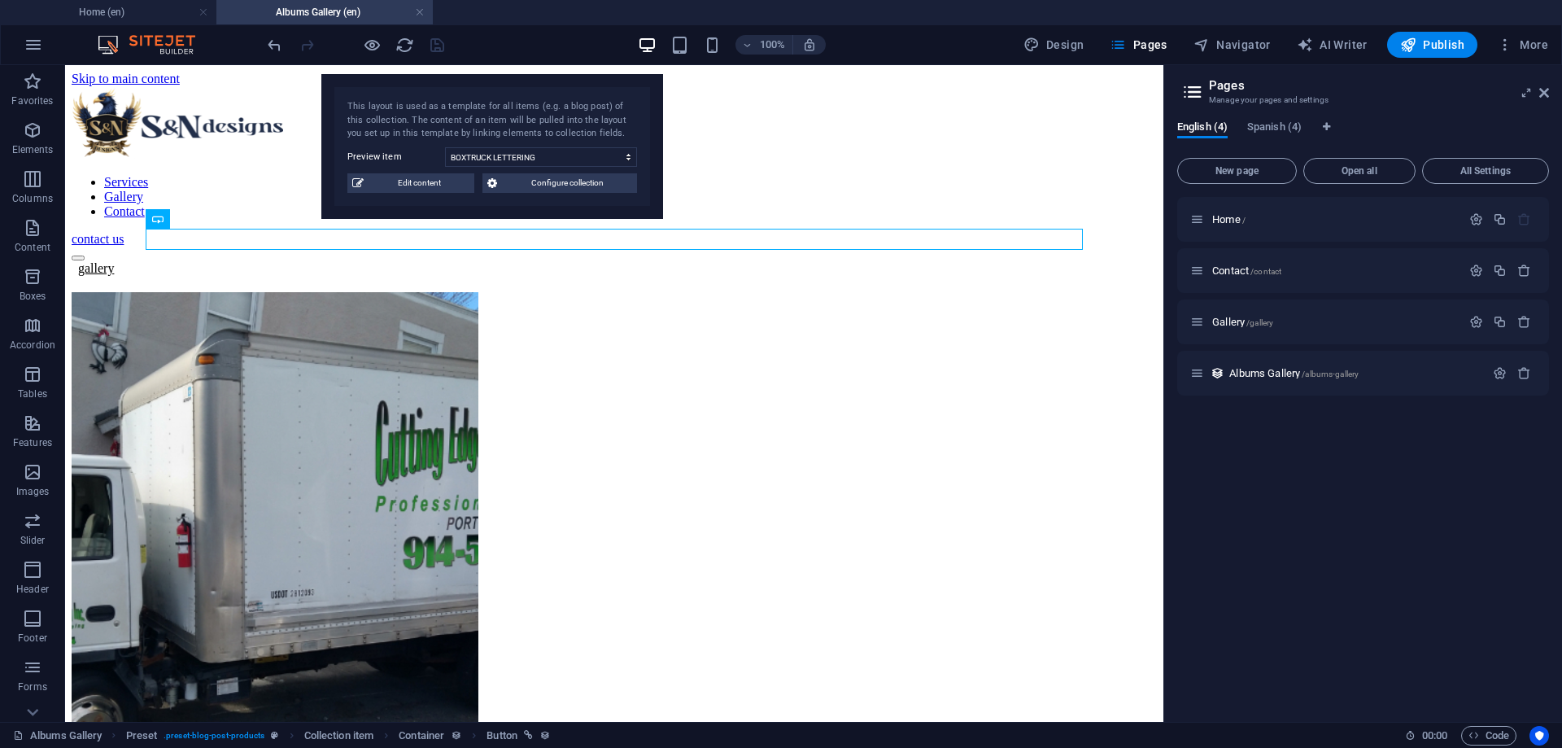
drag, startPoint x: 329, startPoint y: 101, endPoint x: 640, endPoint y: 78, distance: 312.4
click at [640, 78] on div "This layout is used as a template for all items (e.g. a blog post) of this coll…" at bounding box center [492, 146] width 342 height 145
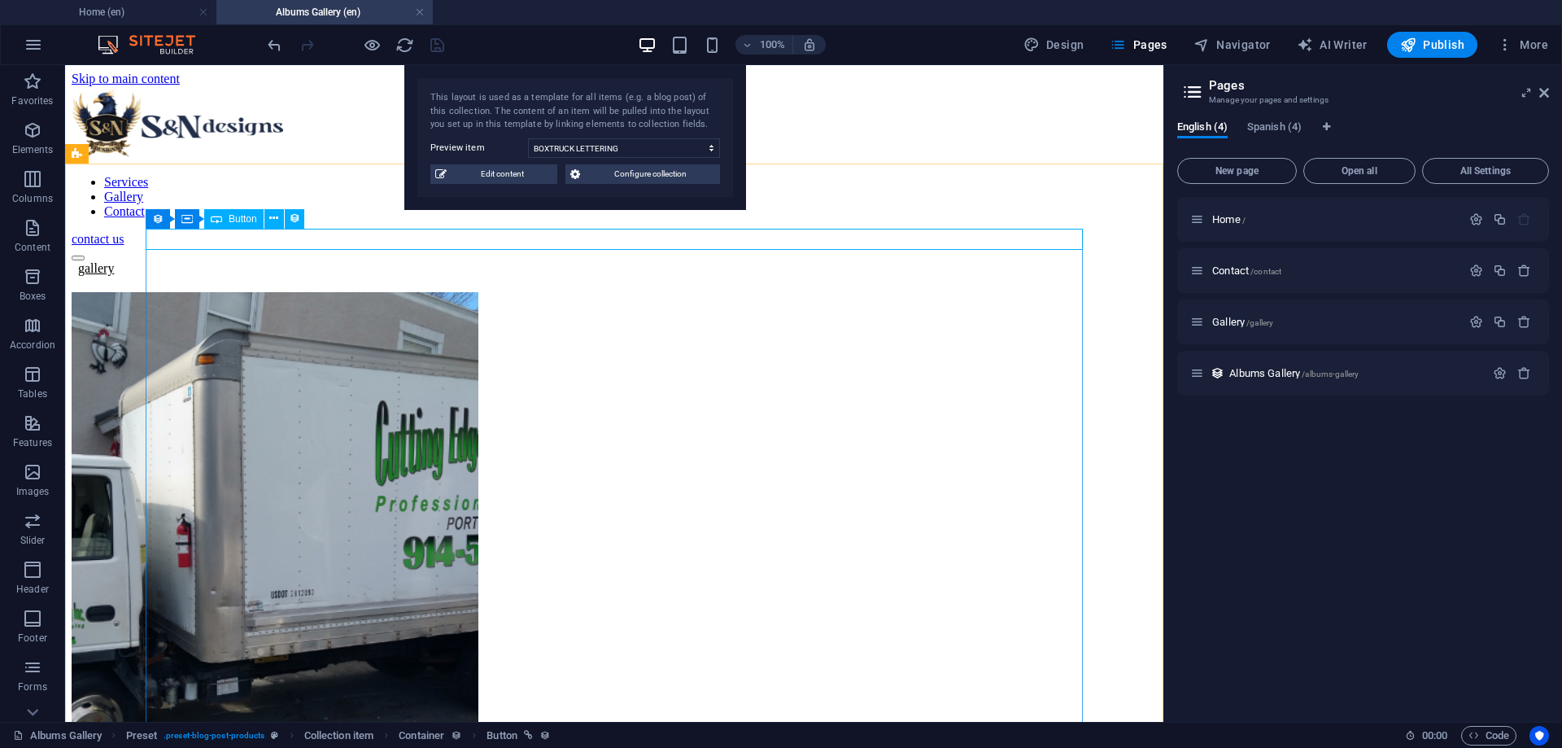
click at [233, 219] on span "Button" at bounding box center [243, 219] width 28 height 10
click at [202, 217] on span "Container" at bounding box center [220, 219] width 42 height 10
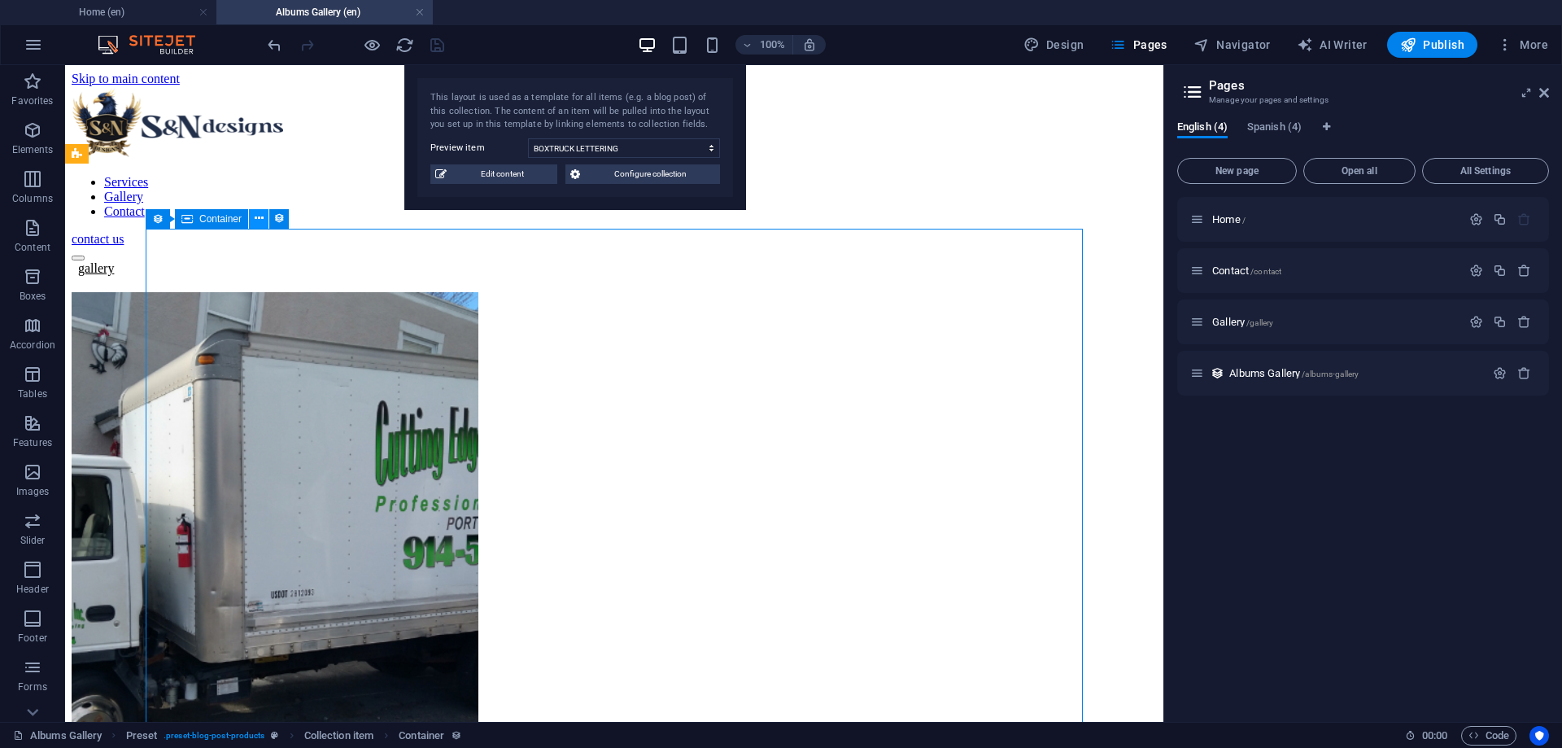
click at [264, 216] on button at bounding box center [259, 219] width 20 height 20
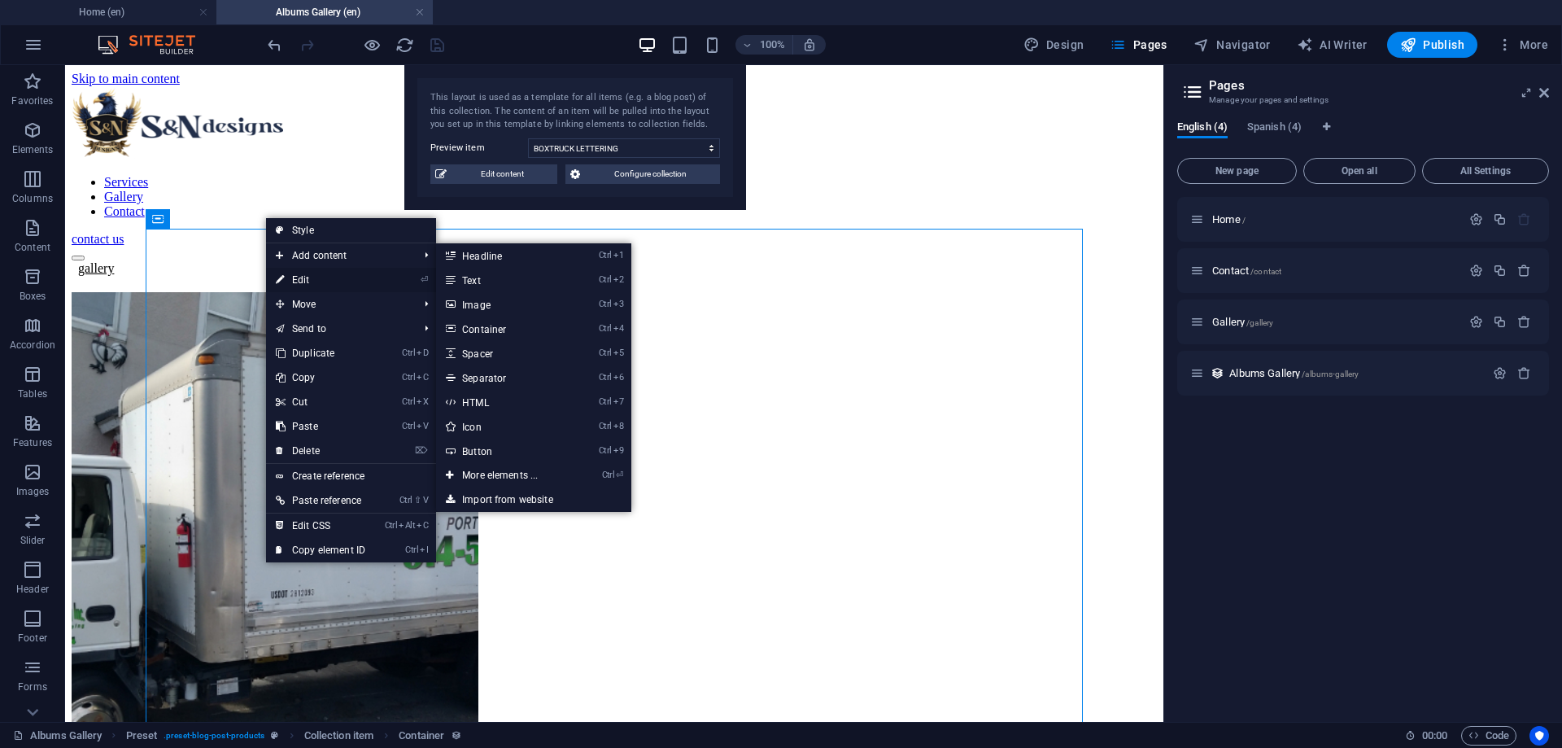
click at [312, 278] on link "⏎ Edit" at bounding box center [320, 280] width 109 height 24
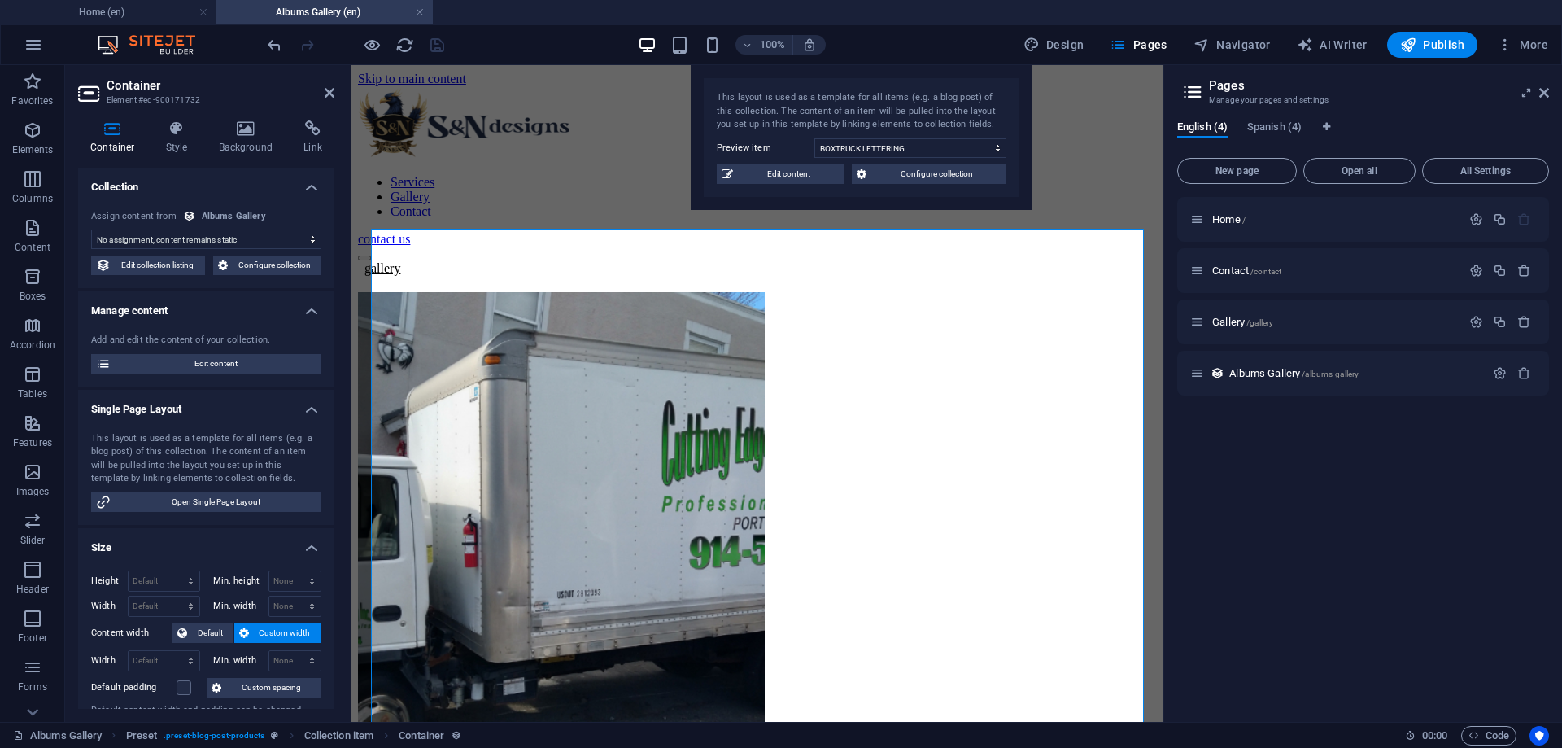
click at [242, 207] on div "No assignment, content remains static Created at (Date) Updated at (Date) Name …" at bounding box center [206, 243] width 256 height 92
click at [225, 194] on h4 "Collection" at bounding box center [206, 182] width 256 height 29
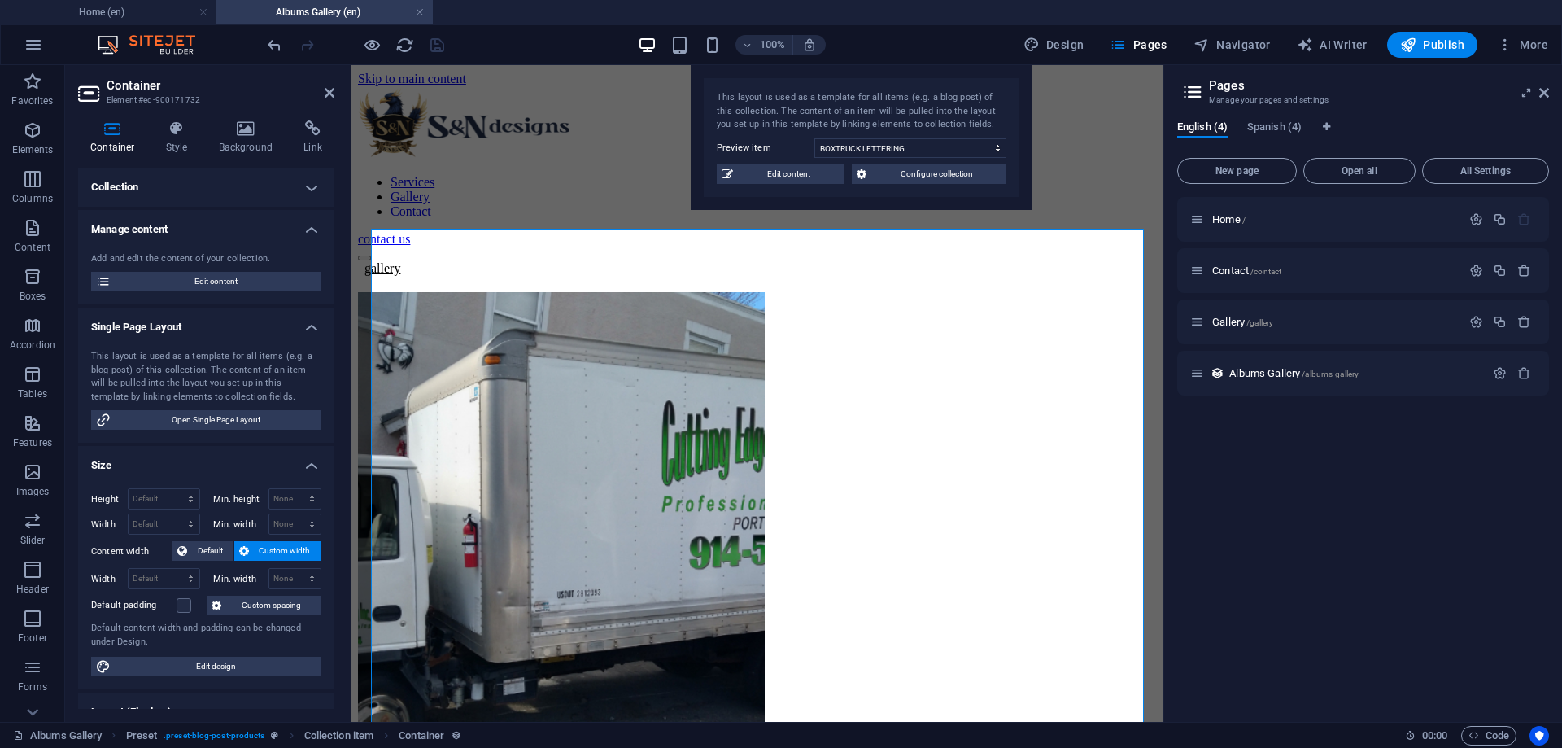
click at [245, 192] on h4 "Collection" at bounding box center [206, 187] width 256 height 39
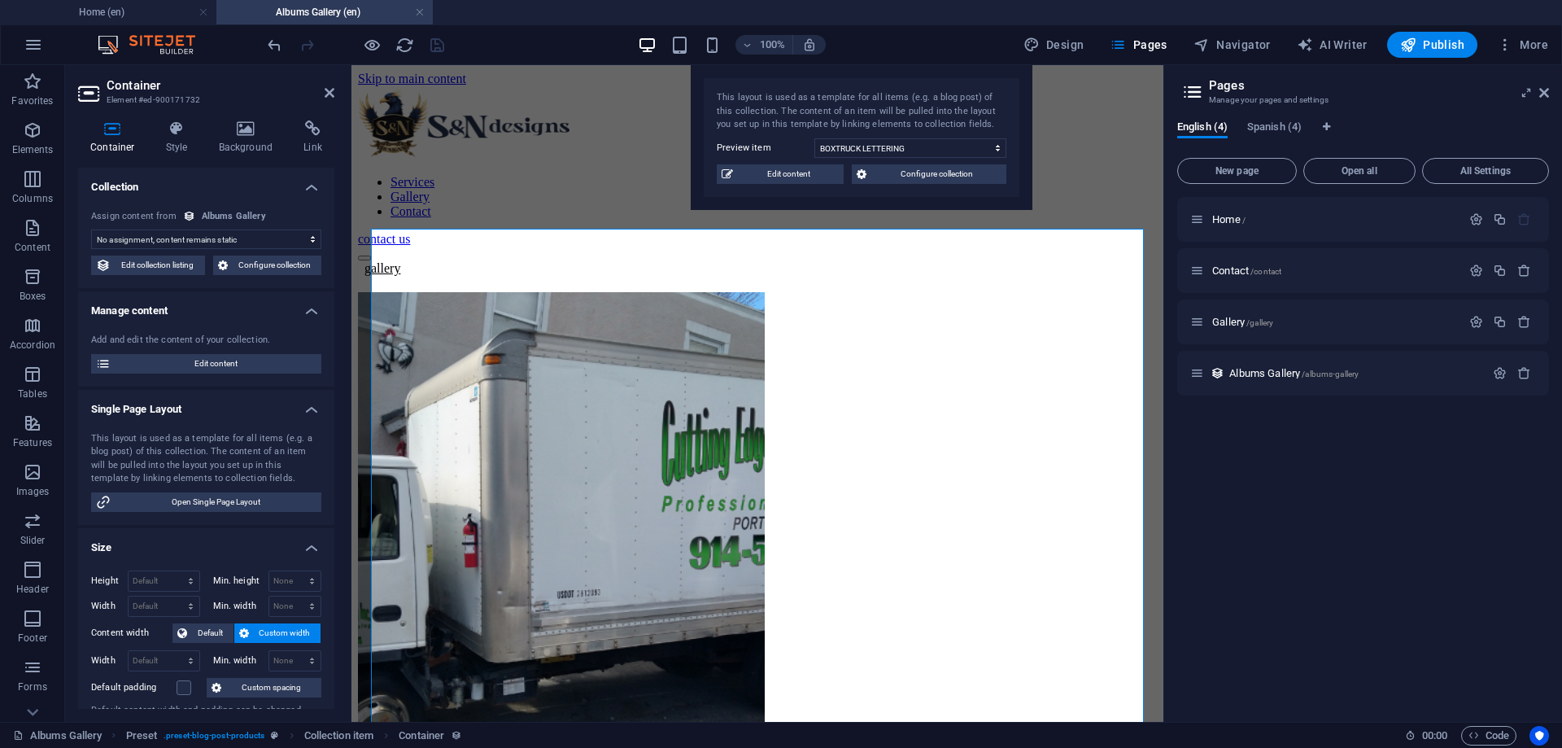
click at [91, 229] on select "No assignment, content remains static Created at (Date) Updated at (Date) Name …" at bounding box center [206, 239] width 230 height 20
click at [204, 185] on h4 "Collection" at bounding box center [206, 182] width 256 height 29
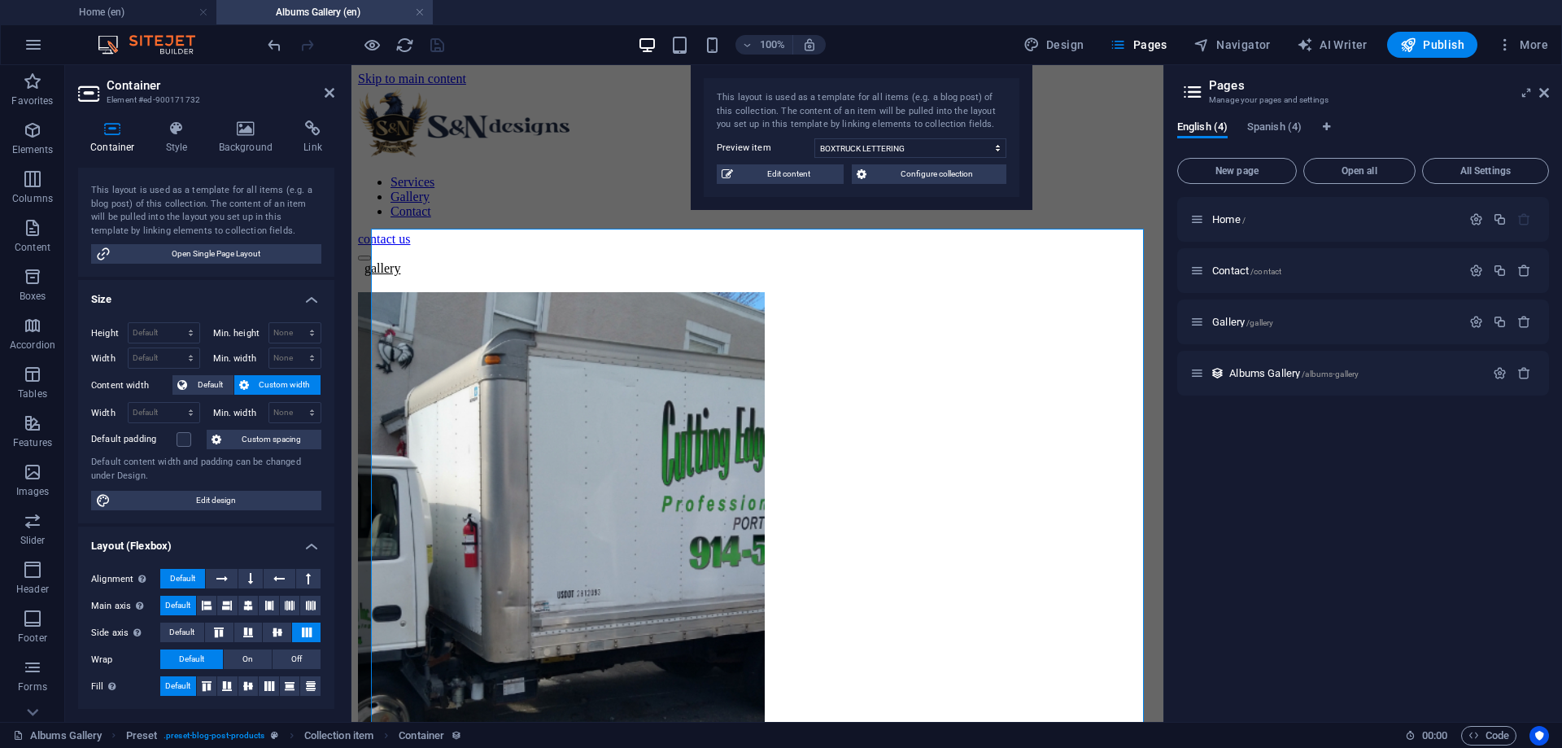
scroll to position [146, 0]
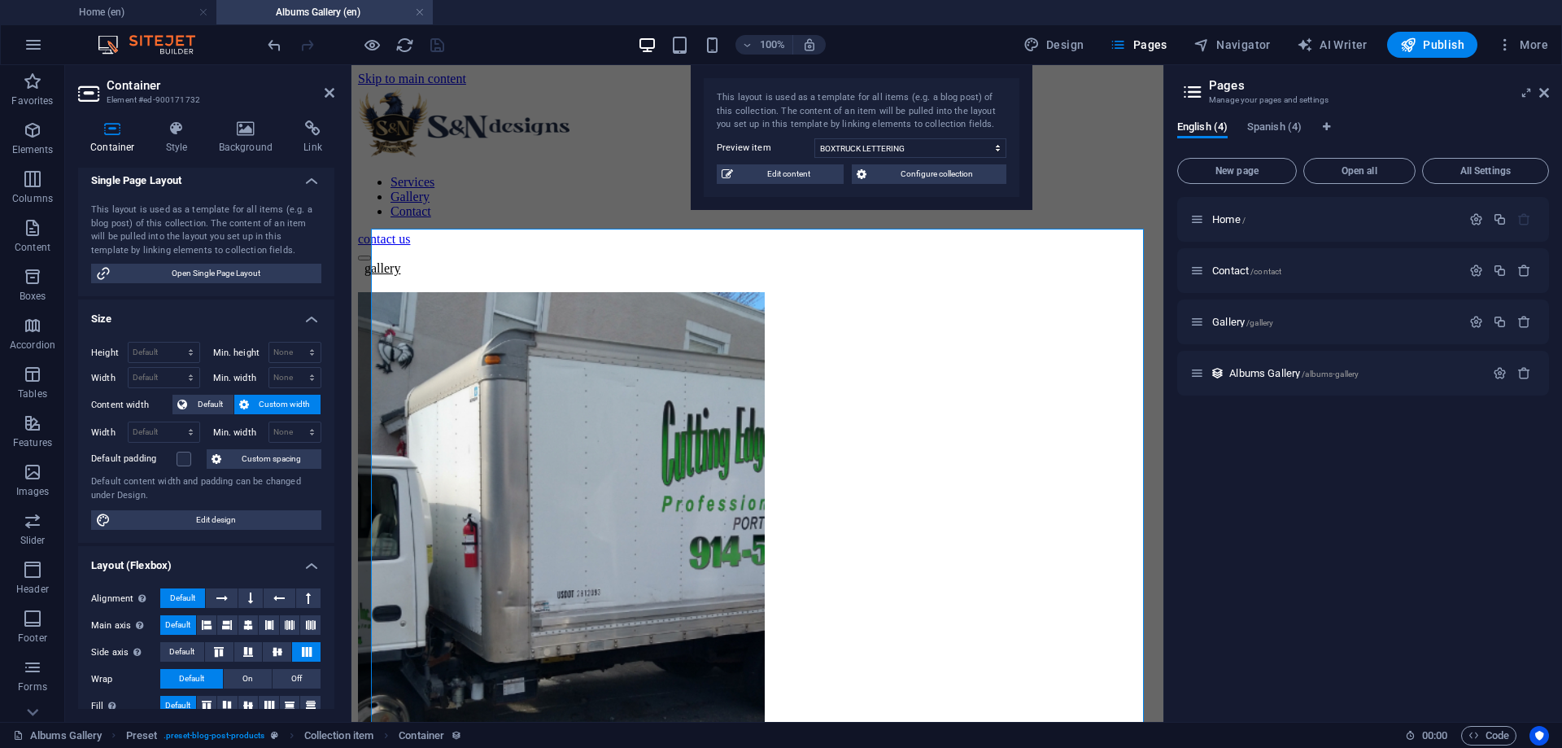
click at [317, 324] on h4 "Size" at bounding box center [206, 313] width 256 height 29
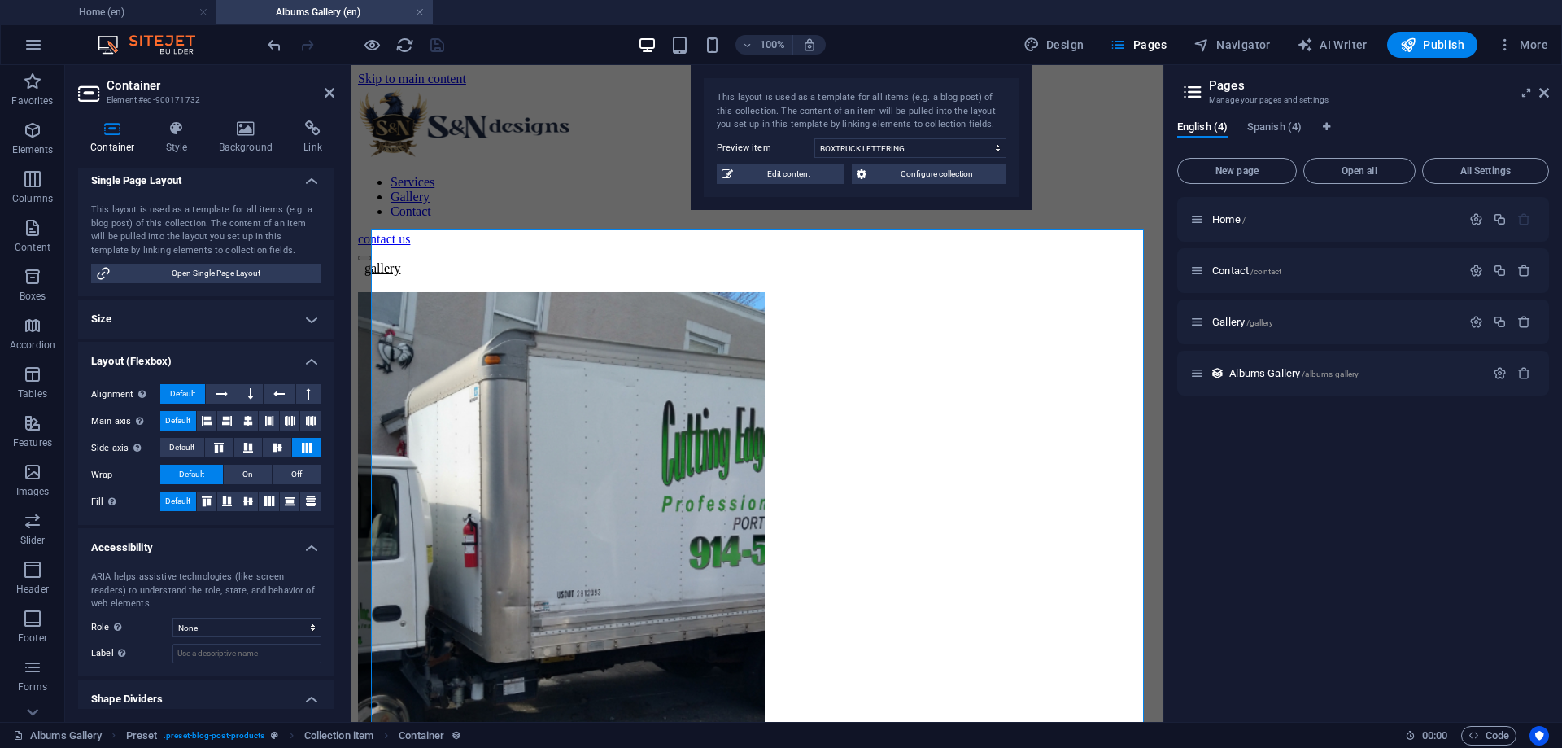
click at [308, 365] on h4 "Layout (Flexbox)" at bounding box center [206, 356] width 256 height 29
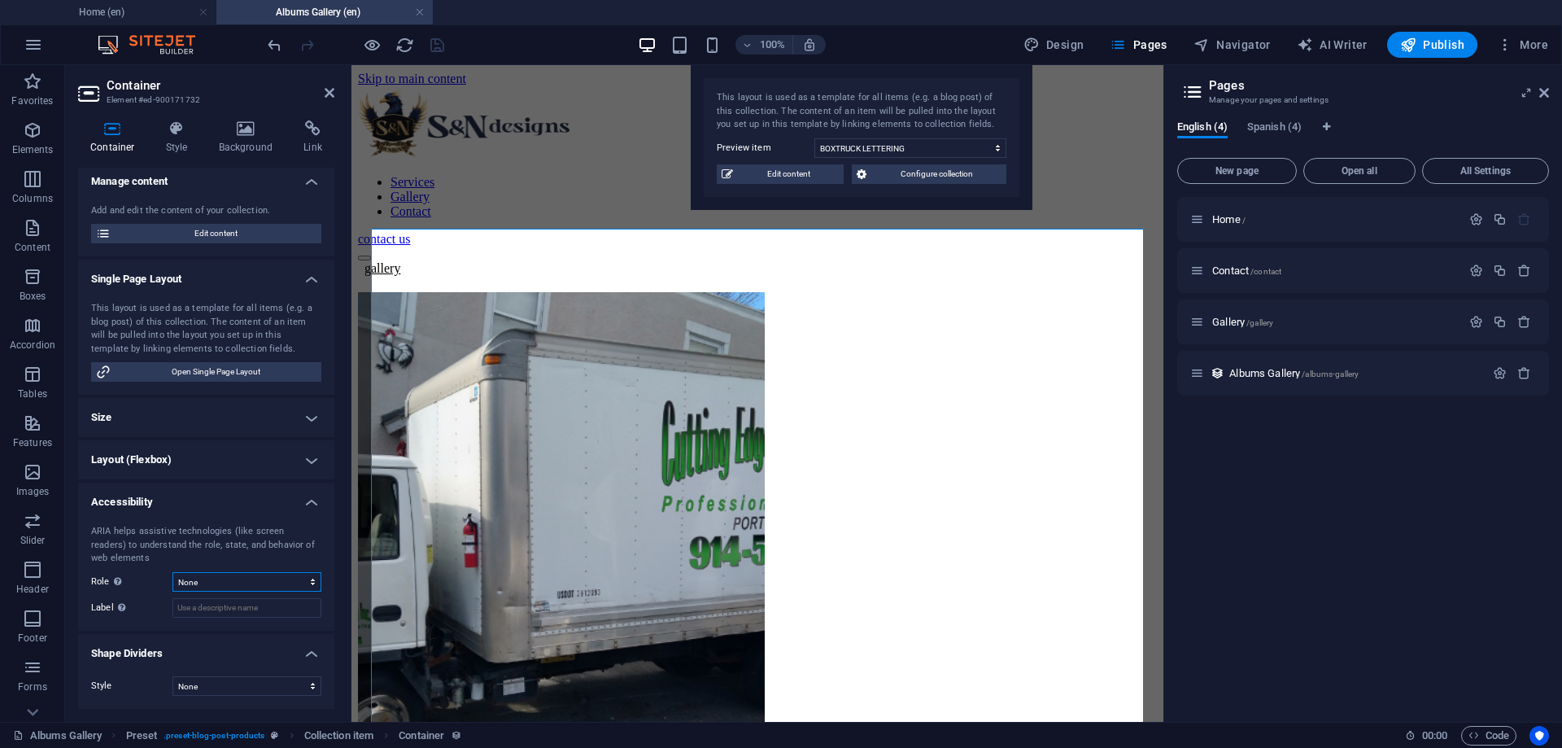
click at [172, 572] on select "None Alert Article Banner Comment Complementary Dialog Footer Header Marquee Pr…" at bounding box center [246, 582] width 149 height 20
click at [124, 557] on div "ARIA helps assistive technologies (like screen readers) to understand the role,…" at bounding box center [206, 545] width 230 height 41
click at [172, 572] on select "None Alert Article Banner Comment Complementary Dialog Footer Header Marquee Pr…" at bounding box center [246, 582] width 149 height 20
click at [99, 525] on div "ARIA helps assistive technologies (like screen readers) to understand the role,…" at bounding box center [206, 545] width 230 height 41
click at [306, 500] on h4 "Accessibility" at bounding box center [206, 496] width 256 height 29
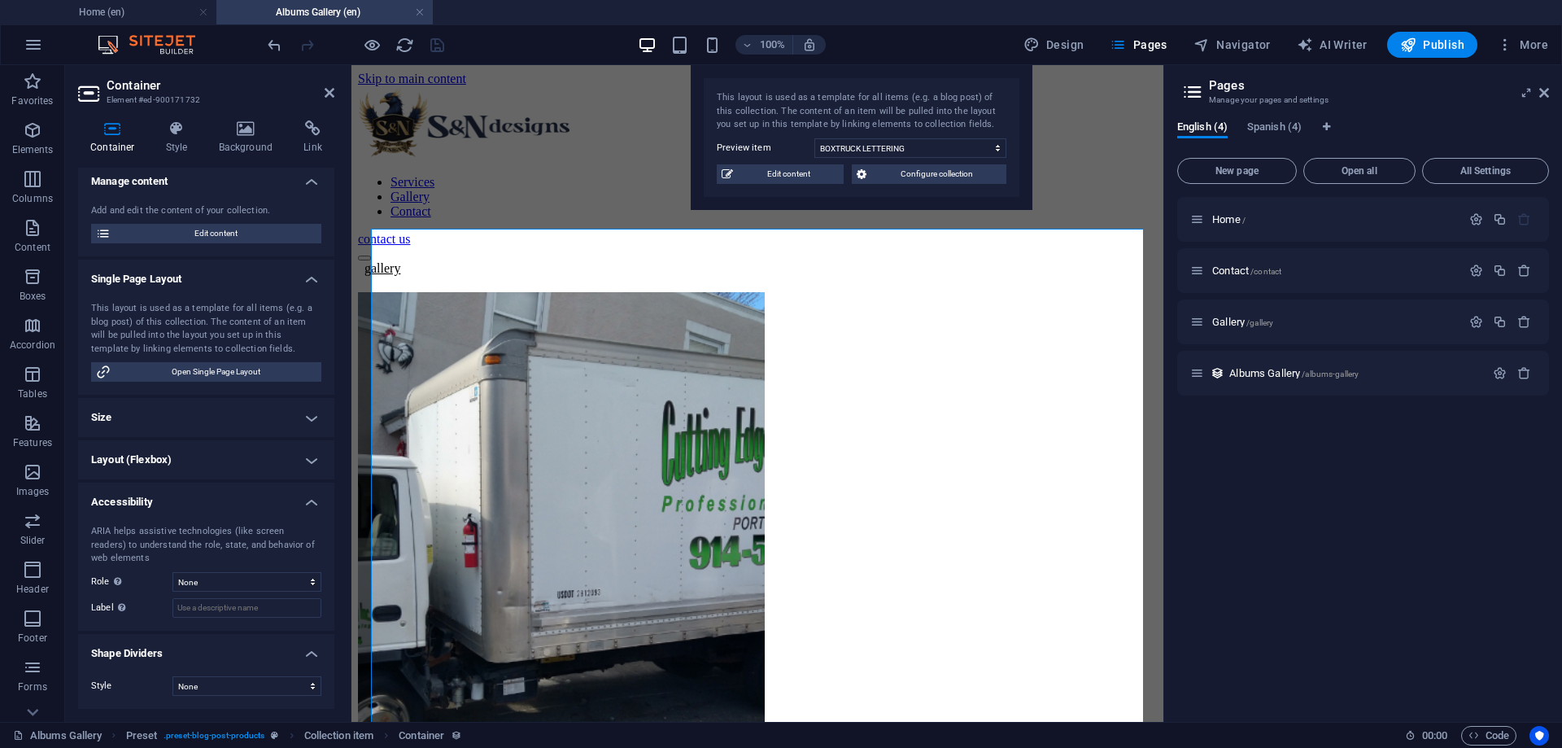
scroll to position [0, 0]
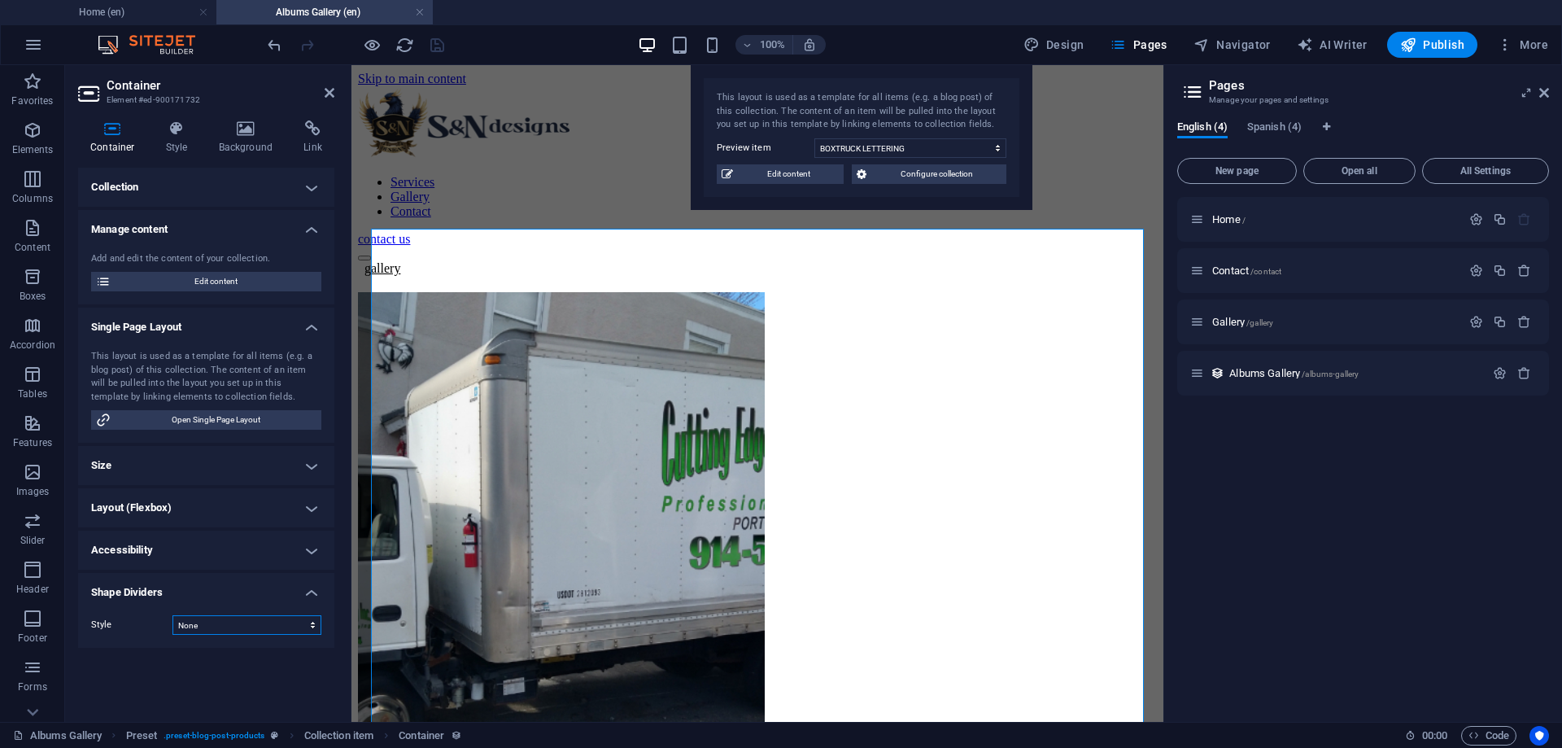
click at [172, 615] on select "None Triangle Square Diagonal Polygon 1 Polygon 2 Zigzag Multiple Zigzags Waves…" at bounding box center [246, 625] width 149 height 20
click at [126, 604] on div "Style None Triangle Square Diagonal Polygon 1 Polygon 2 Zigzag Multiple Zigzags…" at bounding box center [206, 625] width 256 height 46
click at [168, 132] on icon at bounding box center [177, 128] width 46 height 16
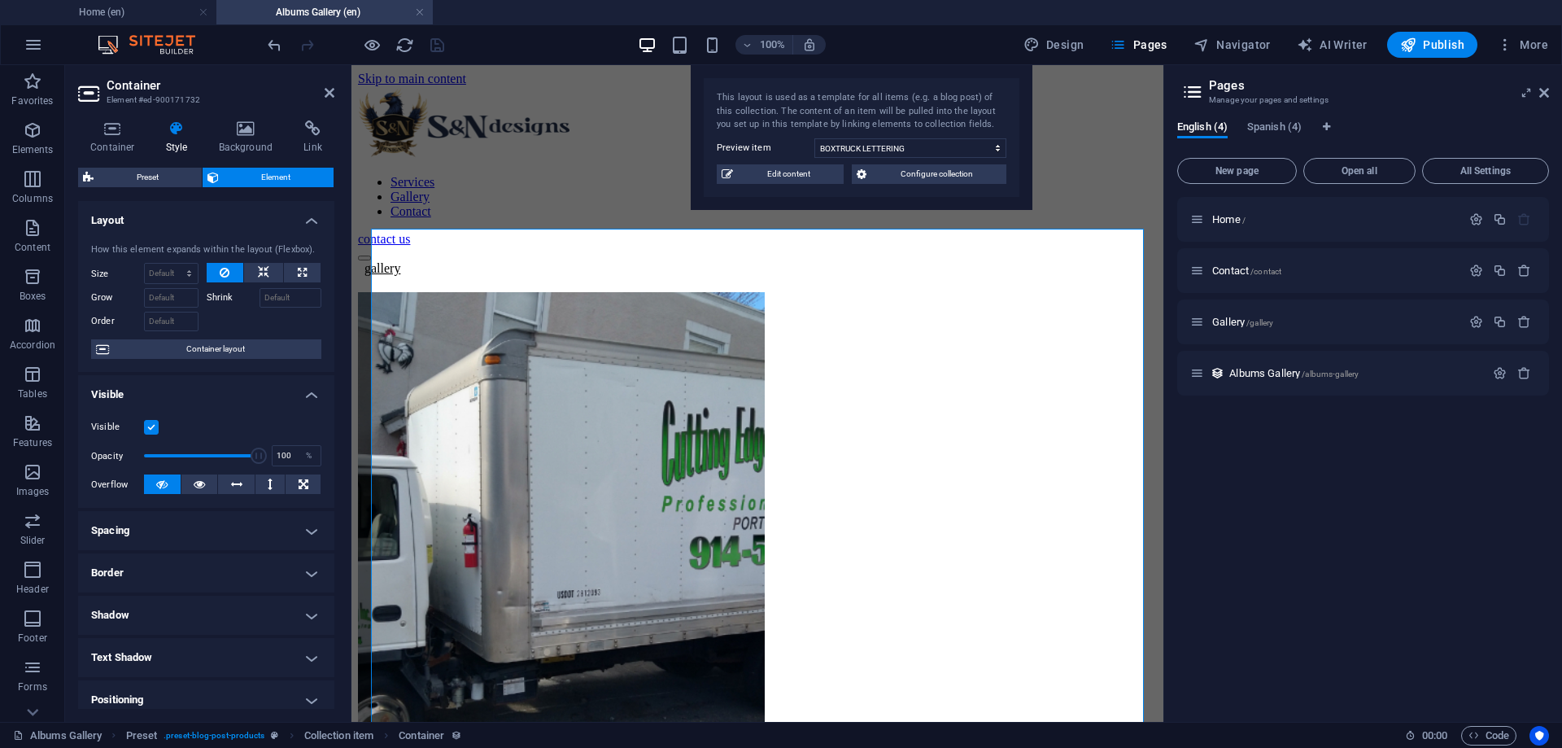
click at [313, 220] on h4 "Layout" at bounding box center [206, 215] width 256 height 29
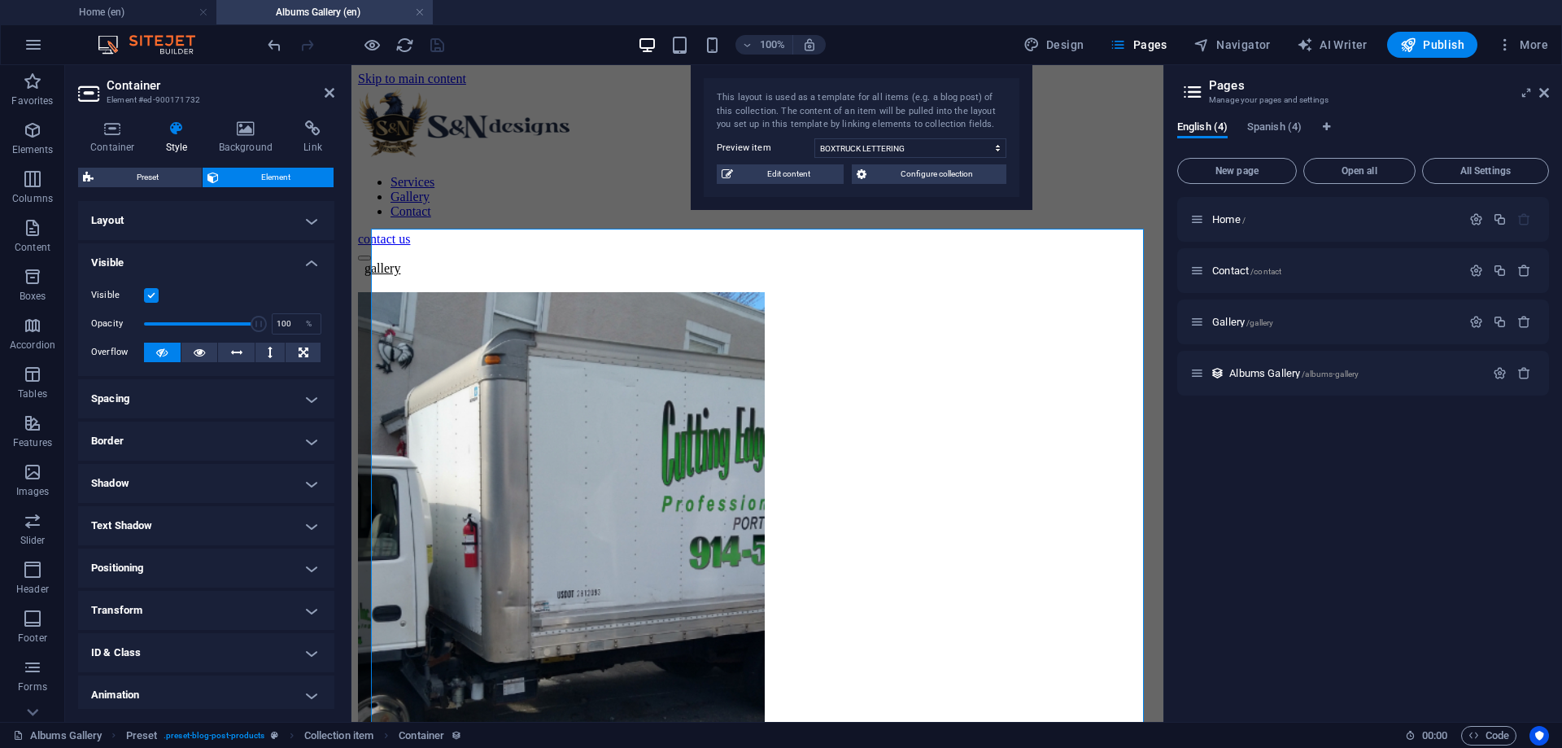
click at [317, 259] on h4 "Visible" at bounding box center [206, 257] width 256 height 29
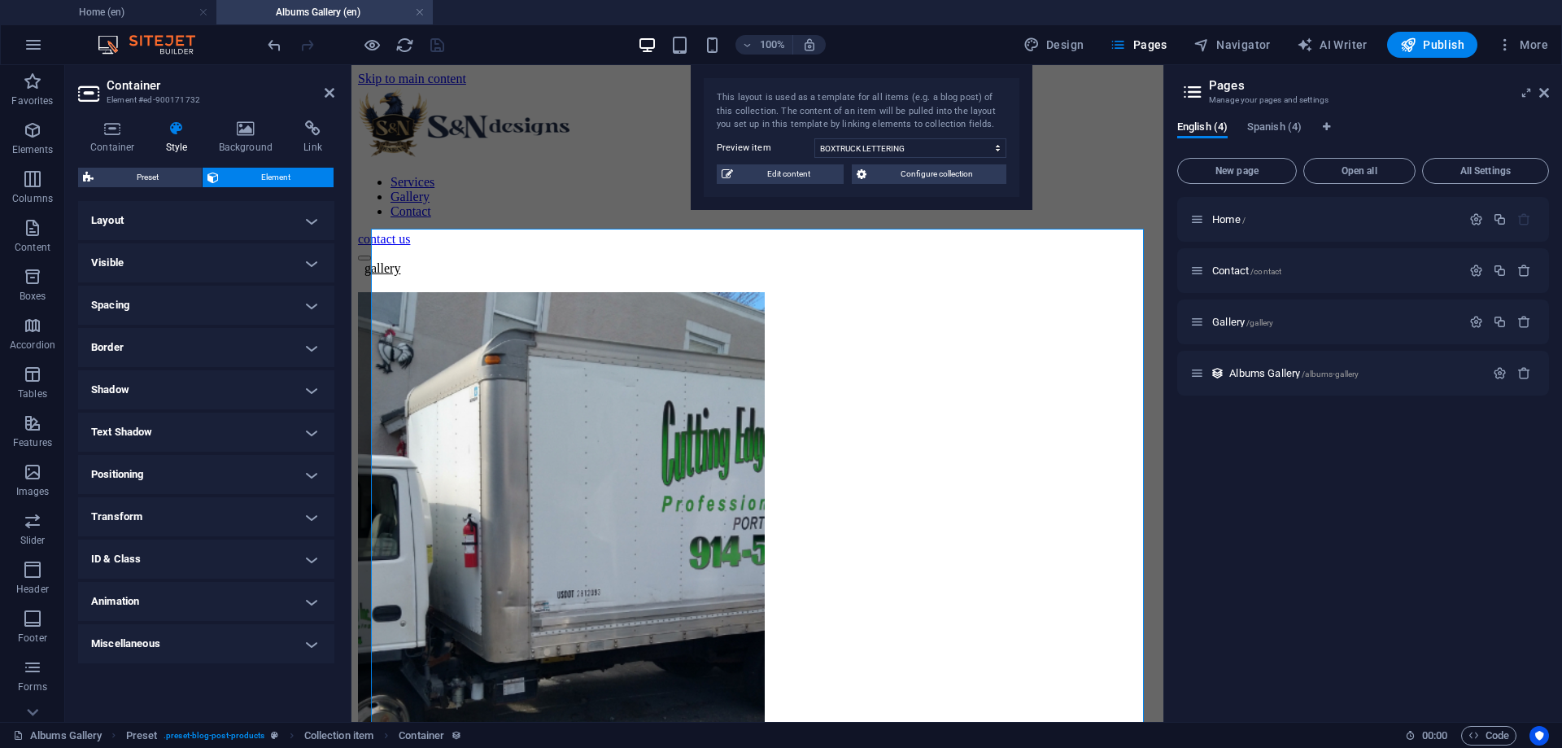
click at [293, 560] on h4 "ID & Class" at bounding box center [206, 558] width 256 height 39
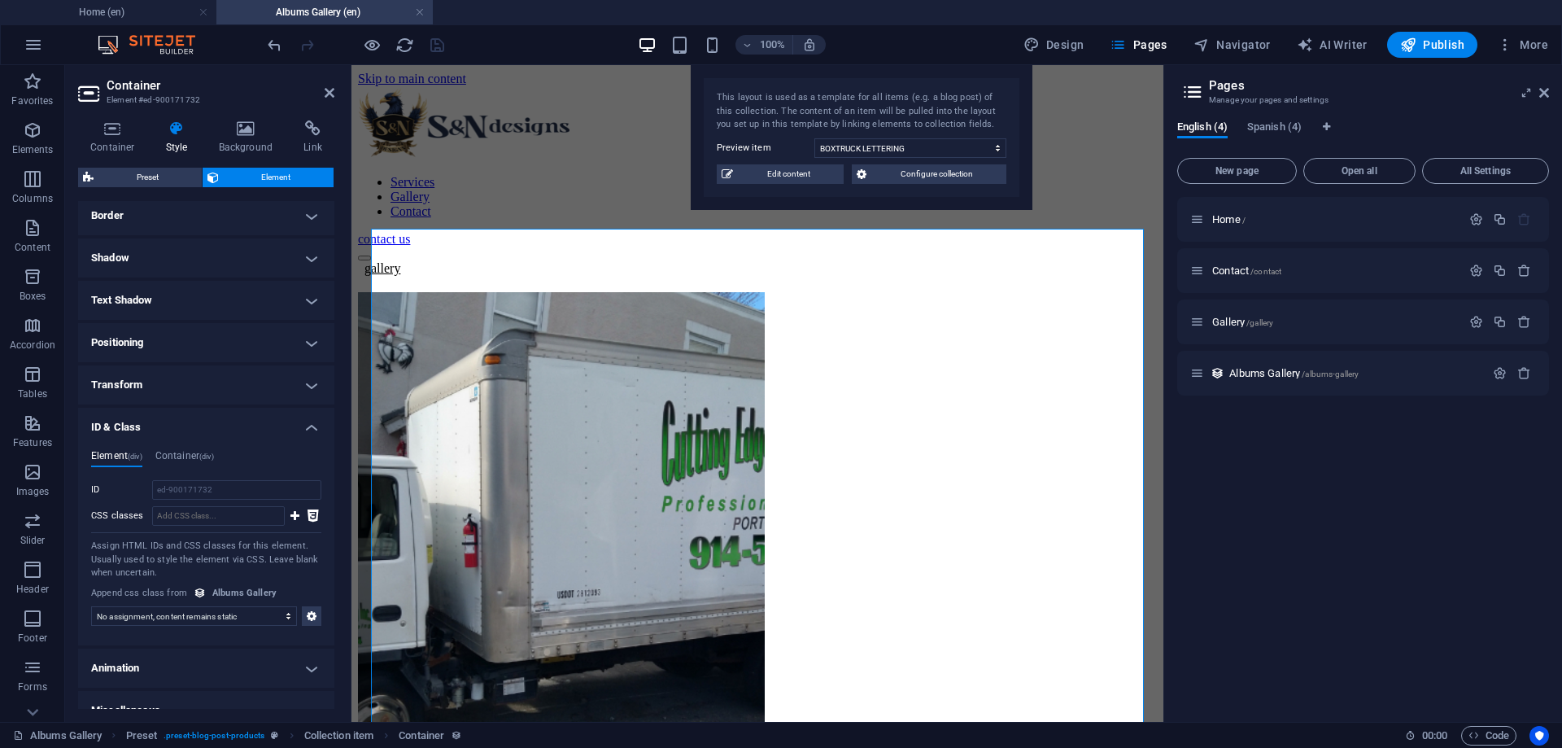
scroll to position [146, 0]
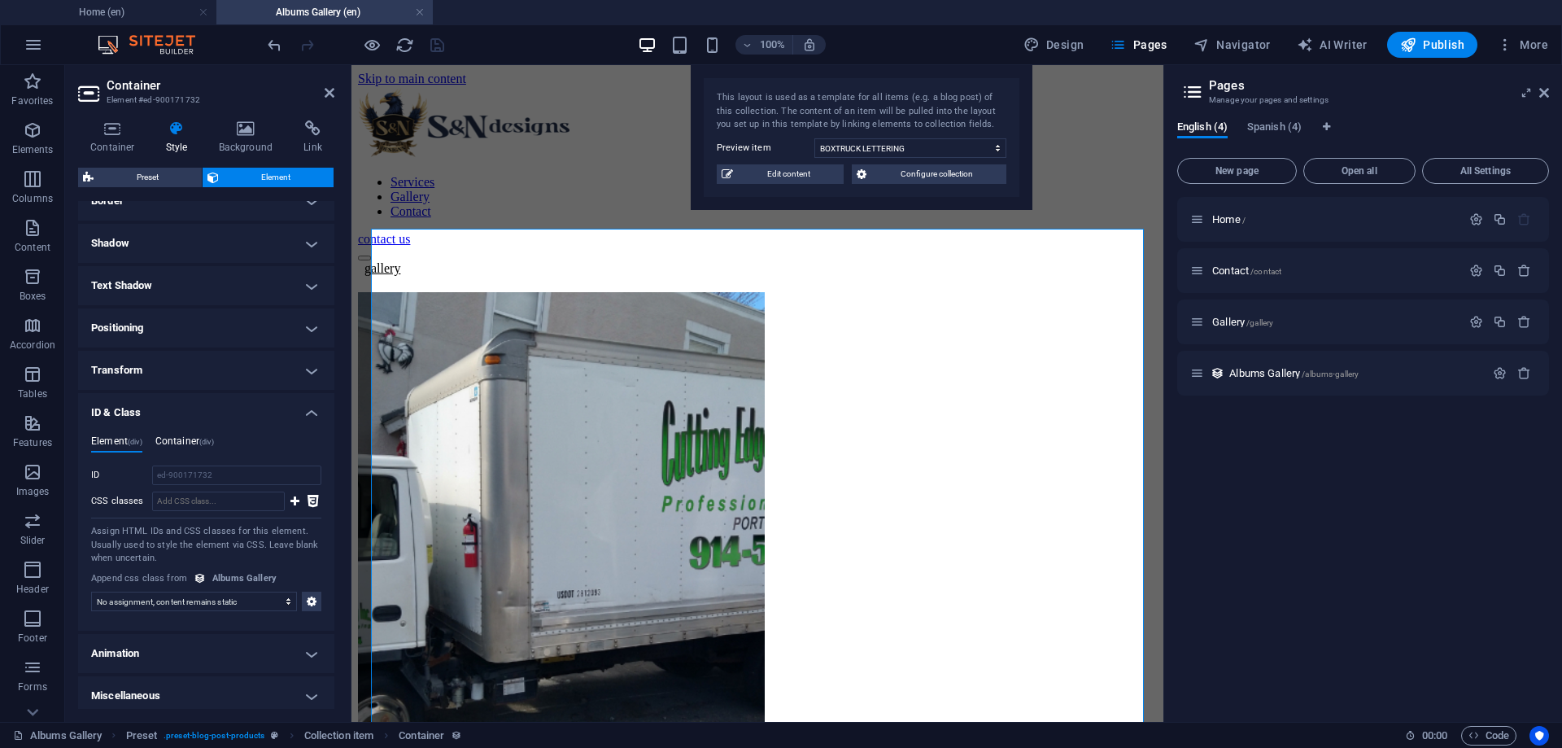
click at [210, 444] on span "(div)" at bounding box center [206, 442] width 15 height 8
click at [114, 442] on h4 "Element (div)" at bounding box center [116, 444] width 51 height 18
click at [263, 640] on h4 "Animation" at bounding box center [206, 646] width 256 height 39
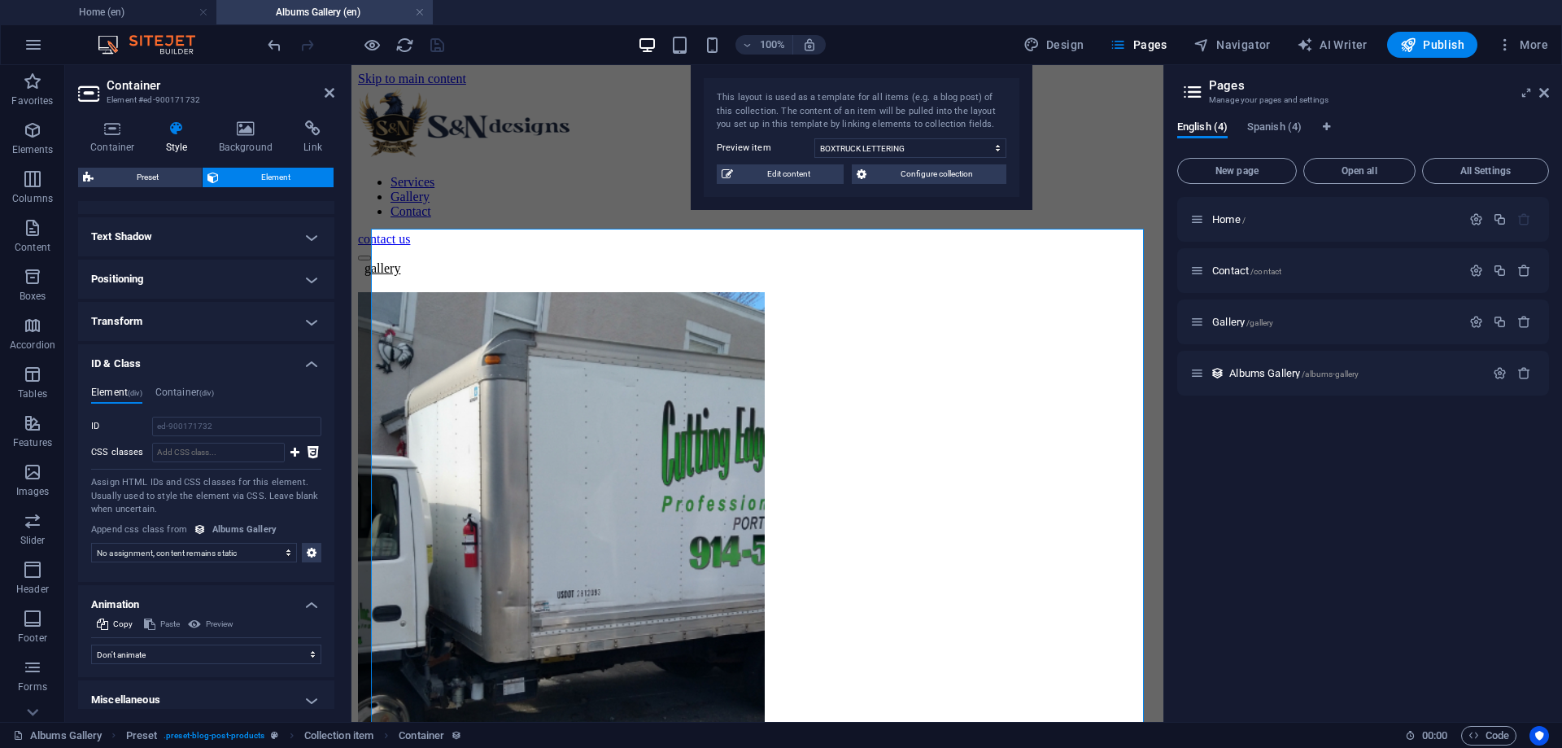
scroll to position [206, 0]
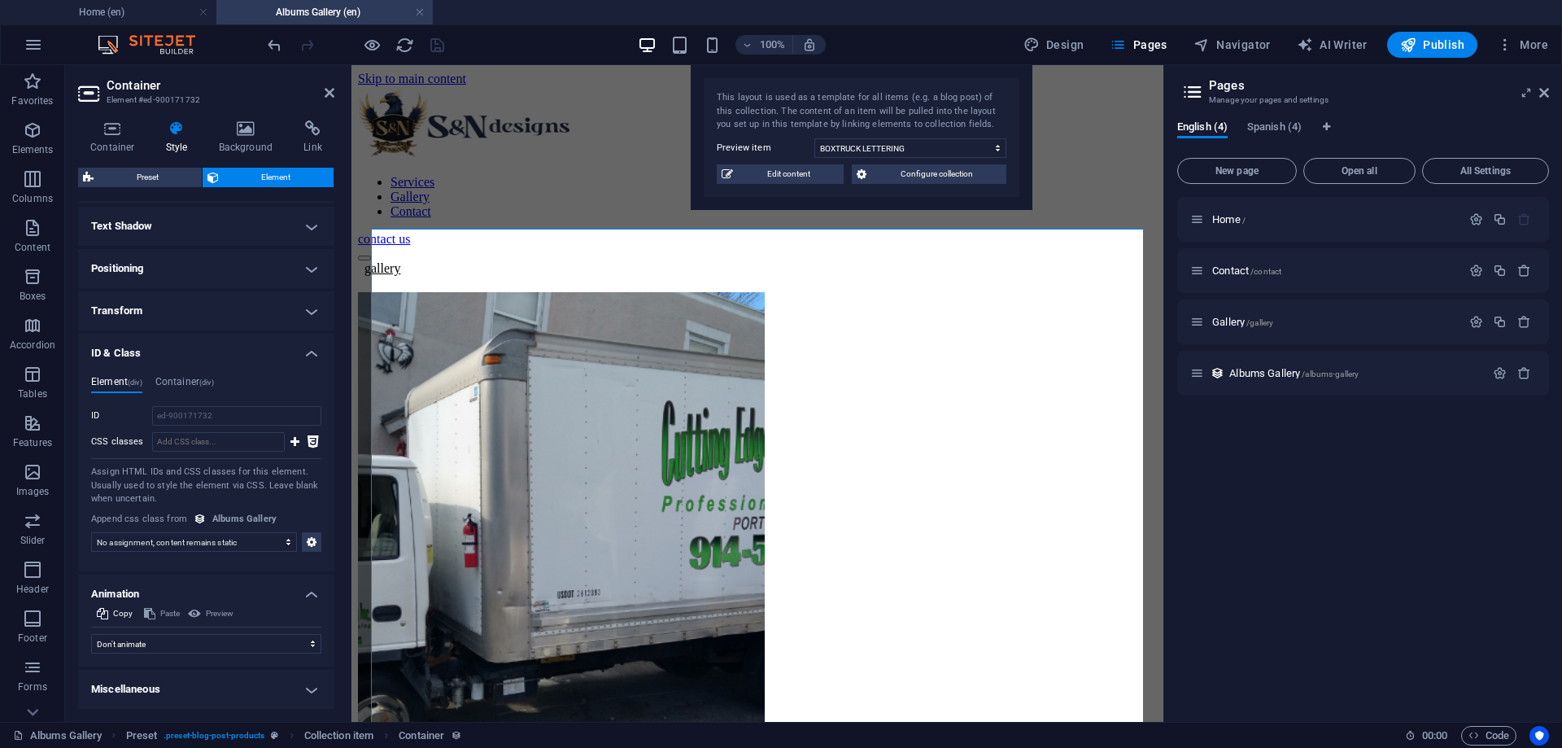
click at [246, 693] on h4 "Miscellaneous" at bounding box center [206, 688] width 256 height 39
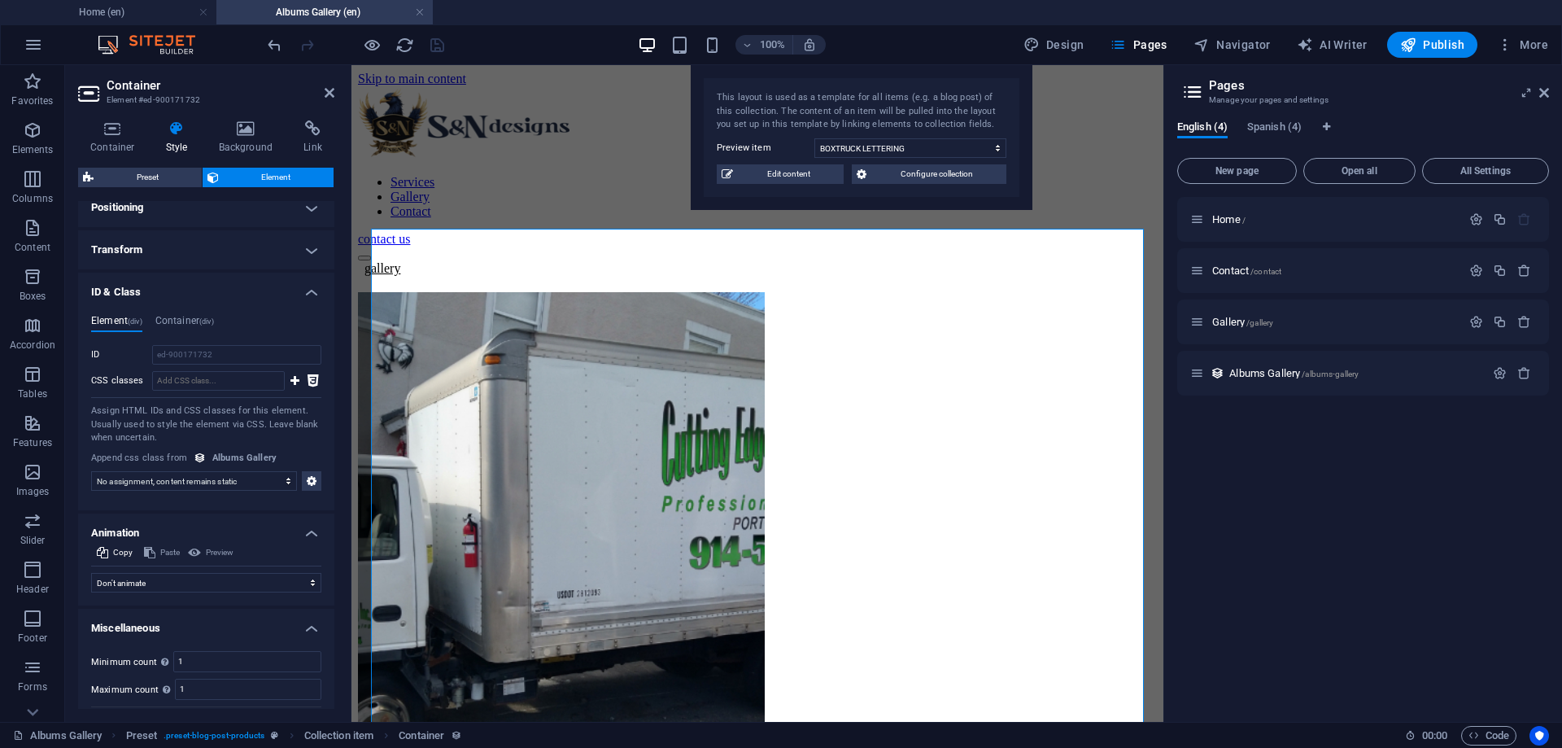
scroll to position [307, 0]
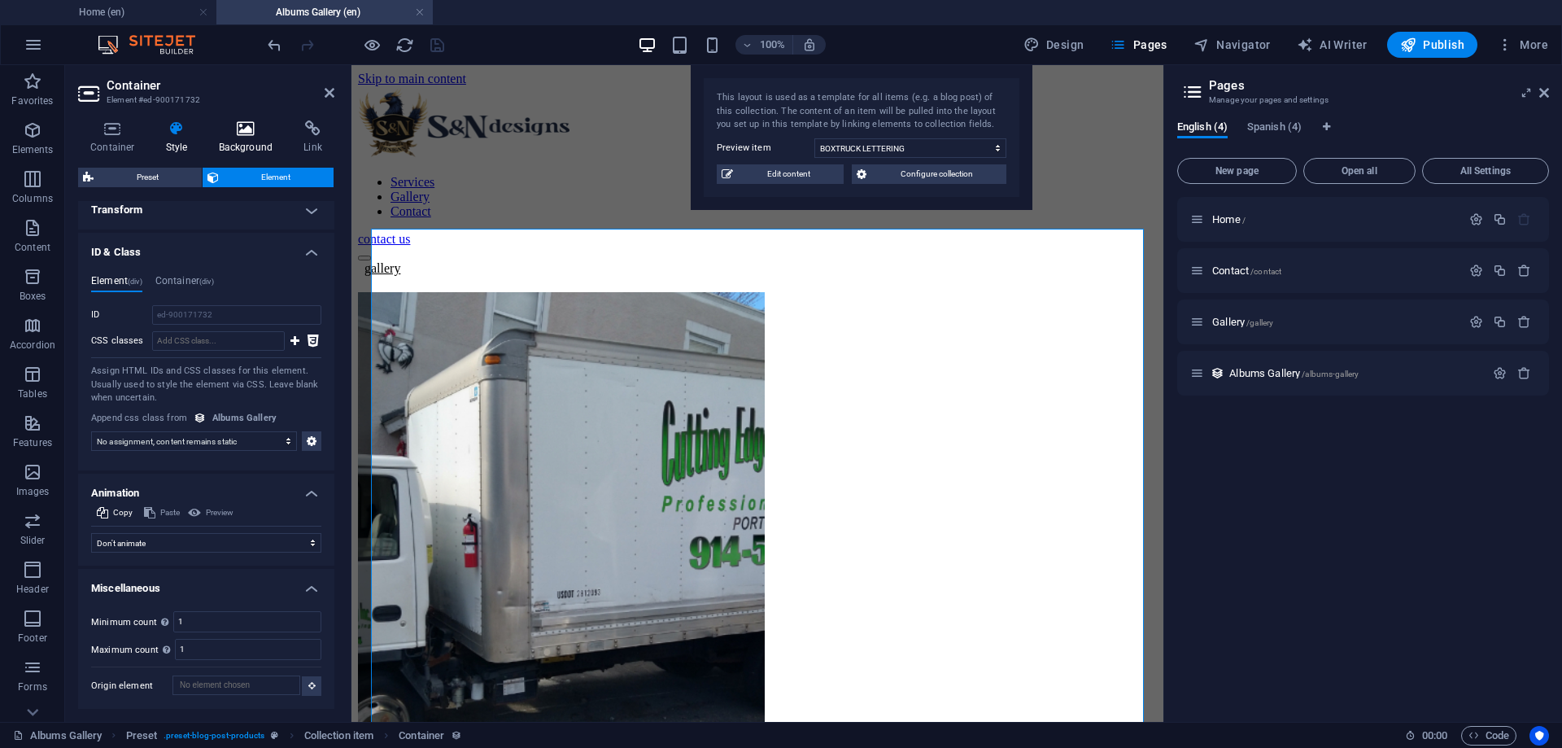
click at [257, 144] on h4 "Background" at bounding box center [249, 137] width 85 height 34
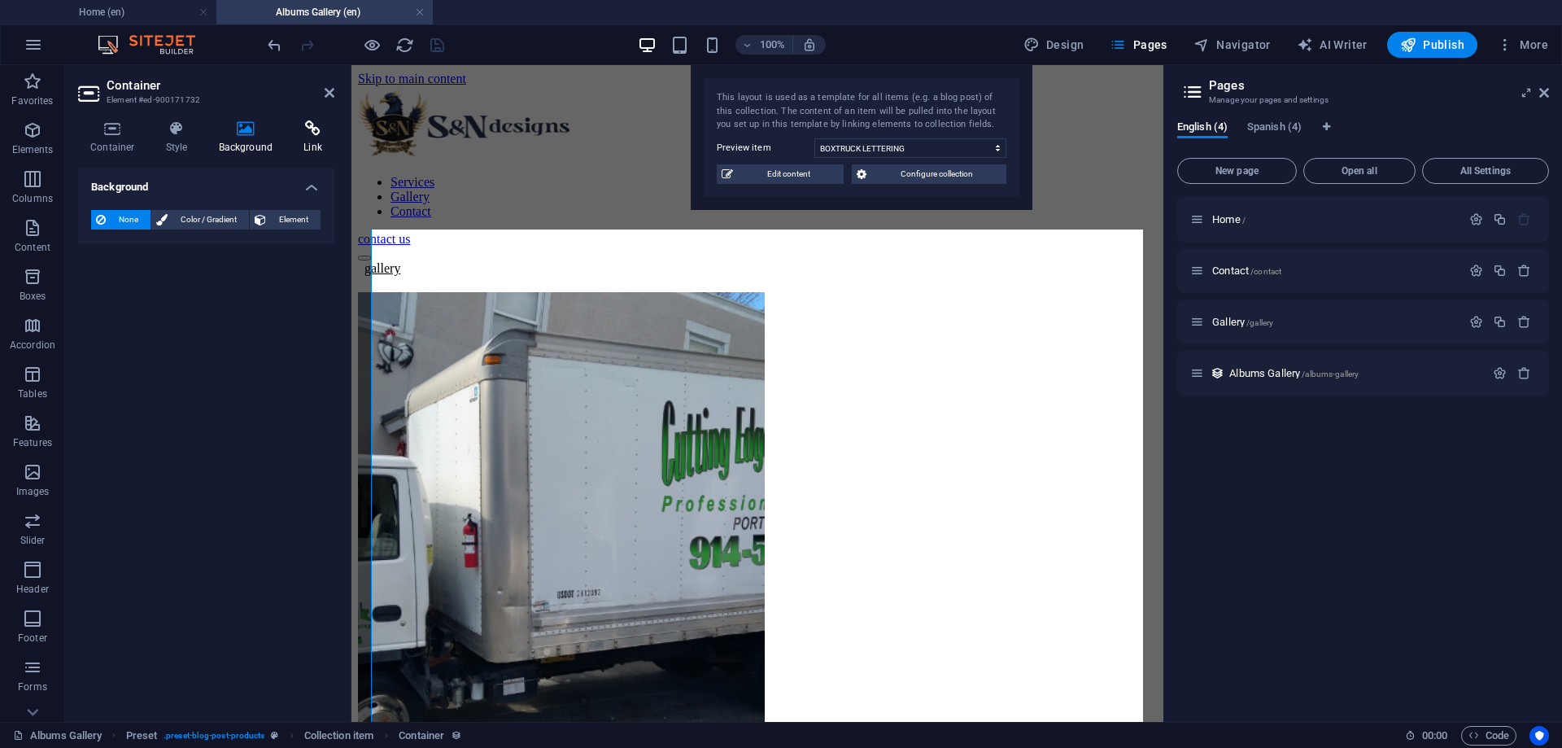
click at [311, 146] on h4 "Link" at bounding box center [312, 137] width 43 height 34
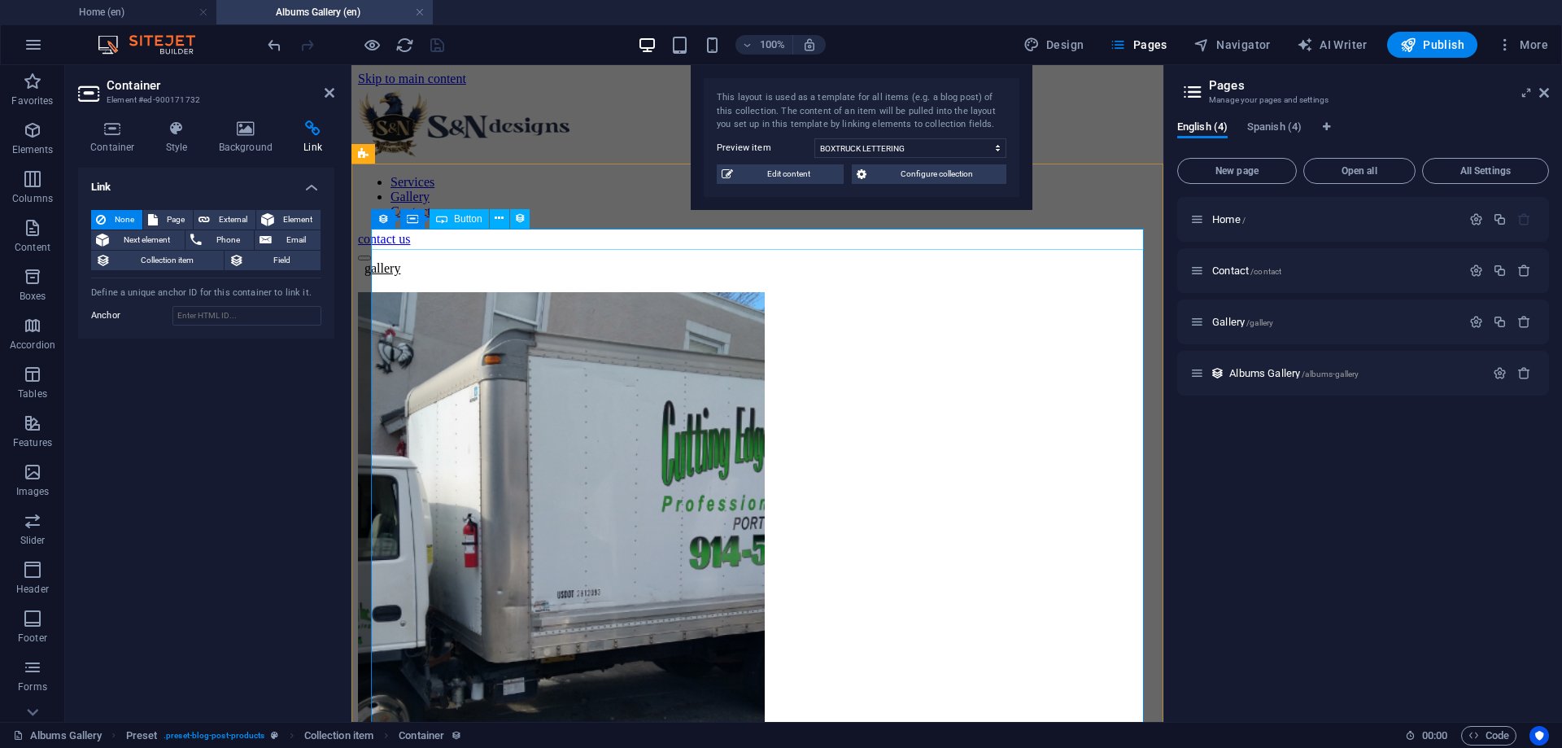
click at [445, 261] on div "gallery" at bounding box center [757, 268] width 799 height 15
click at [427, 261] on div "gallery" at bounding box center [757, 268] width 799 height 15
click at [434, 261] on div "gallery" at bounding box center [757, 268] width 799 height 15
click at [490, 261] on div "gallery" at bounding box center [757, 268] width 799 height 15
click at [503, 216] on icon at bounding box center [499, 218] width 9 height 17
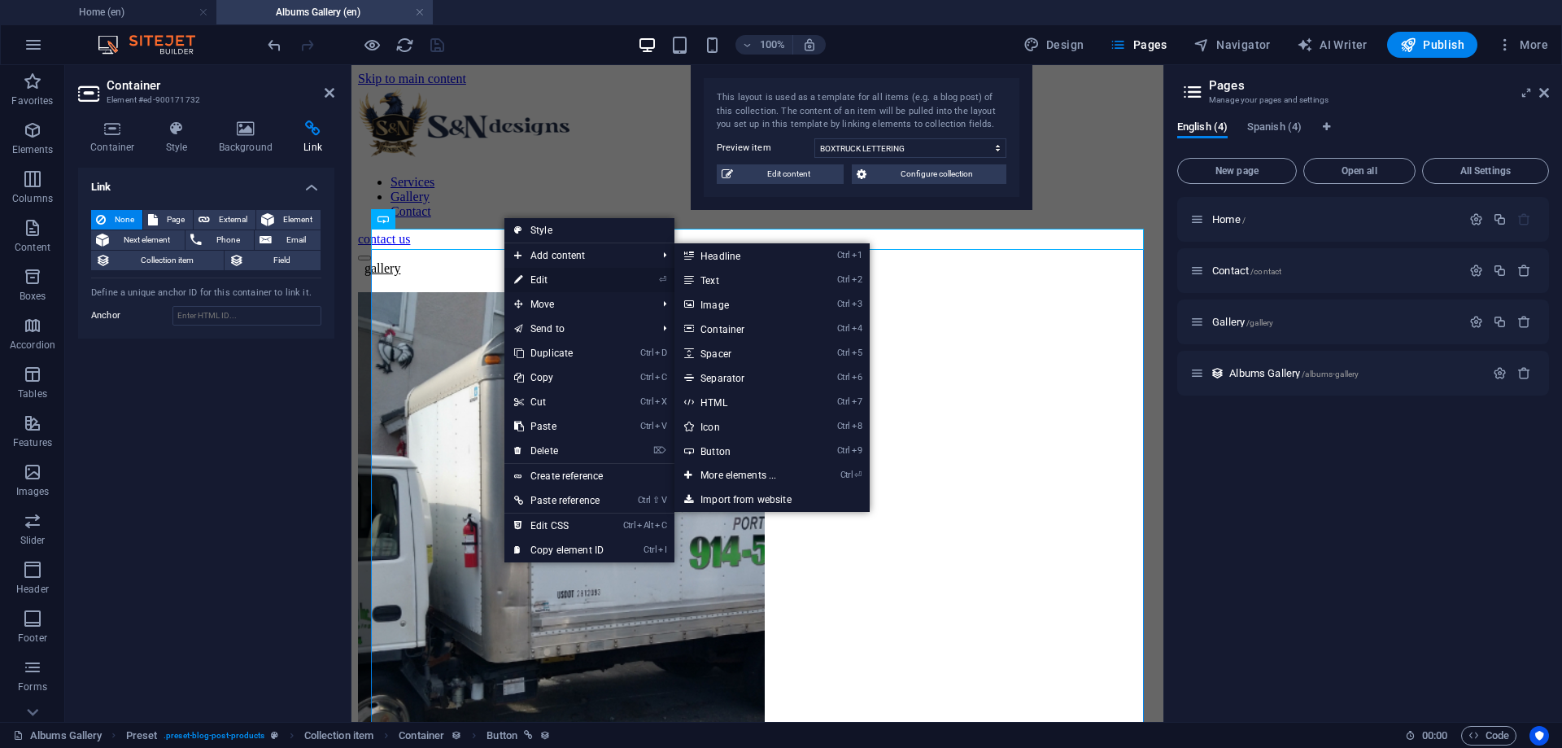
click at [538, 281] on link "⏎ Edit" at bounding box center [558, 280] width 109 height 24
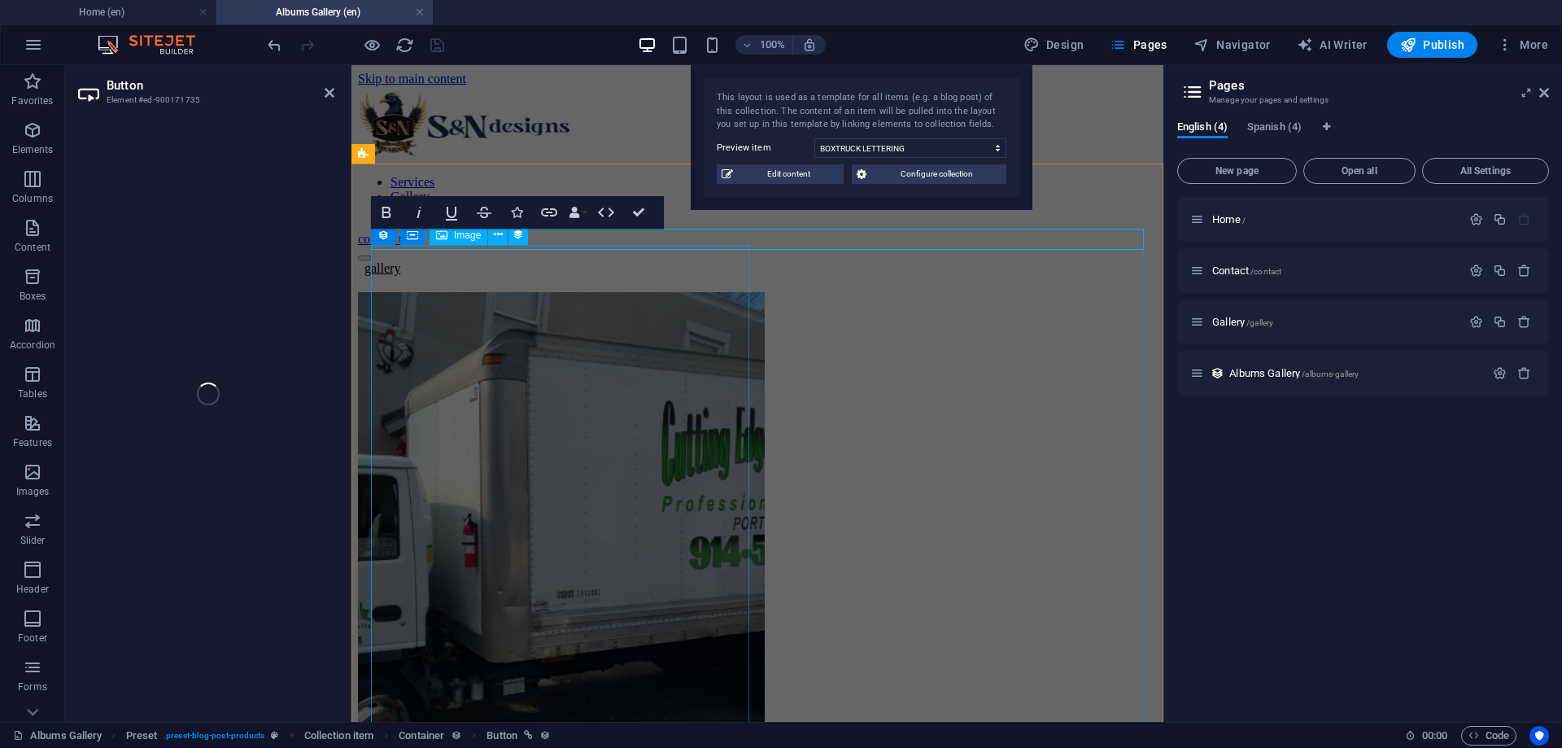
select select
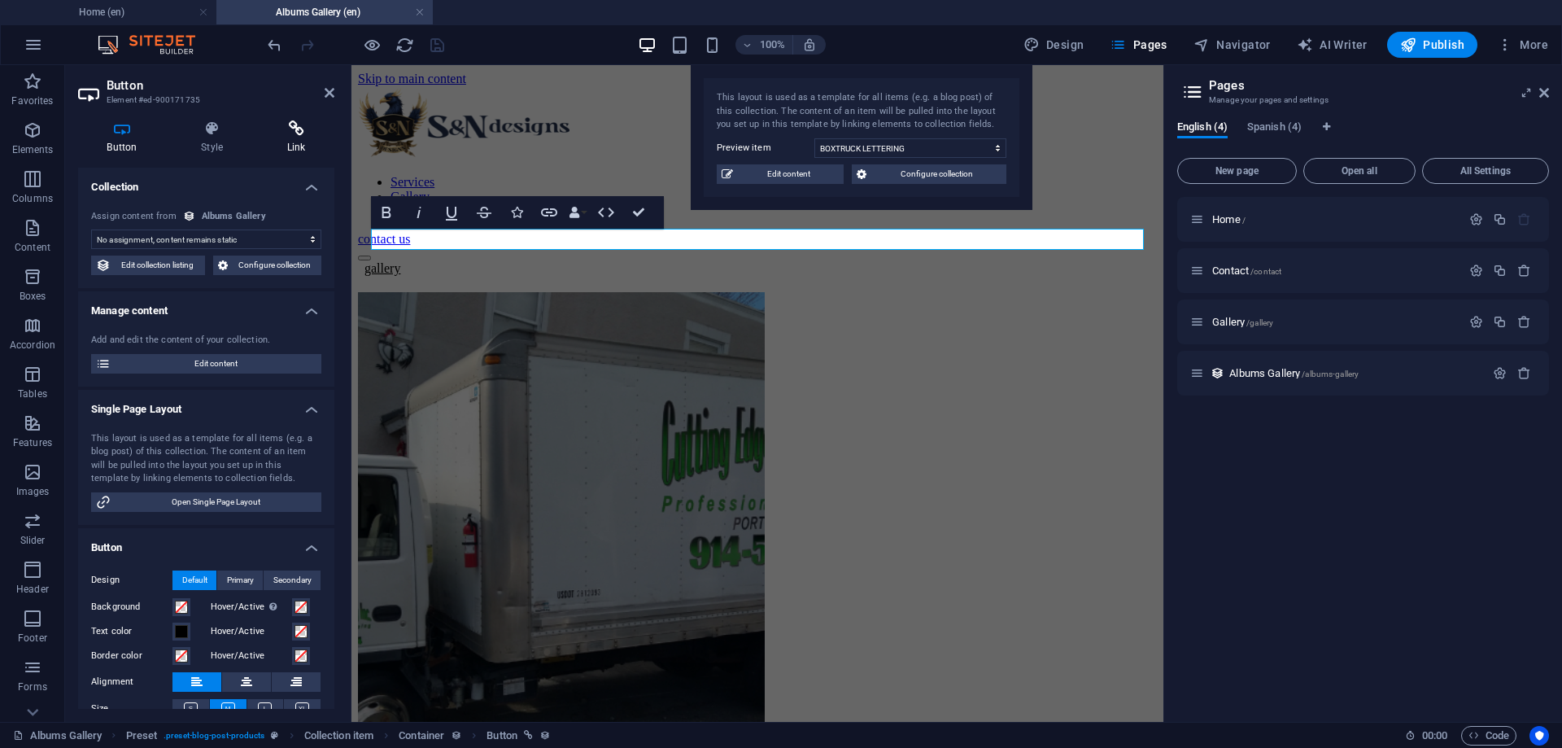
click at [302, 130] on icon at bounding box center [296, 128] width 76 height 16
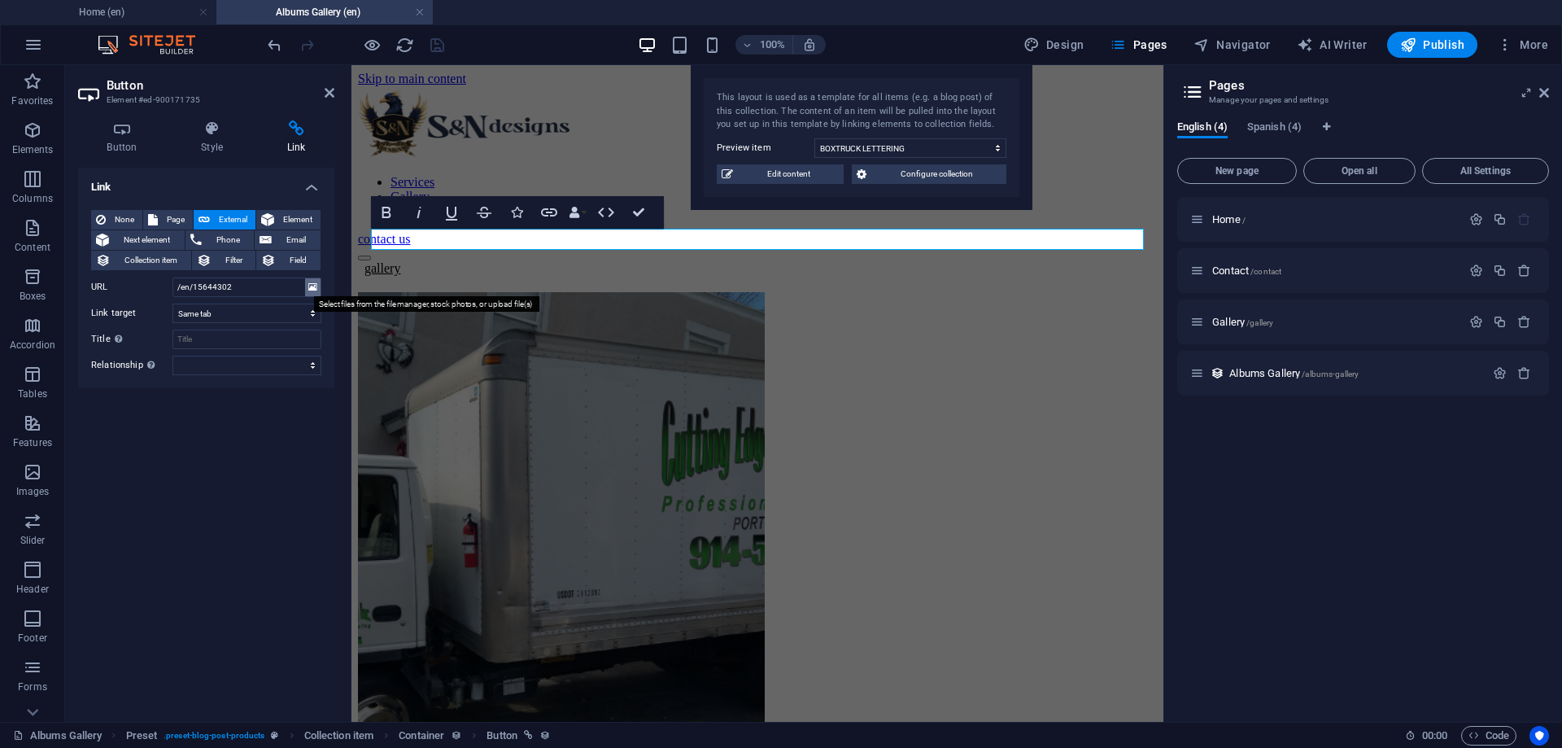
click at [315, 288] on icon at bounding box center [312, 287] width 9 height 18
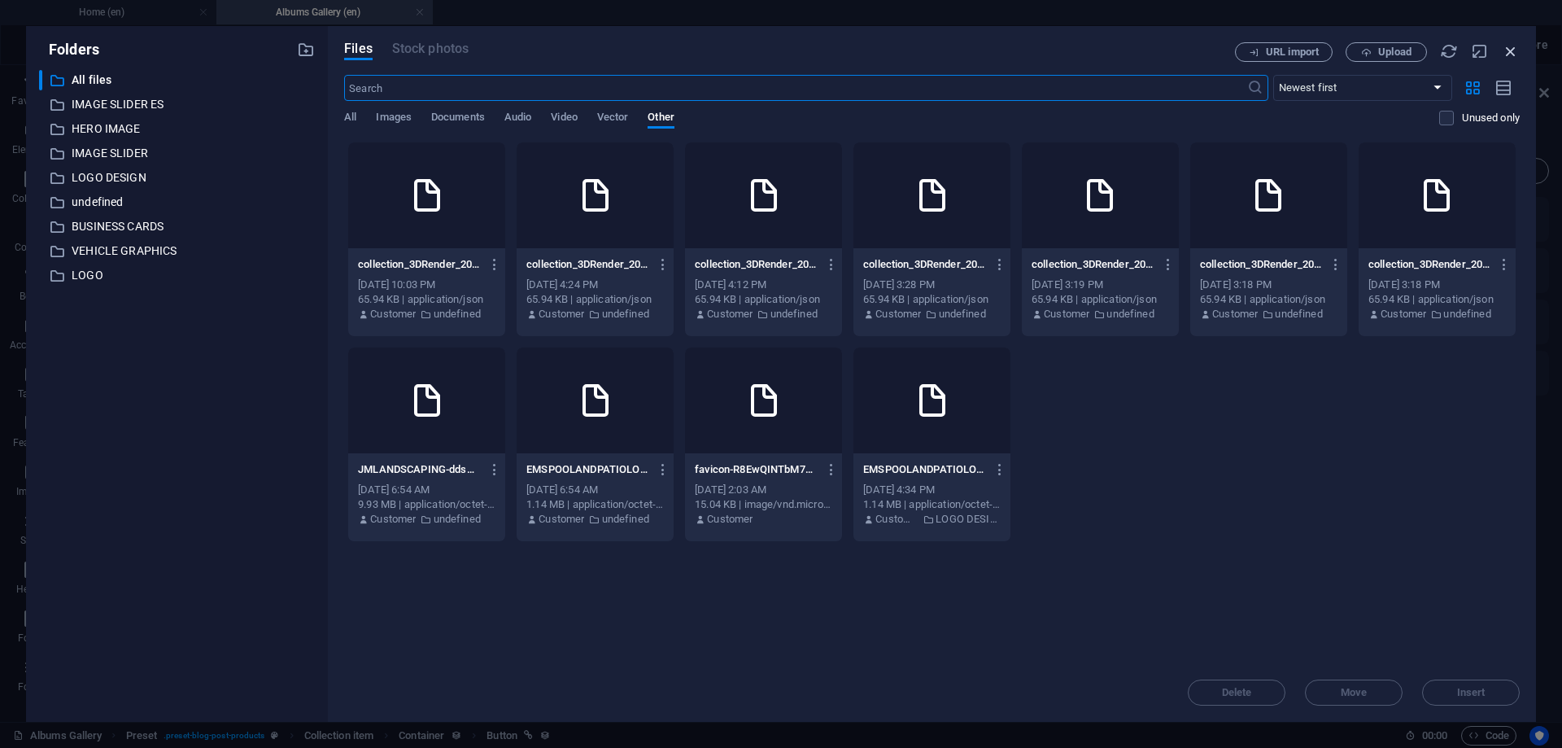
click at [1502, 50] on icon "button" at bounding box center [1511, 51] width 18 height 18
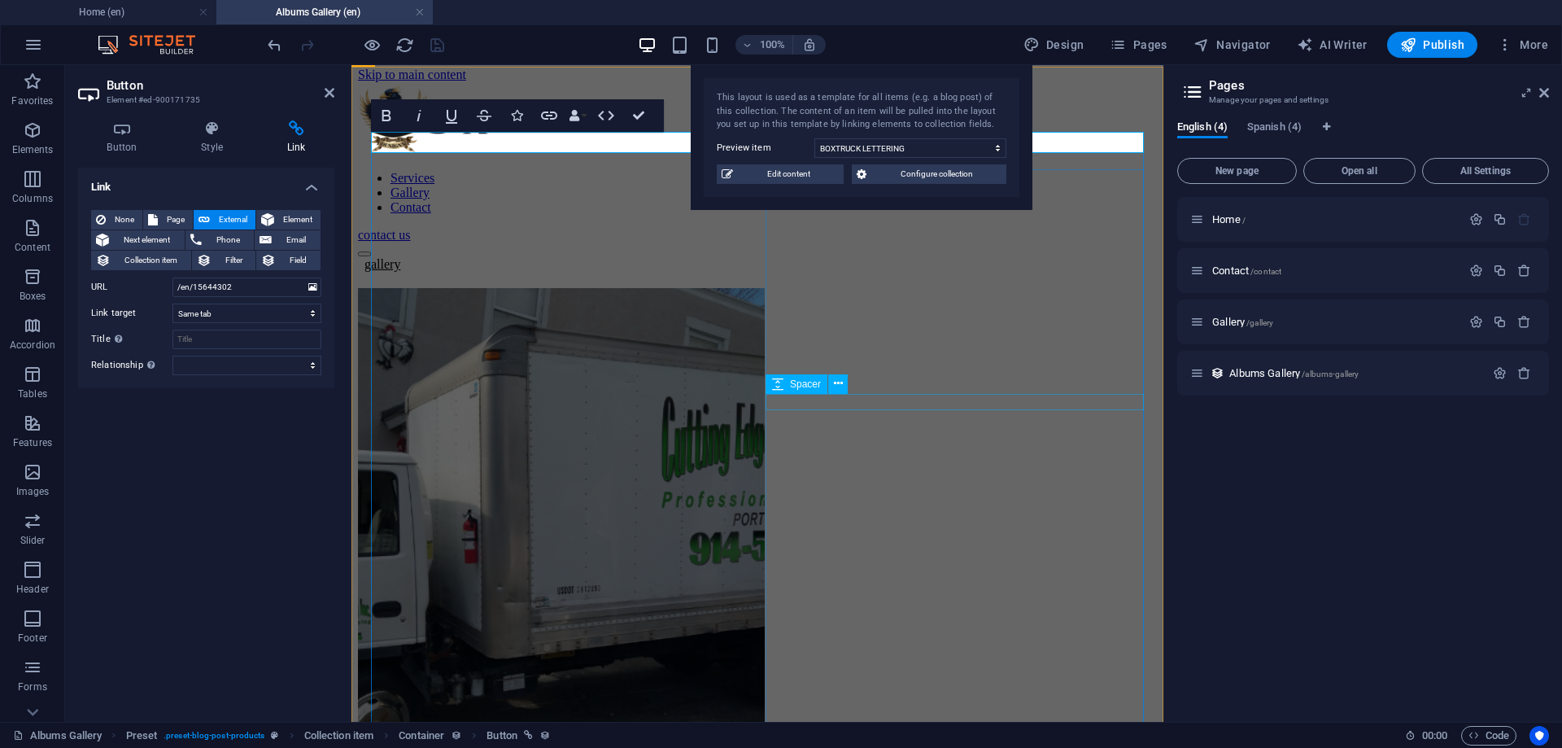
scroll to position [0, 0]
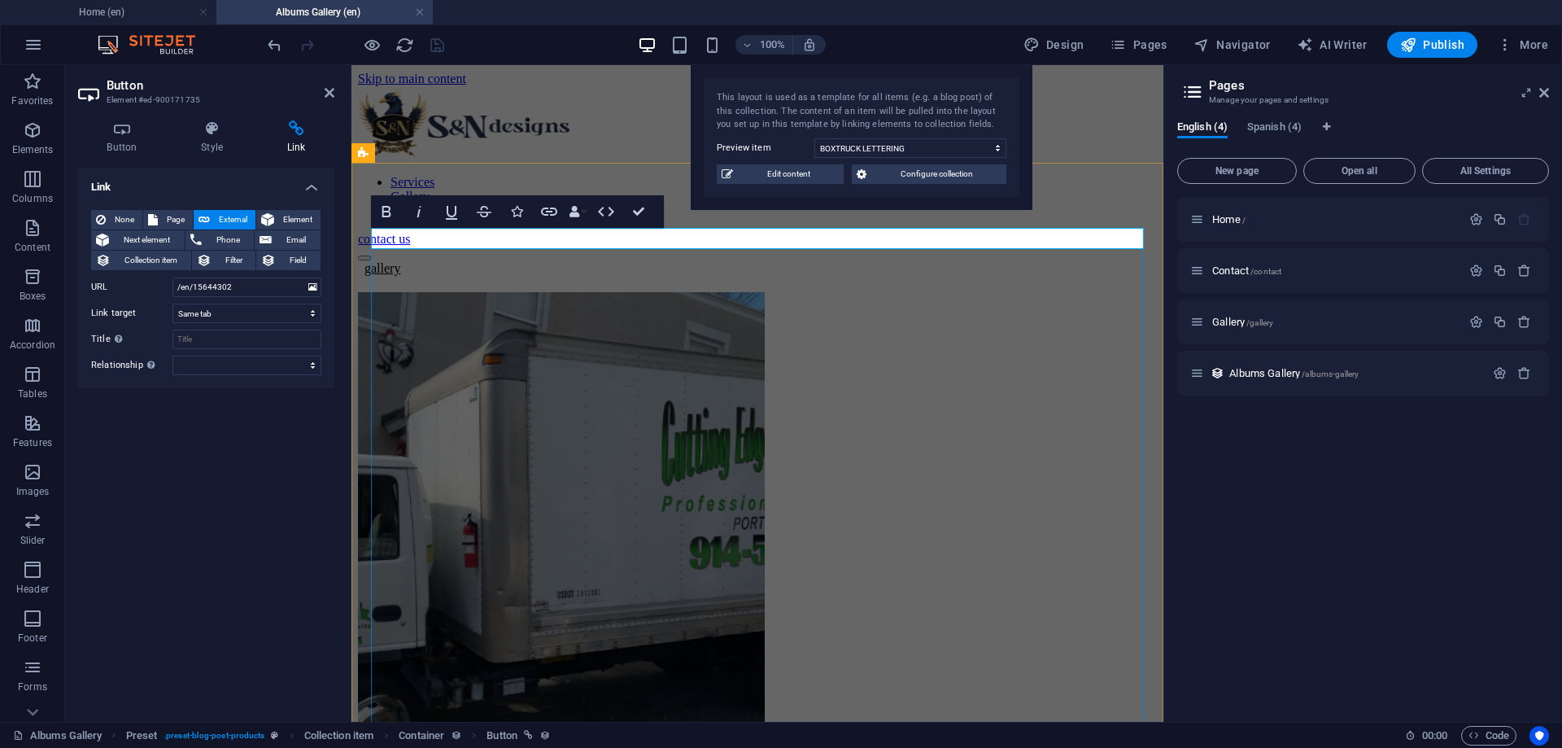
click at [400, 261] on link "gallery" at bounding box center [379, 268] width 42 height 14
click at [548, 214] on icon "button" at bounding box center [549, 211] width 16 height 8
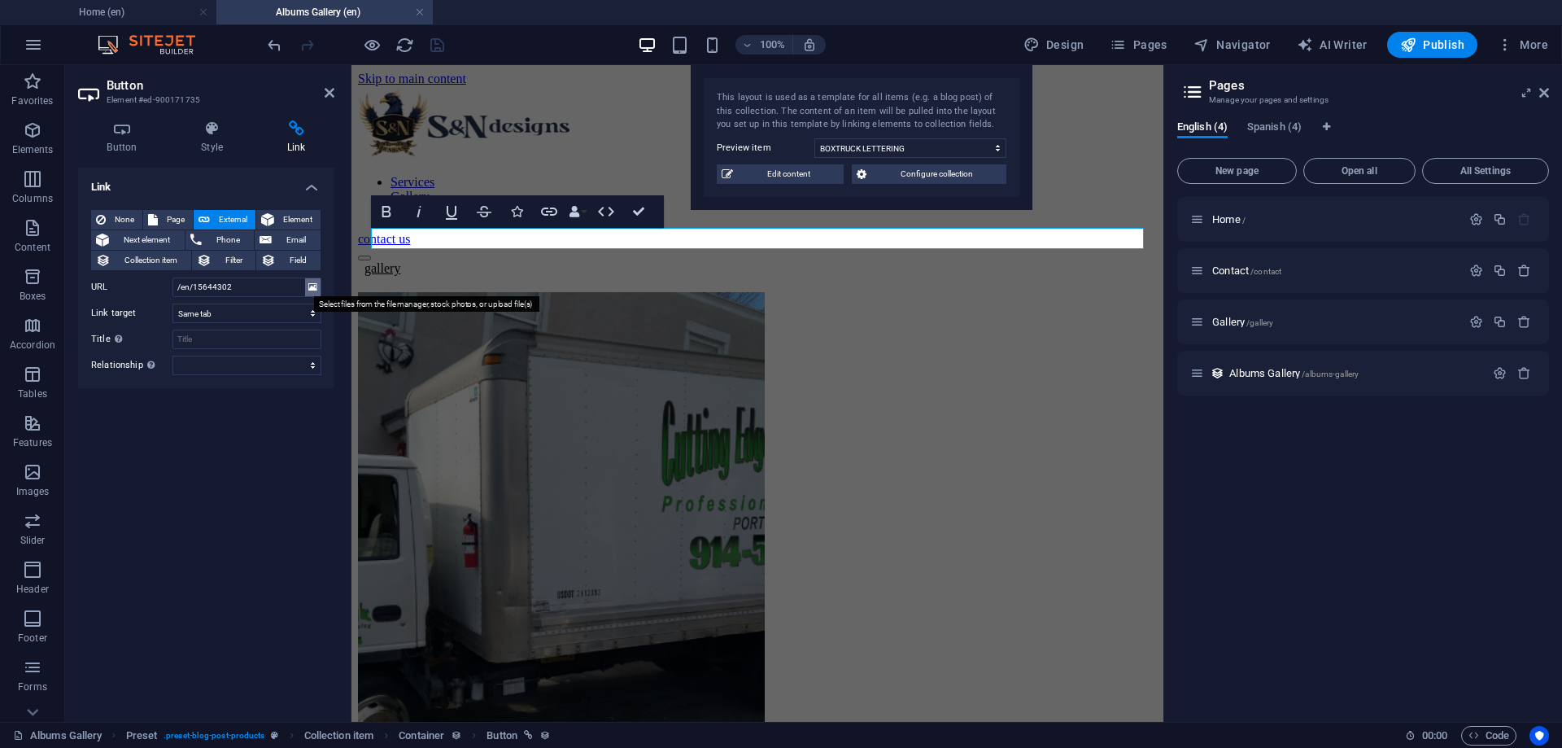
click at [316, 292] on icon at bounding box center [312, 287] width 9 height 18
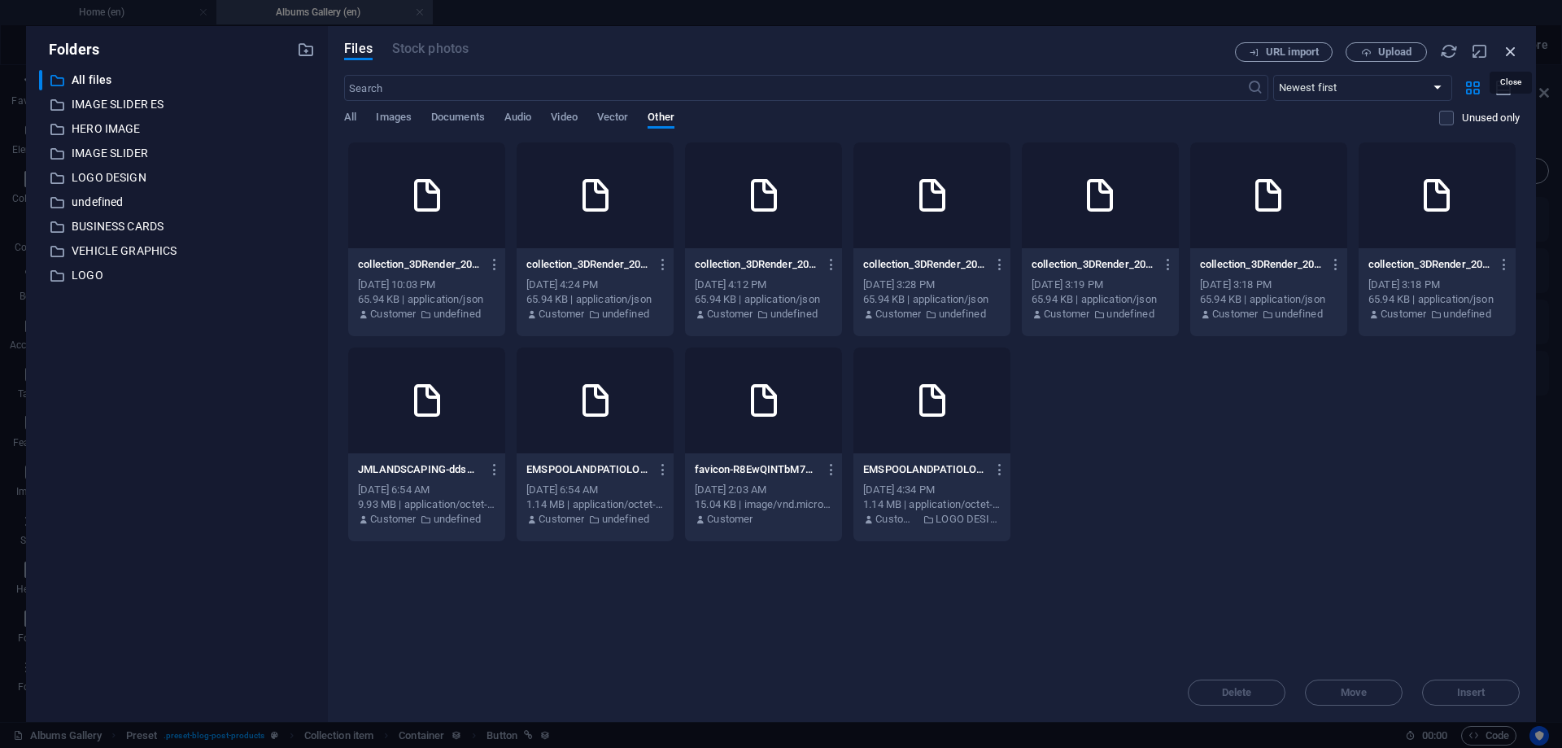
click at [1516, 54] on icon "button" at bounding box center [1511, 51] width 18 height 18
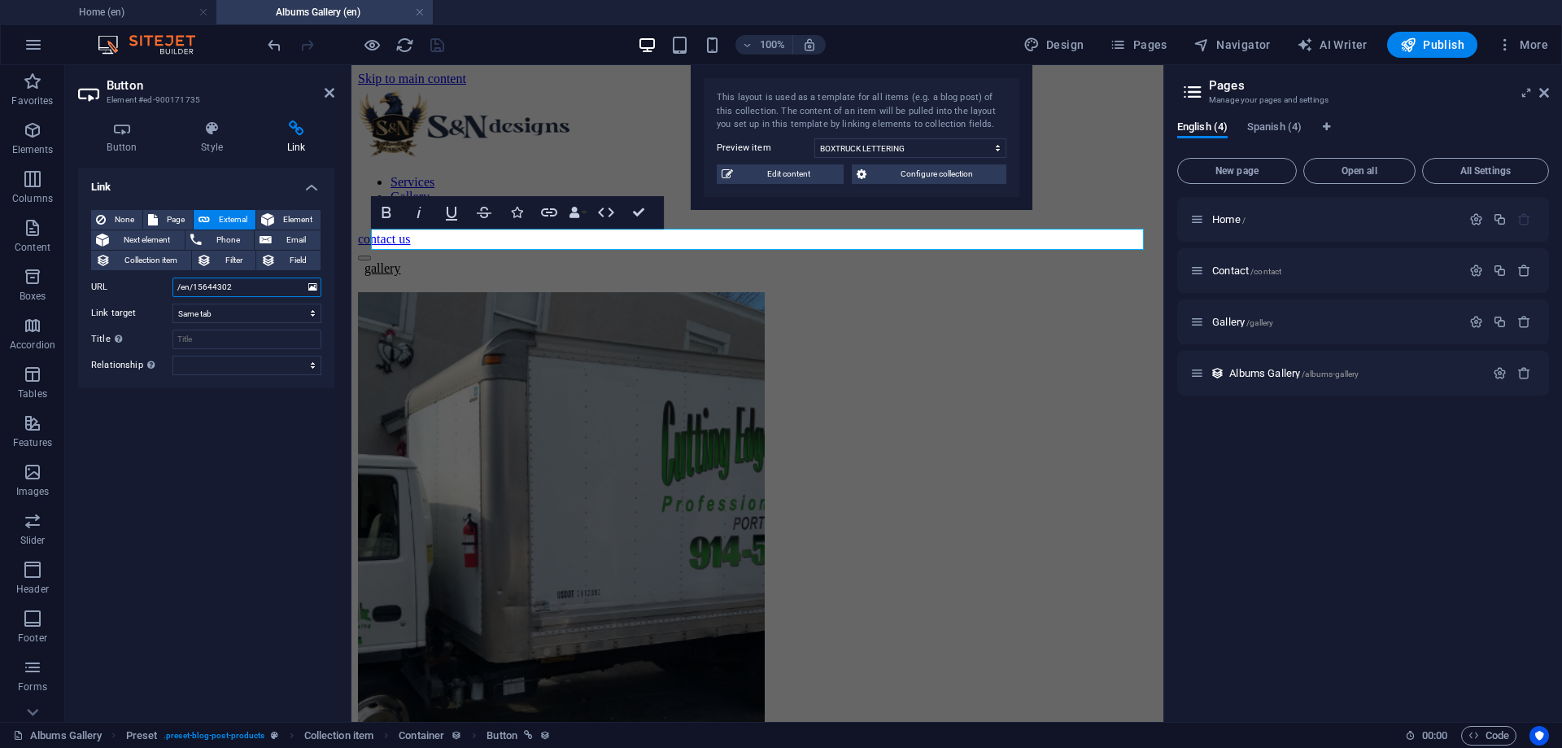
drag, startPoint x: 191, startPoint y: 288, endPoint x: 270, endPoint y: 290, distance: 78.9
click at [270, 290] on input "/en/15644302" at bounding box center [246, 287] width 149 height 20
click at [312, 290] on icon at bounding box center [312, 287] width 9 height 18
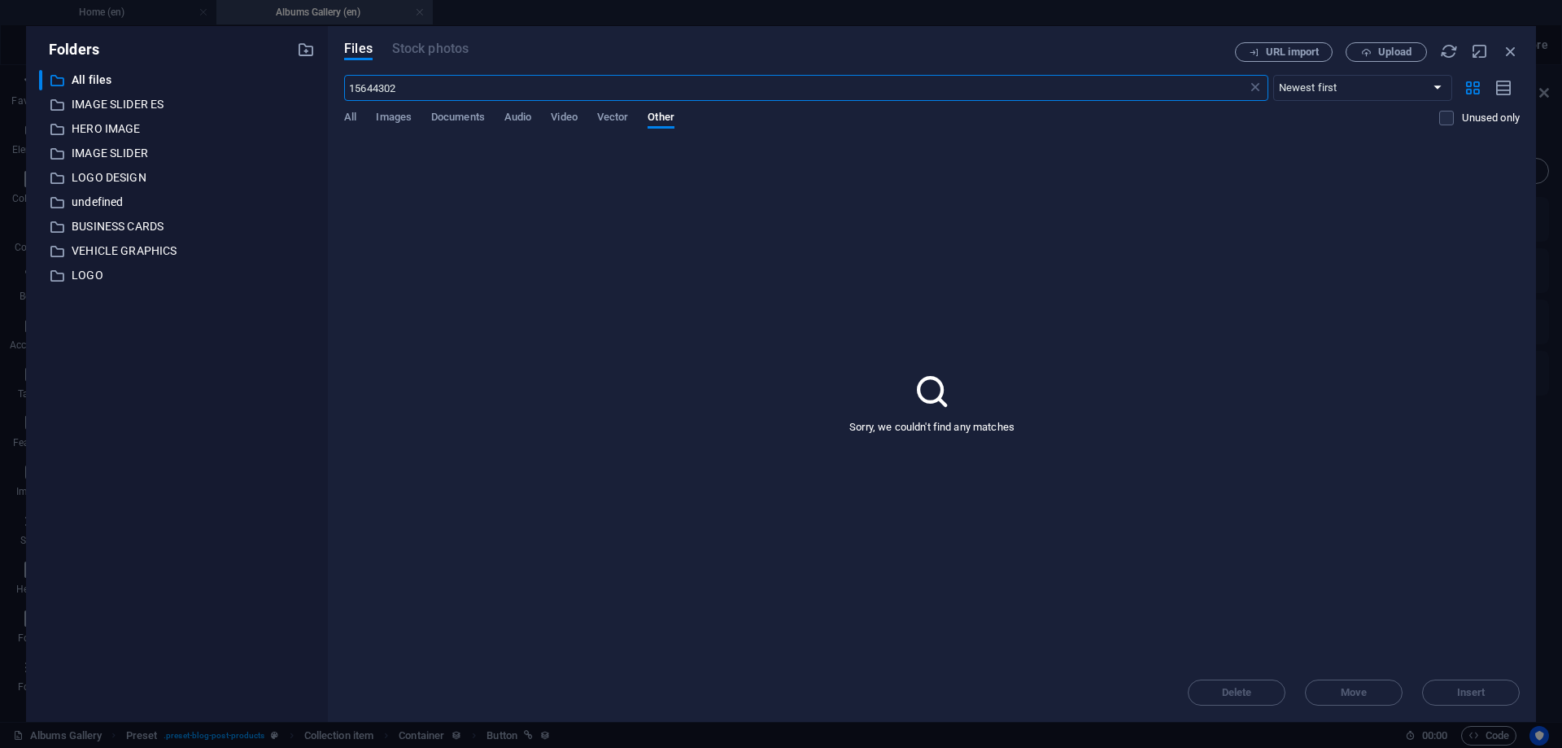
click at [429, 79] on input "15644302" at bounding box center [795, 88] width 902 height 26
type input "15644302"
click at [1503, 47] on icon "button" at bounding box center [1511, 51] width 18 height 18
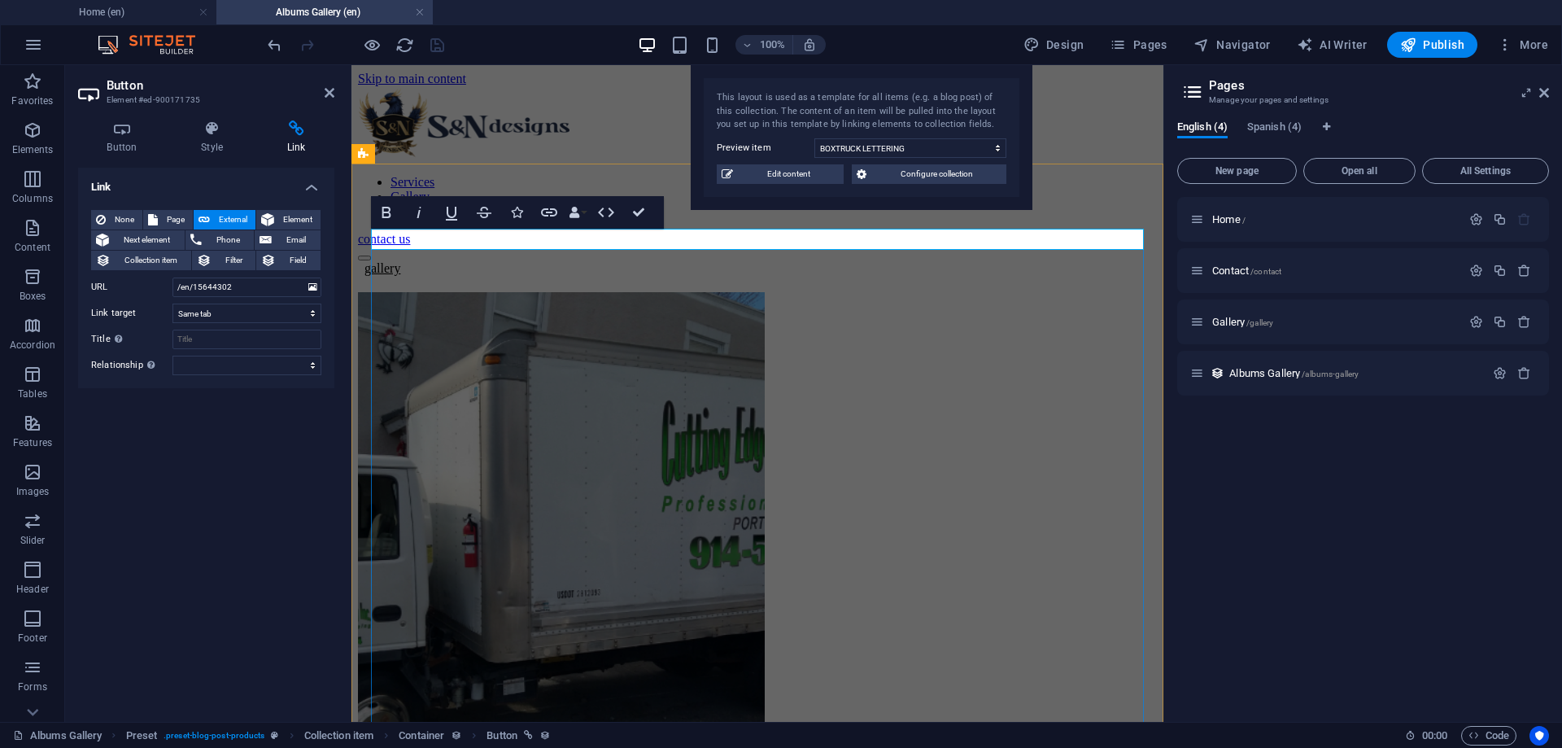
drag, startPoint x: 778, startPoint y: 305, endPoint x: 421, endPoint y: 239, distance: 363.9
click at [400, 261] on link "gallery" at bounding box center [379, 268] width 42 height 14
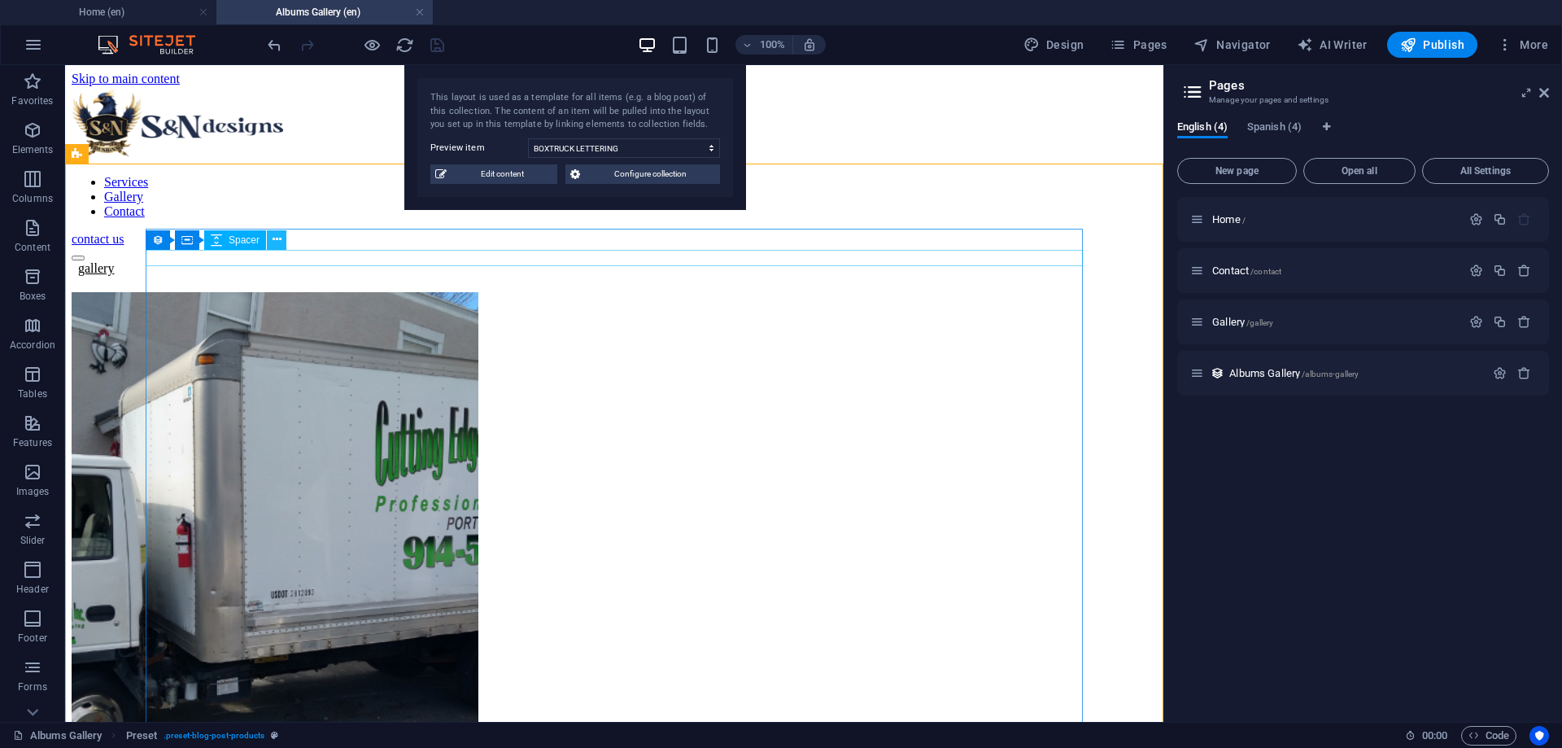
click at [277, 238] on icon at bounding box center [276, 239] width 9 height 17
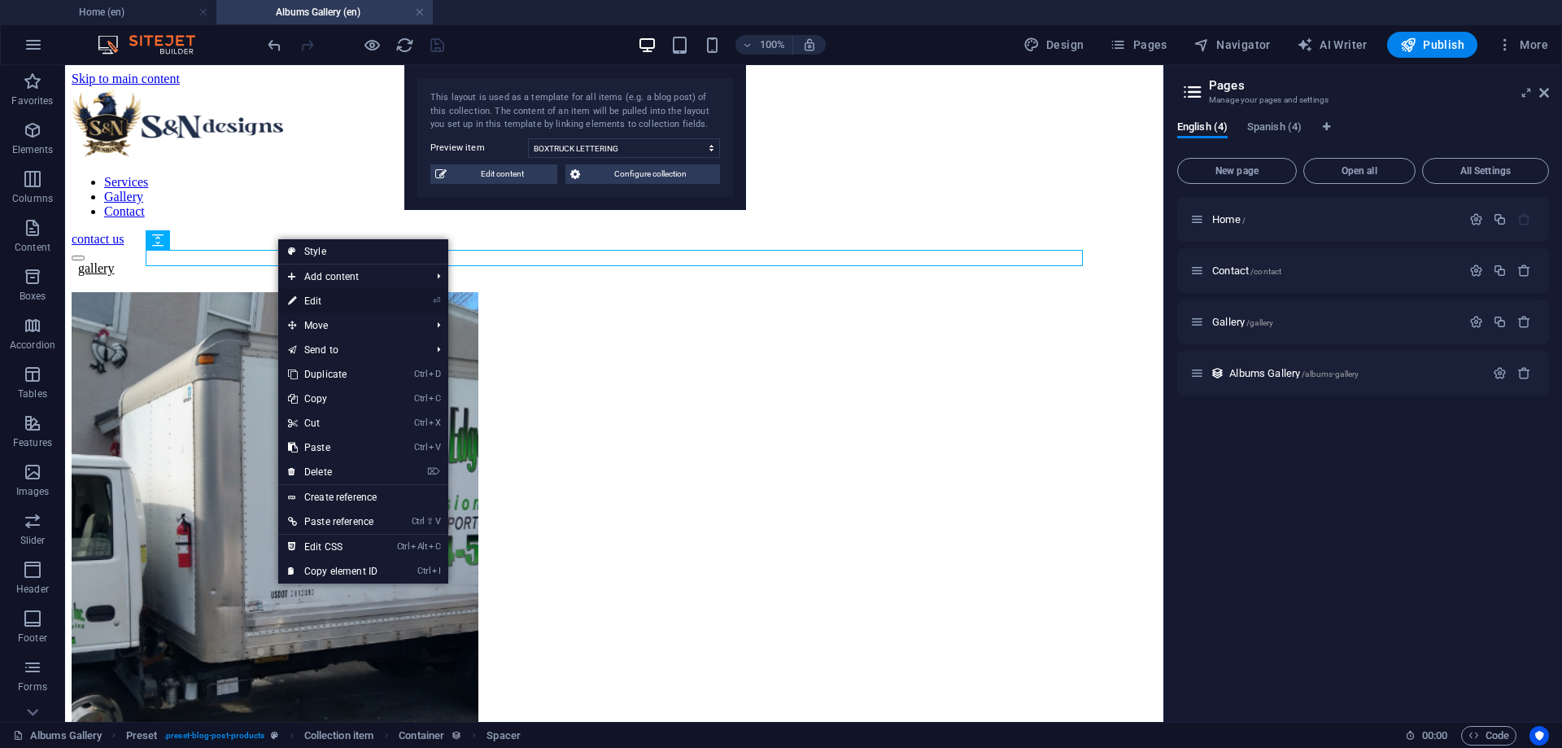
drag, startPoint x: 345, startPoint y: 303, endPoint x: 56, endPoint y: 235, distance: 296.5
click at [345, 303] on link "⏎ Edit" at bounding box center [332, 301] width 109 height 24
select select "px"
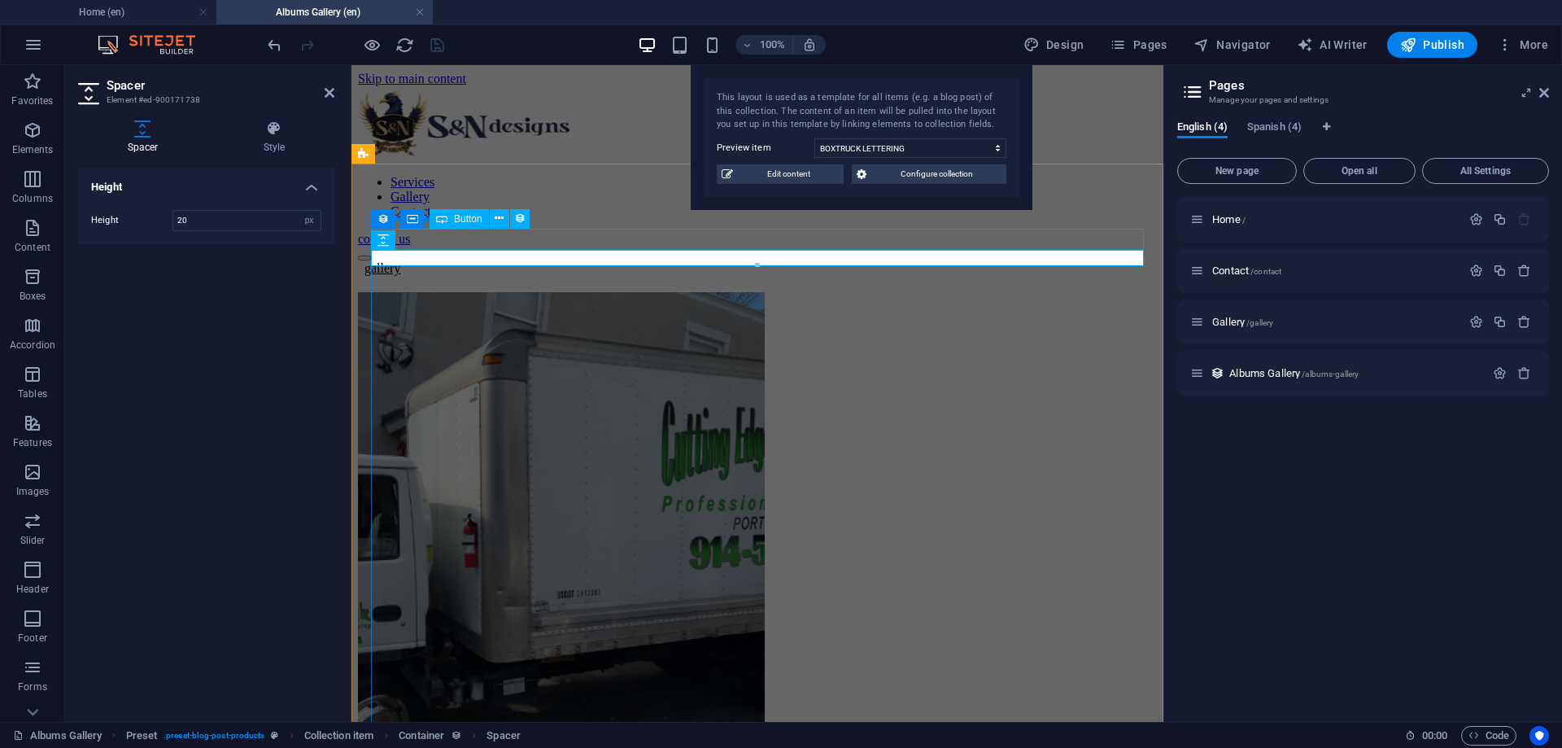
click at [521, 261] on div "gallery" at bounding box center [757, 268] width 799 height 15
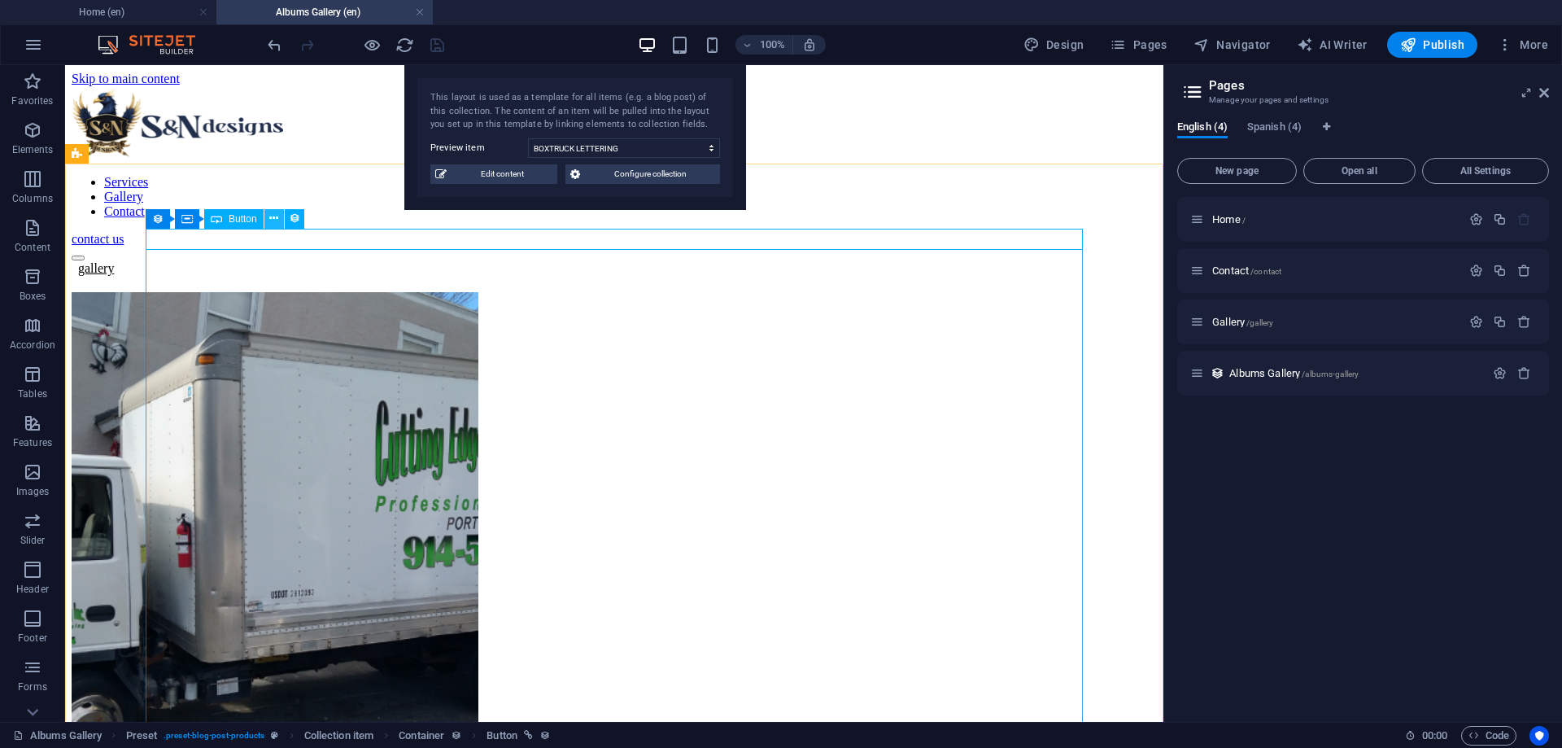
click at [276, 216] on icon at bounding box center [273, 218] width 9 height 17
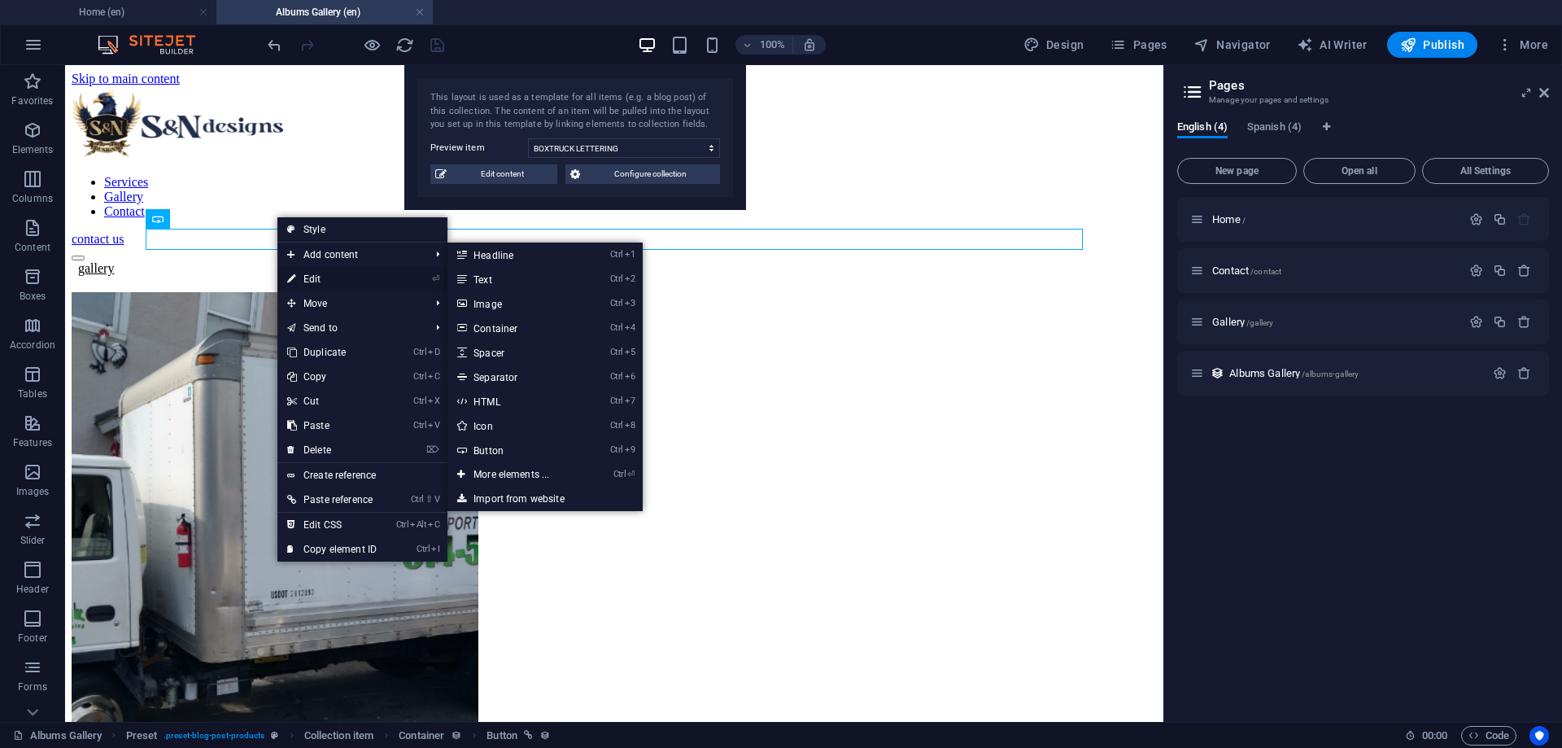
click at [329, 271] on link "⏎ Edit" at bounding box center [331, 279] width 109 height 24
select select
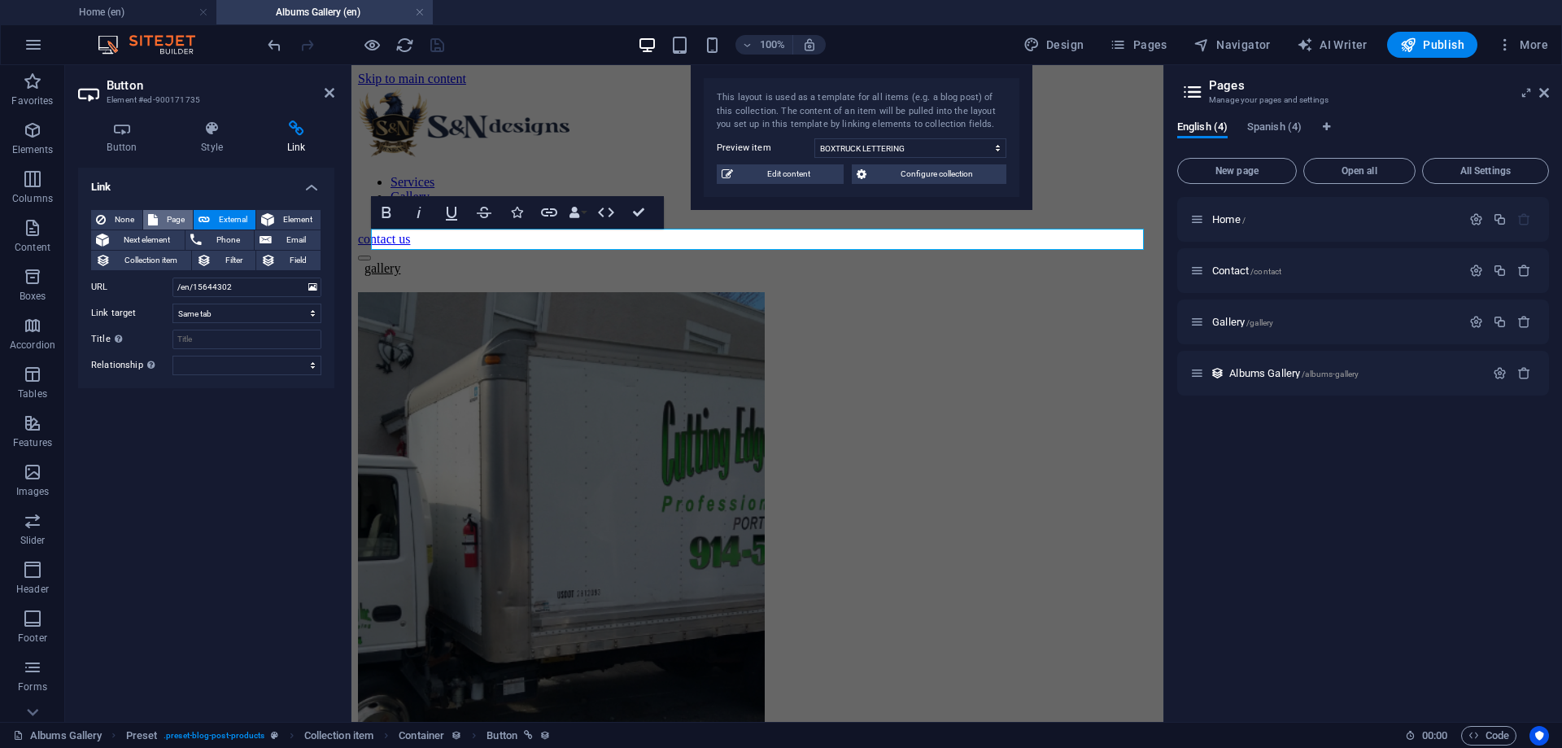
click at [176, 224] on span "Page" at bounding box center [175, 220] width 25 height 20
click at [172, 277] on select "Home Contact Gallery Home Contacto Galeria" at bounding box center [246, 287] width 149 height 20
select select "2"
click option "Gallery" at bounding box center [0, 0] width 0 height 0
click at [433, 44] on icon "save" at bounding box center [437, 45] width 19 height 19
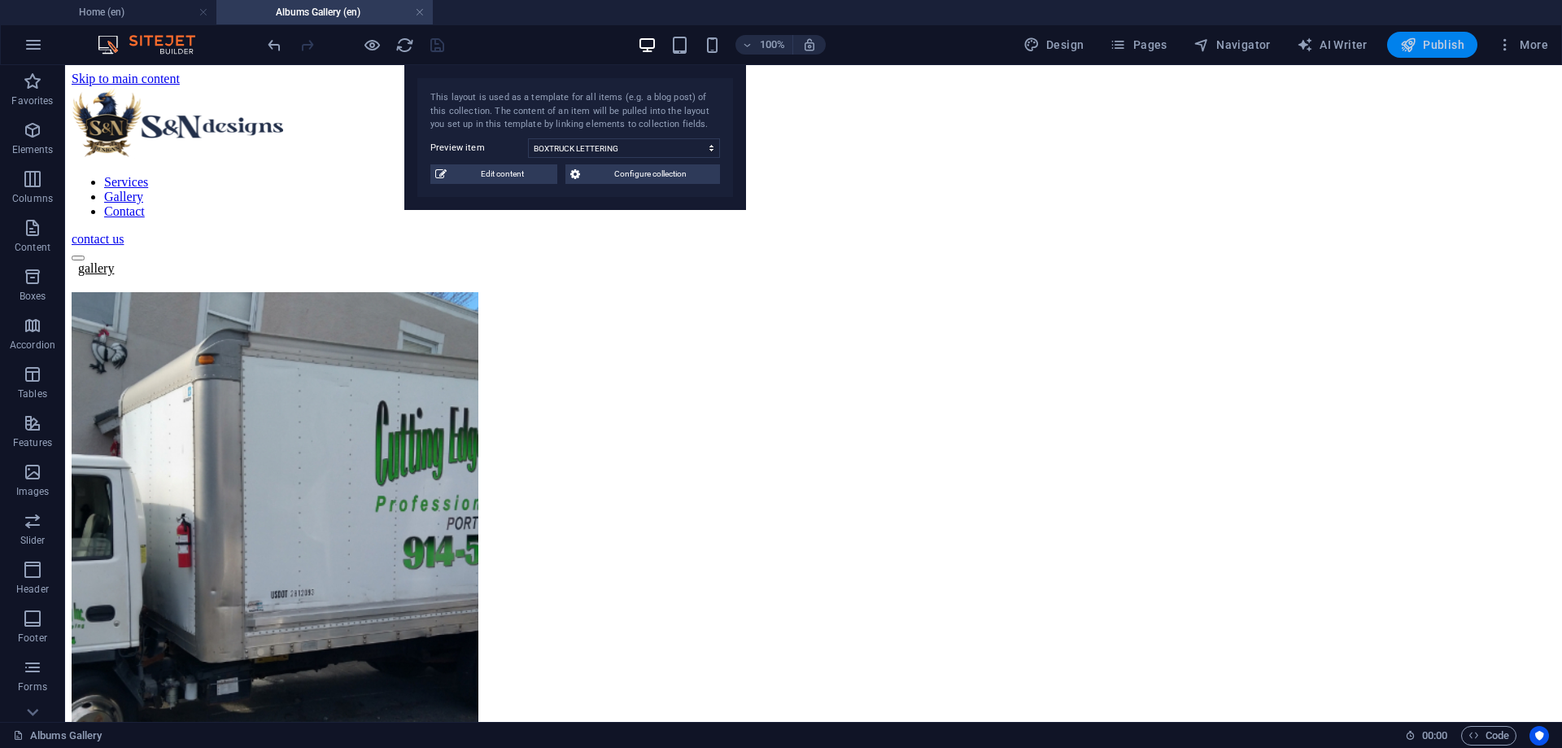
click at [1432, 36] on button "Publish" at bounding box center [1432, 45] width 90 height 26
